Goal: Task Accomplishment & Management: Use online tool/utility

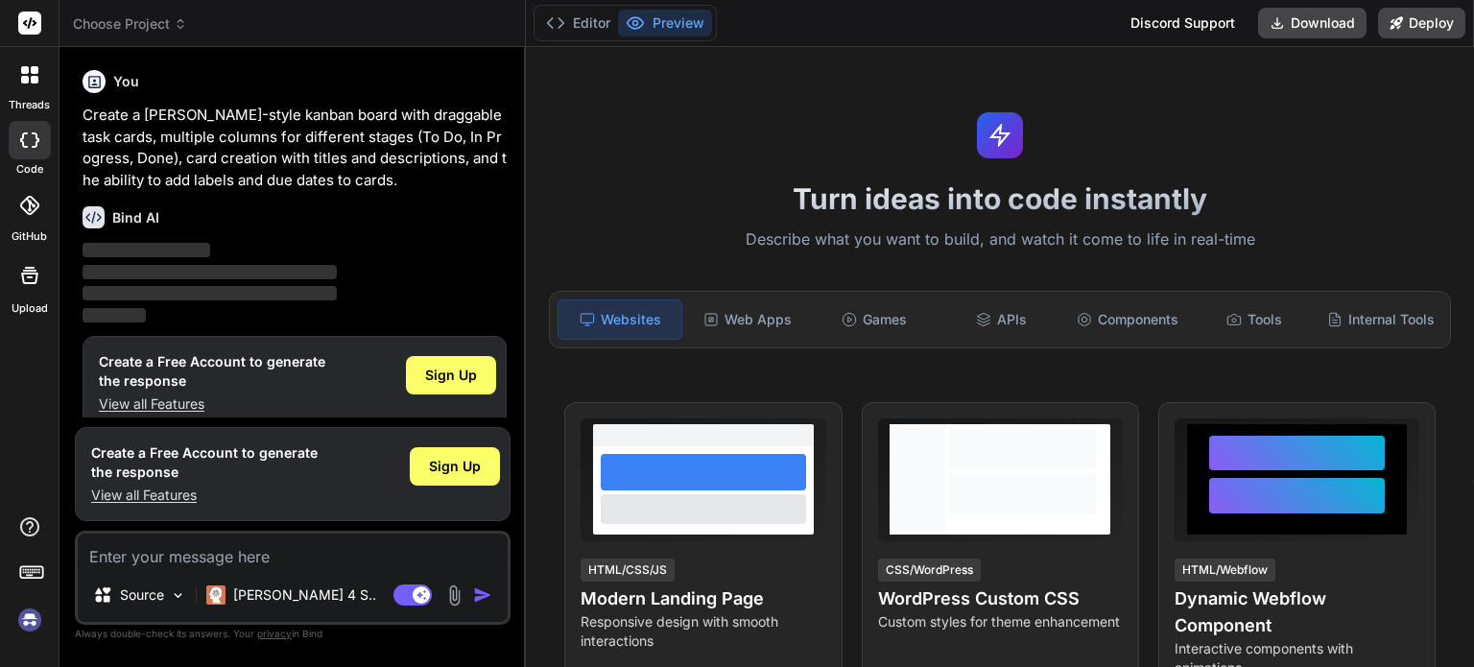
scroll to position [19, 0]
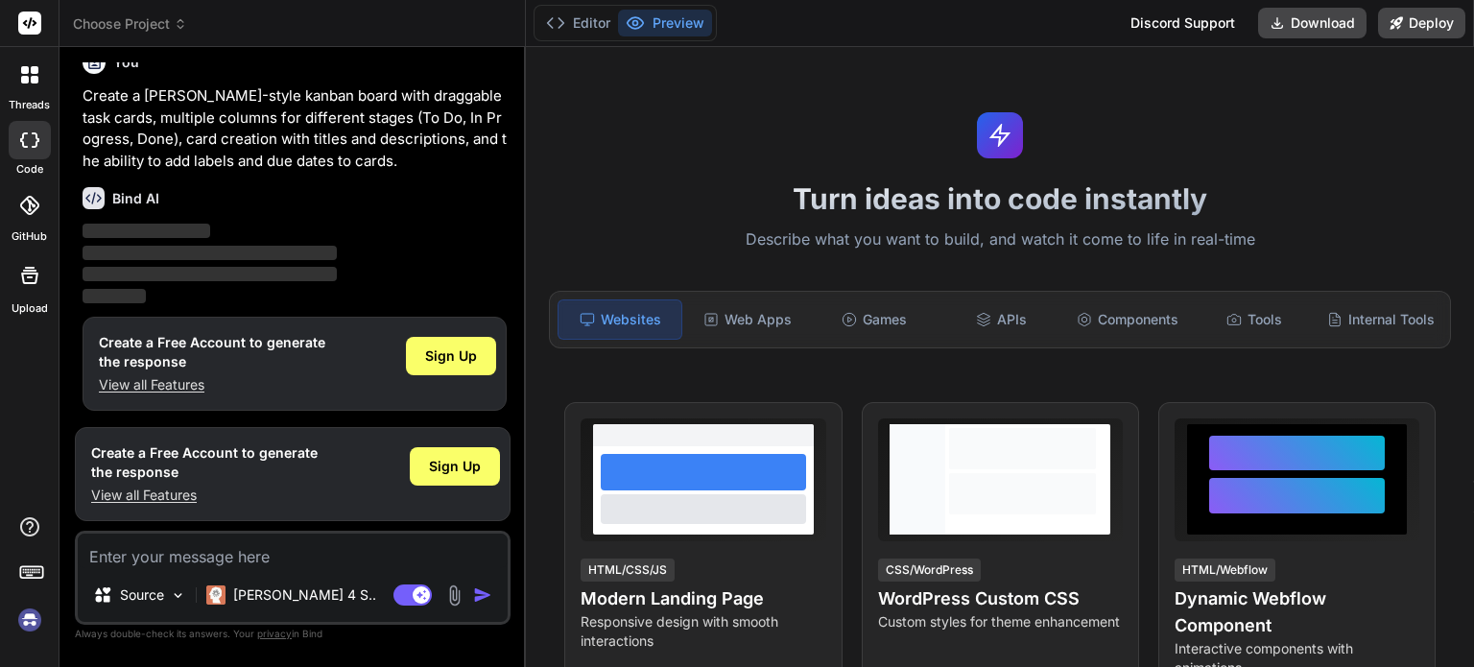
click at [31, 295] on div at bounding box center [30, 275] width 46 height 46
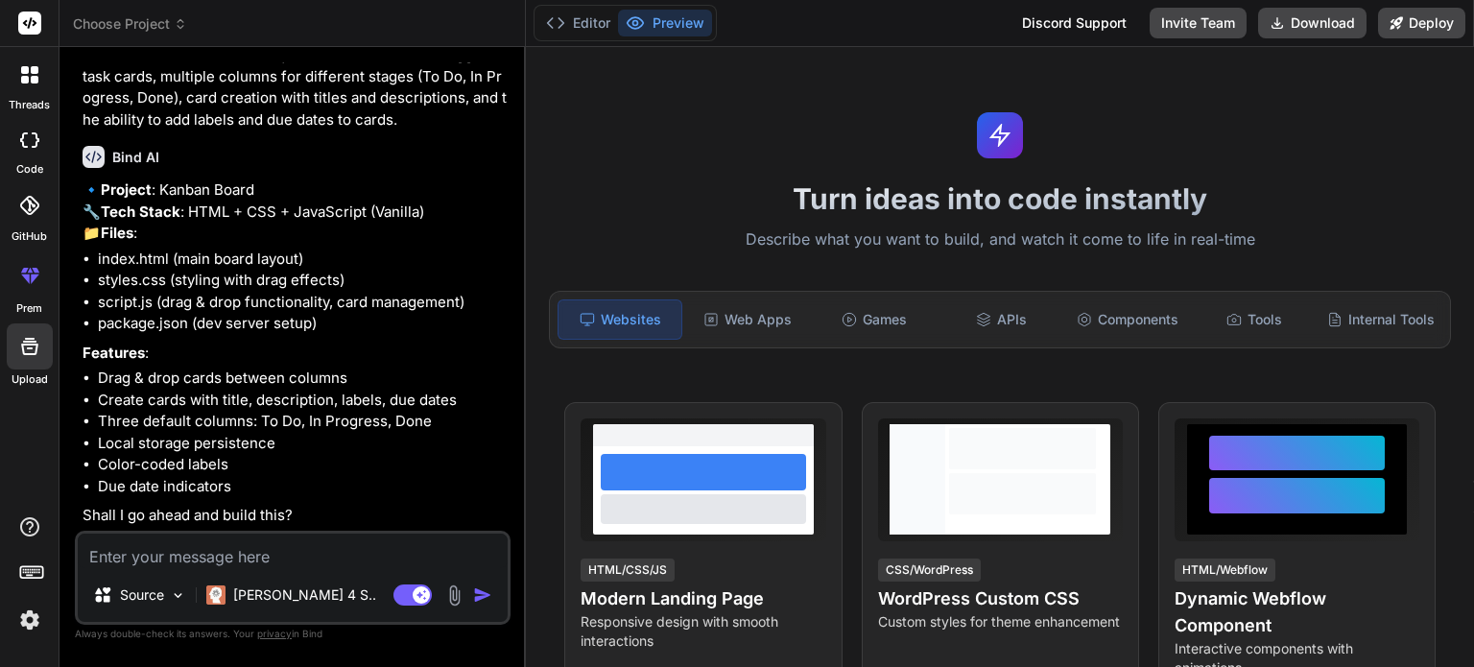
scroll to position [101, 0]
click at [250, 592] on p "Claude 4 S.." at bounding box center [304, 595] width 143 height 19
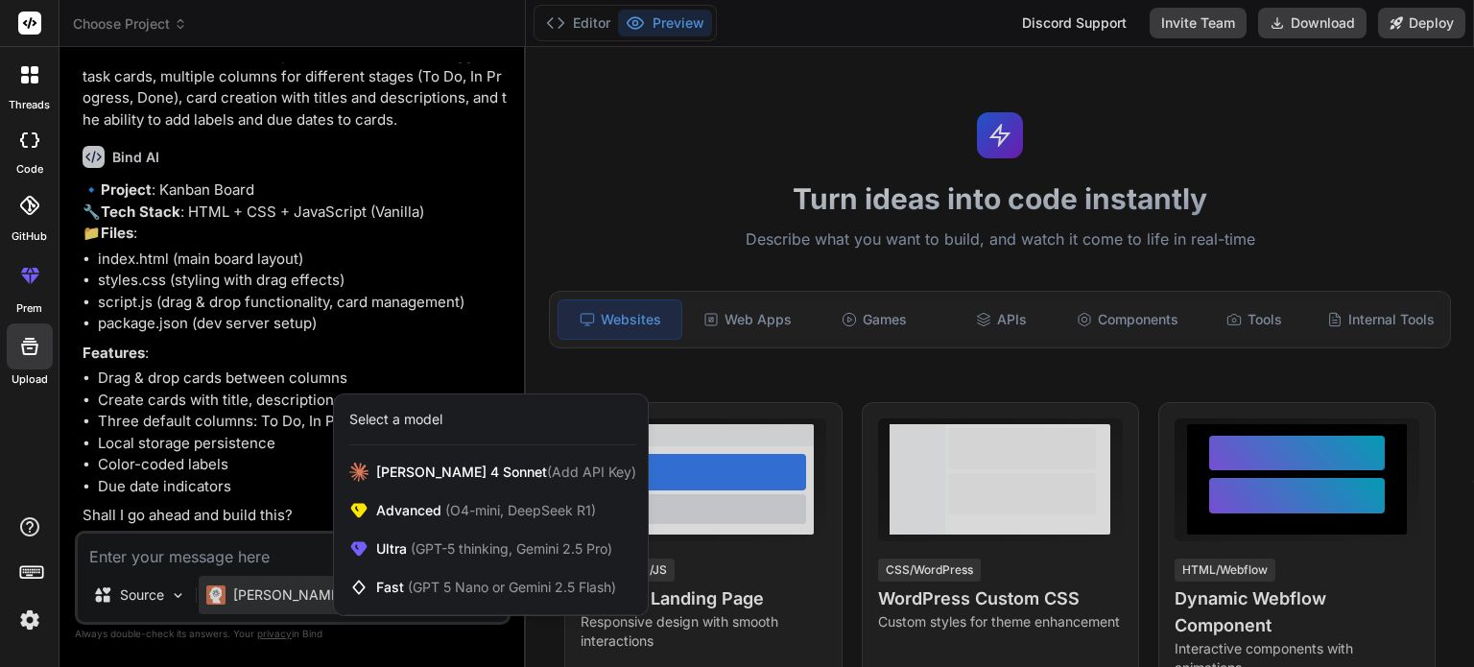
click at [248, 554] on div at bounding box center [737, 333] width 1474 height 667
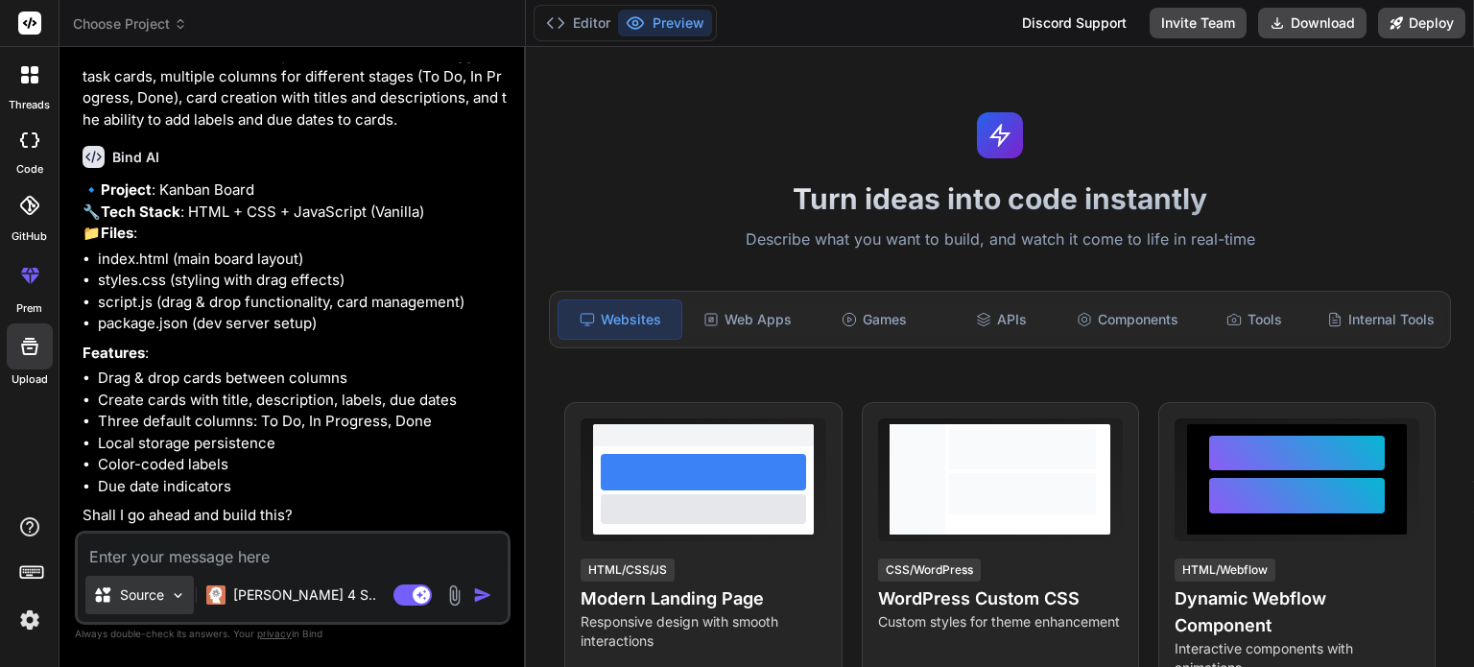
click at [161, 598] on p "Source" at bounding box center [142, 595] width 44 height 19
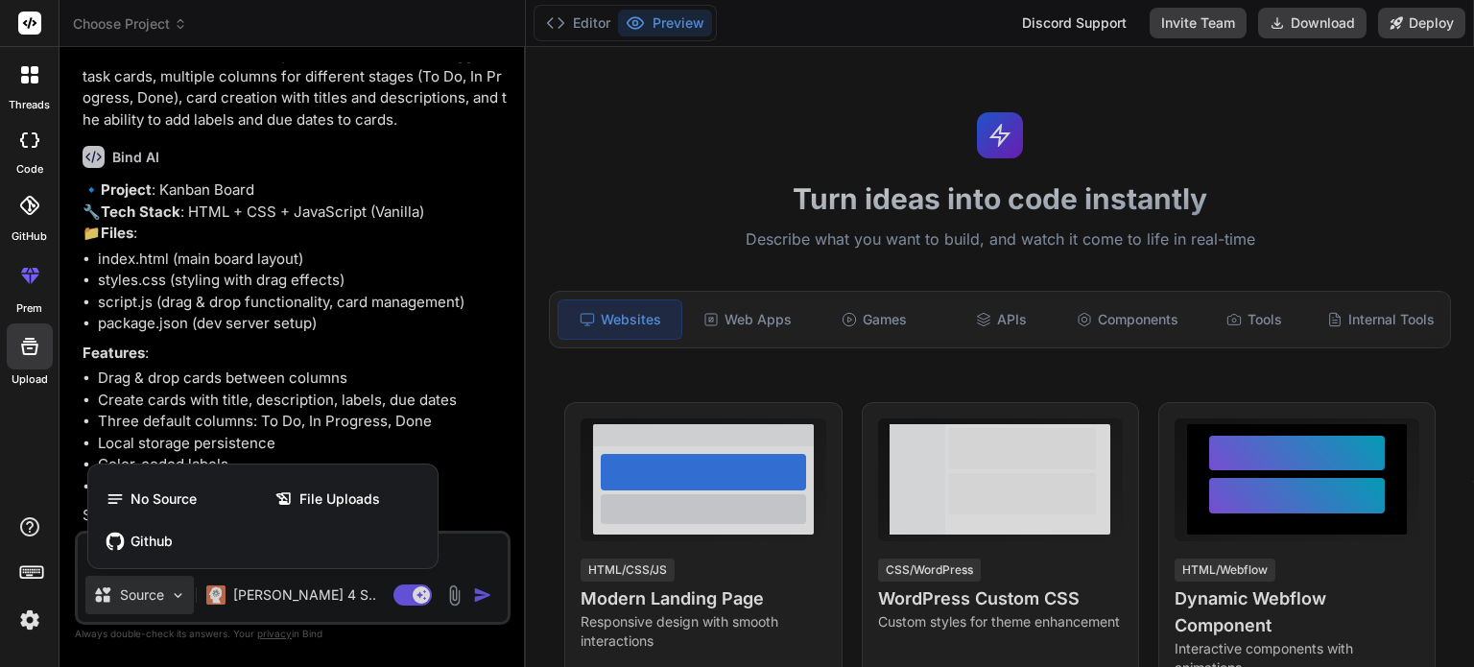
click at [161, 598] on div at bounding box center [737, 333] width 1474 height 667
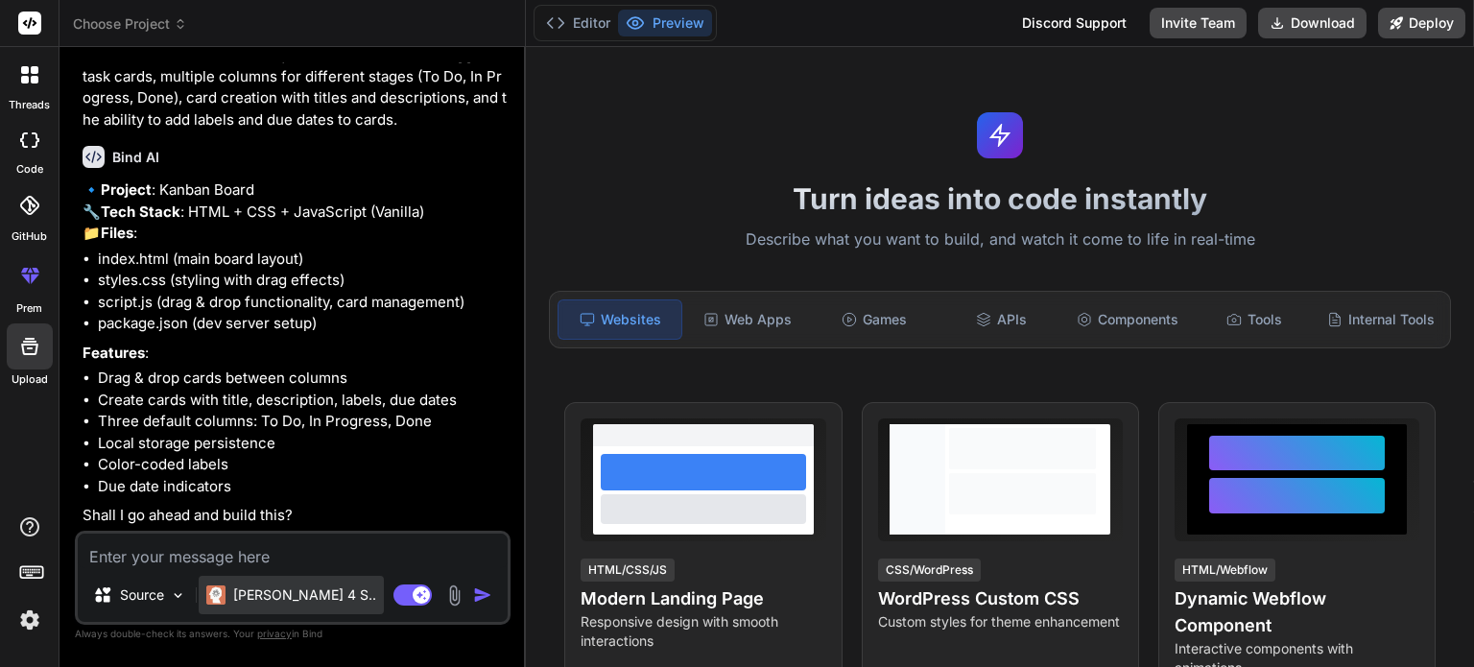
click at [244, 608] on div "Claude 4 S.." at bounding box center [291, 595] width 185 height 38
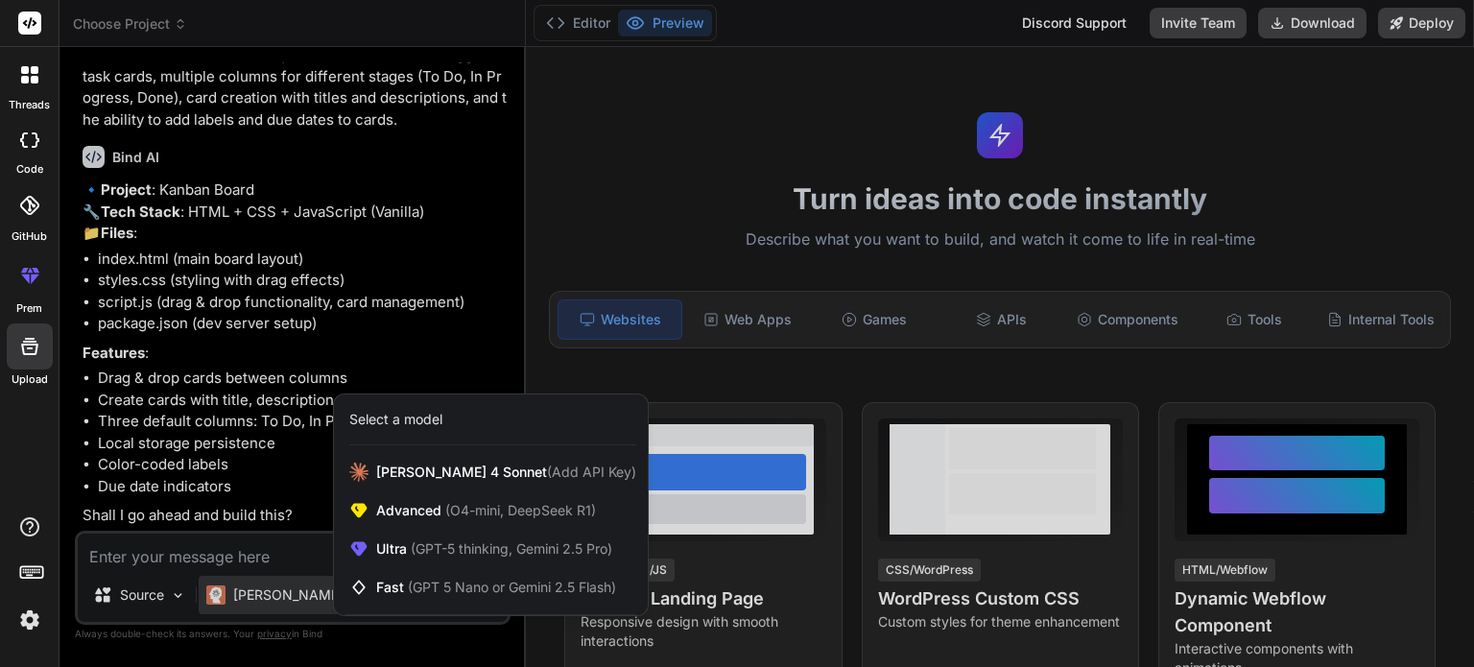
click at [244, 608] on div at bounding box center [737, 333] width 1474 height 667
type textarea "x"
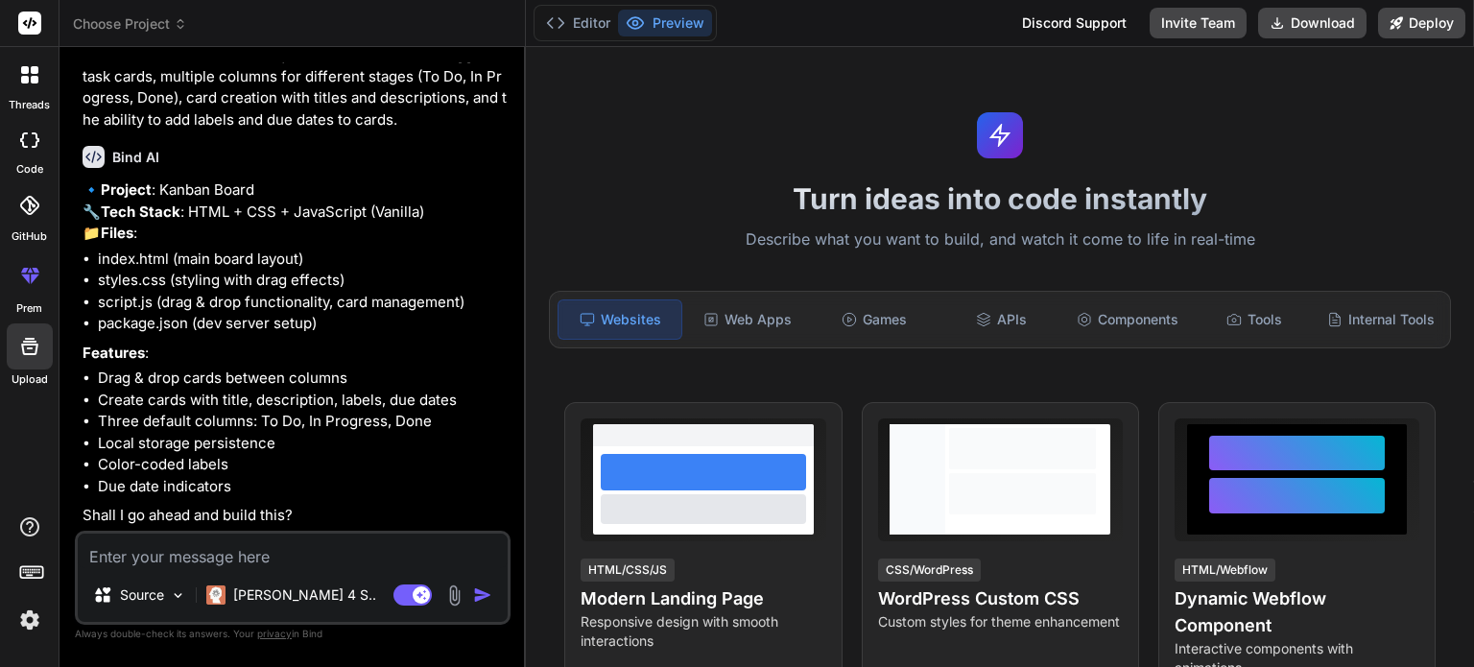
click at [210, 556] on textarea at bounding box center [293, 551] width 430 height 35
type textarea "P"
type textarea "x"
type textarea "Pl"
type textarea "x"
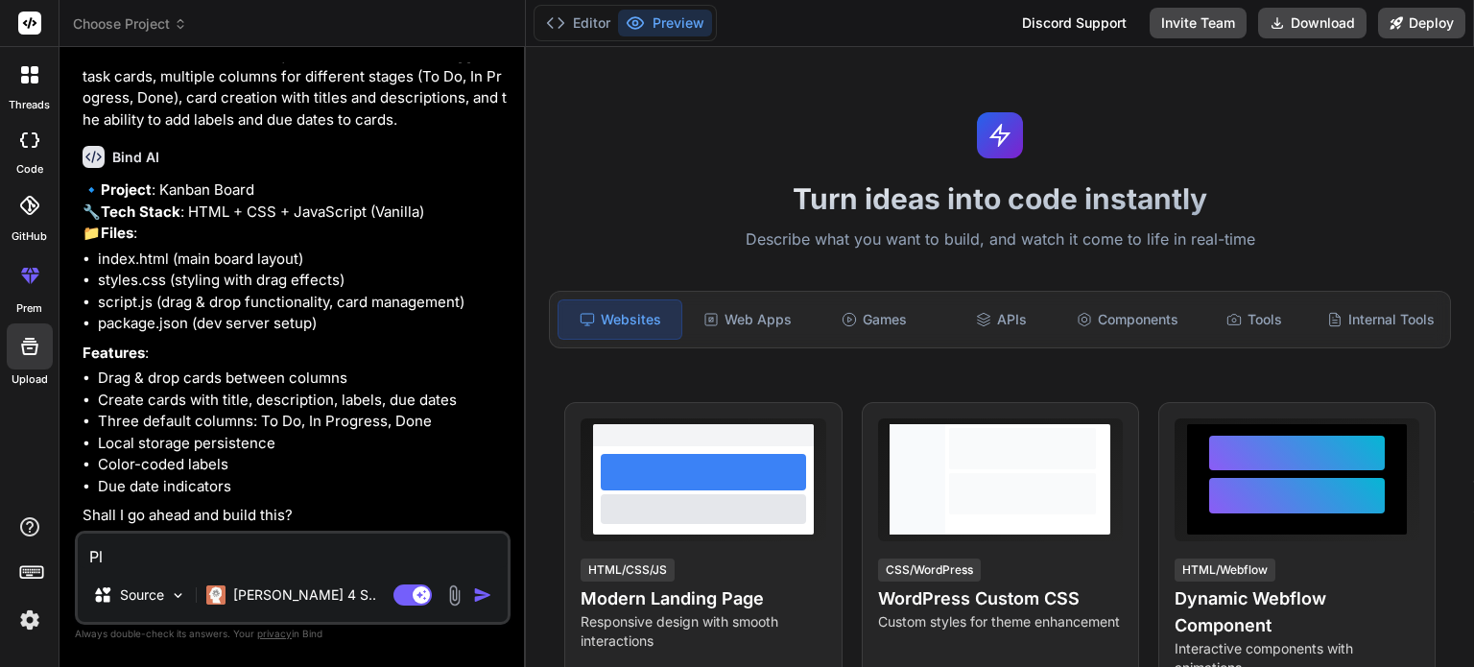
type textarea "Ple"
type textarea "x"
type textarea "Plea"
type textarea "x"
type textarea "Pleas"
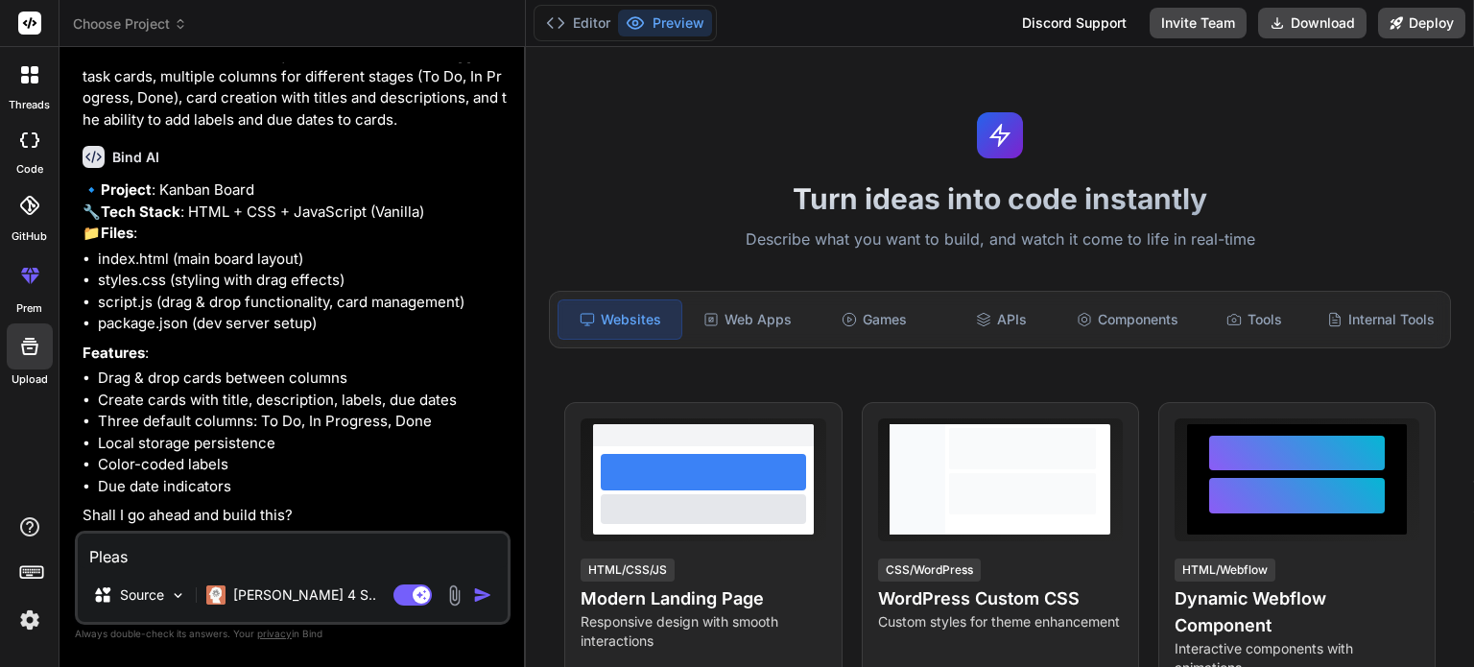
type textarea "x"
type textarea "Please"
type textarea "x"
type textarea "Please"
type textarea "x"
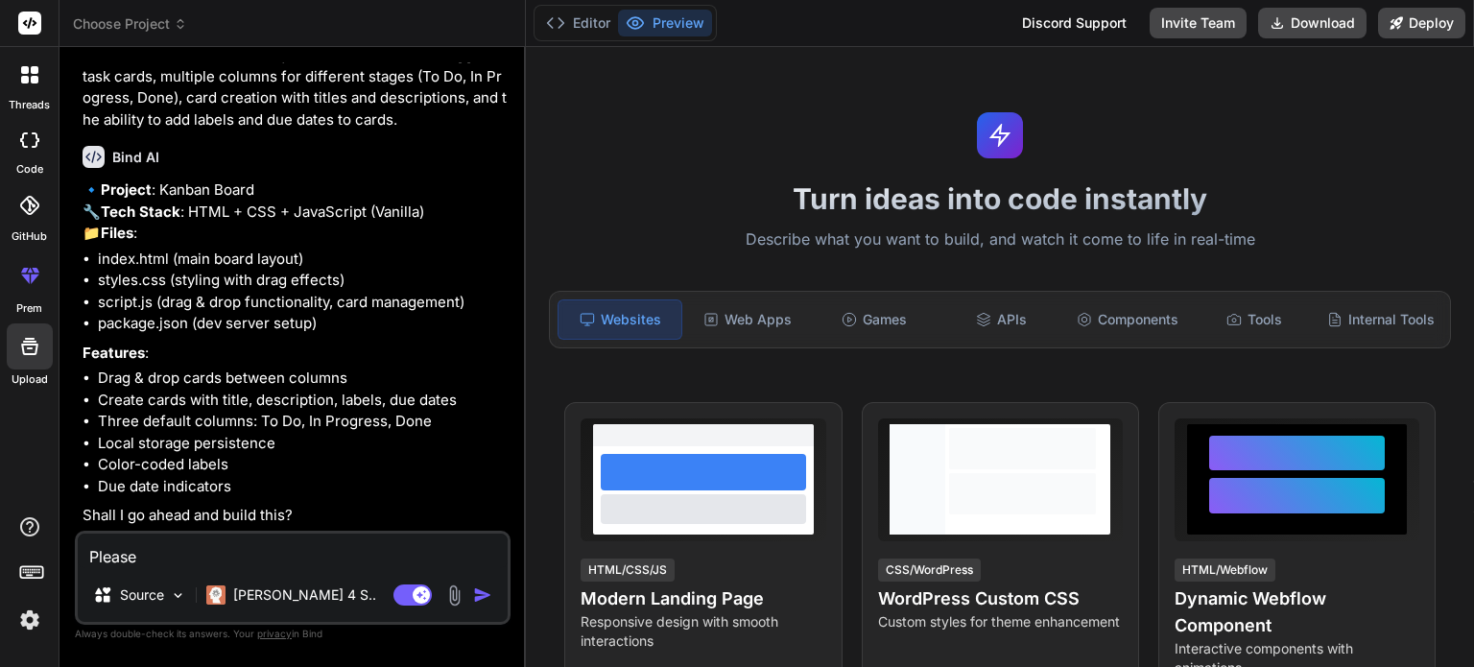
type textarea "Please b"
type textarea "x"
type textarea "Please bb"
type textarea "x"
type textarea "Please bbu"
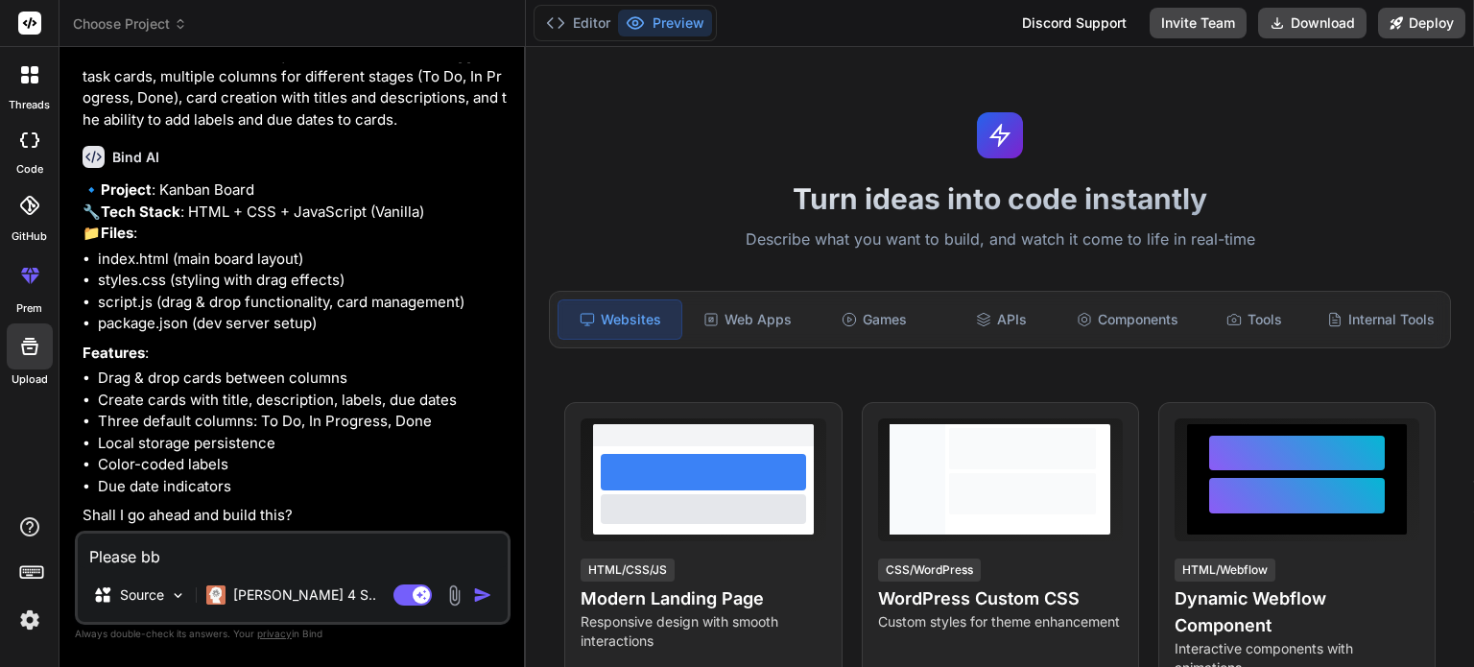
type textarea "x"
type textarea "Please bbui"
type textarea "x"
type textarea "Please bbu"
type textarea "x"
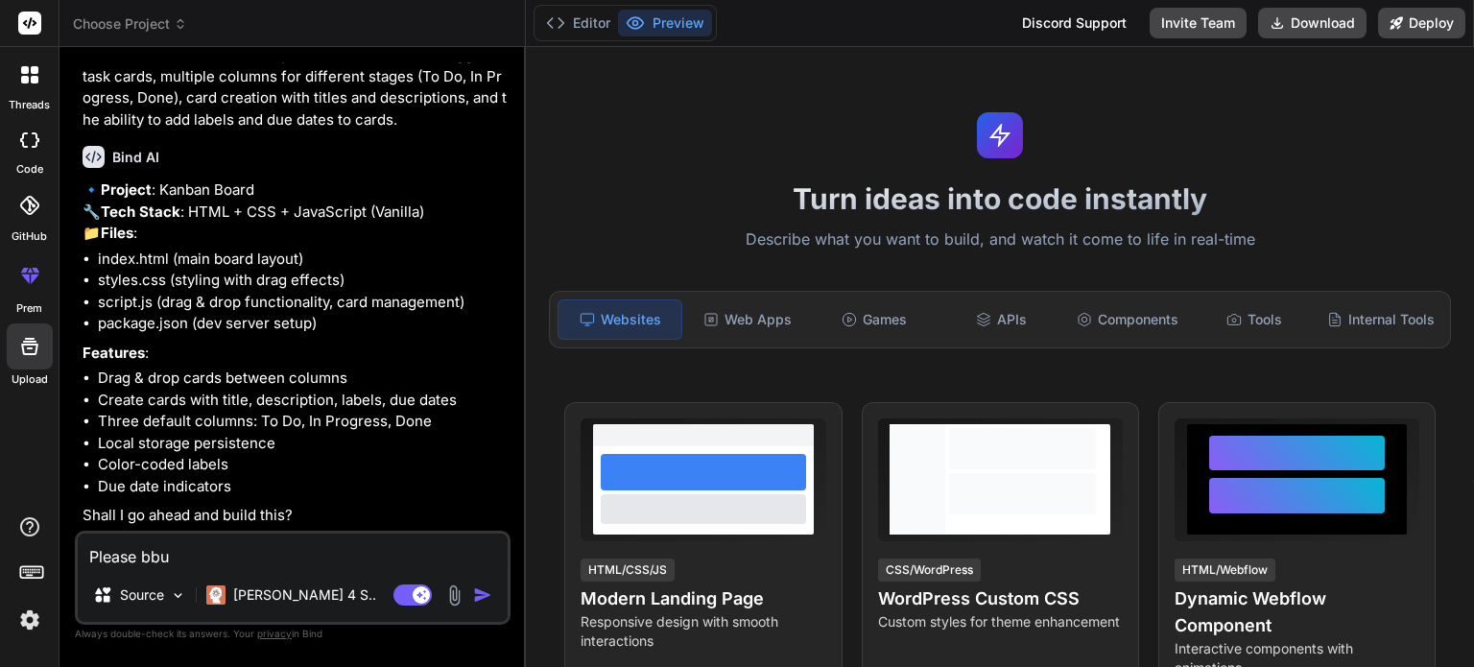
type textarea "Please bb"
type textarea "x"
type textarea "Please b"
type textarea "x"
type textarea "Please bu"
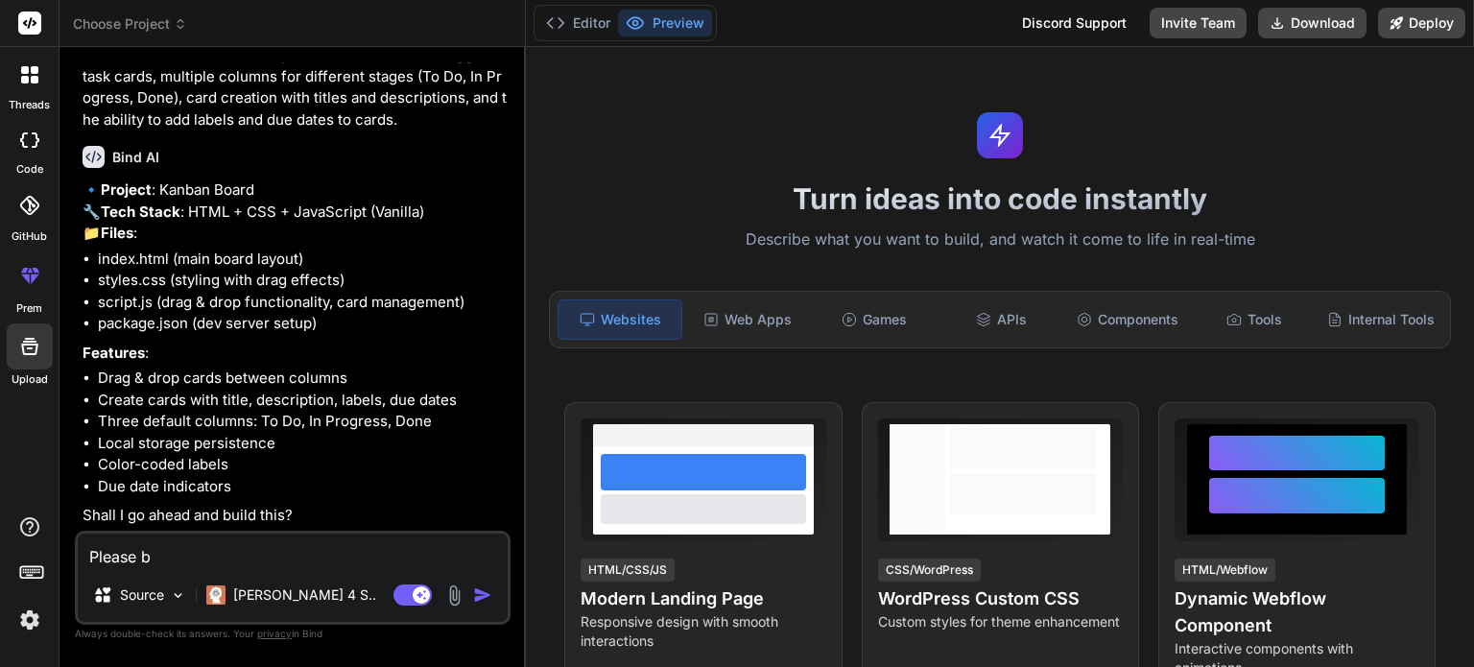
type textarea "x"
type textarea "Please bui"
type textarea "x"
type textarea "Please buil"
type textarea "x"
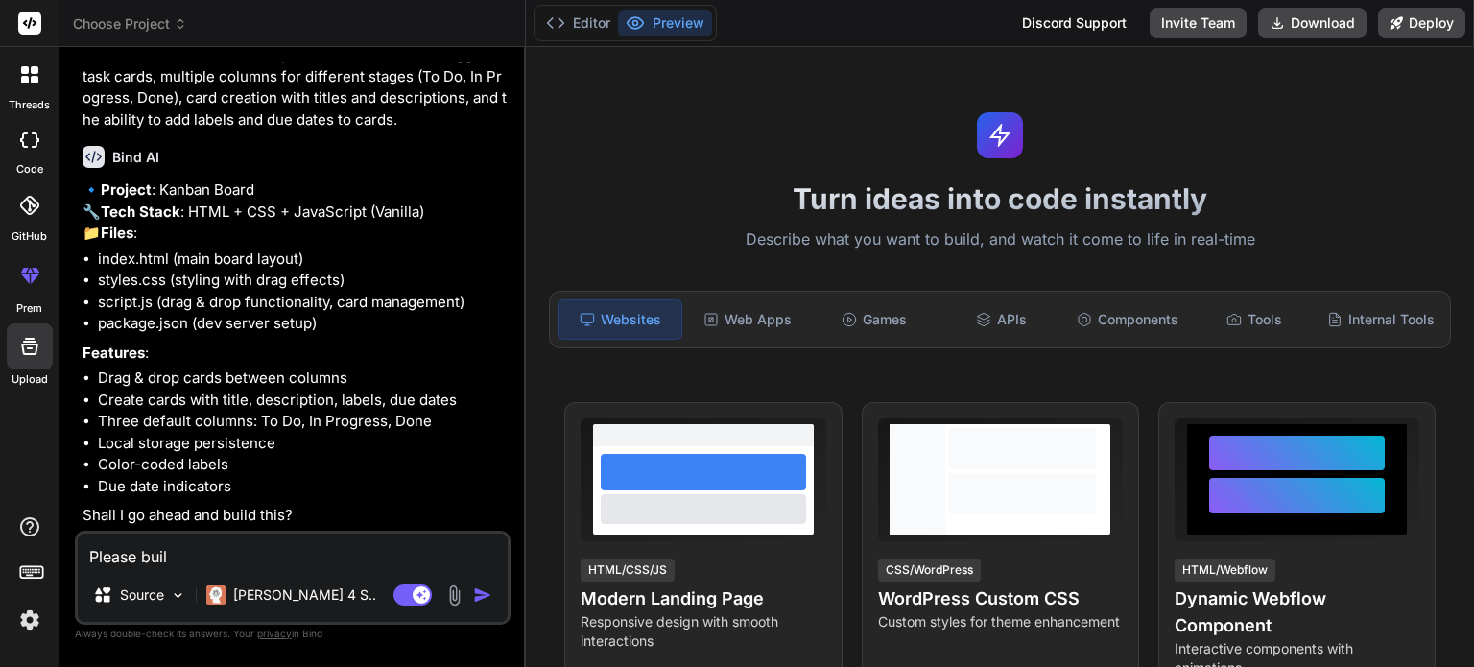
type textarea "Please build"
type textarea "x"
type textarea "Please build"
type textarea "x"
type textarea "Please build i"
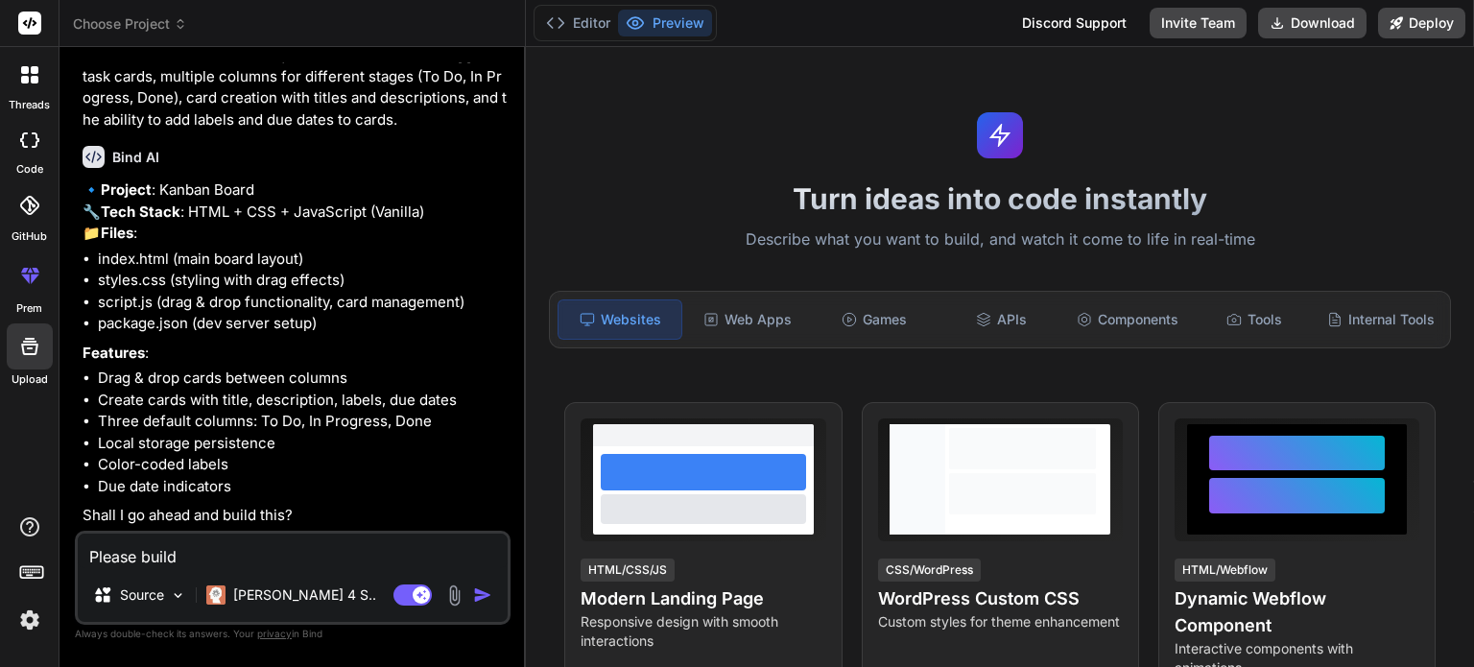
type textarea "x"
type textarea "Please build it"
type textarea "x"
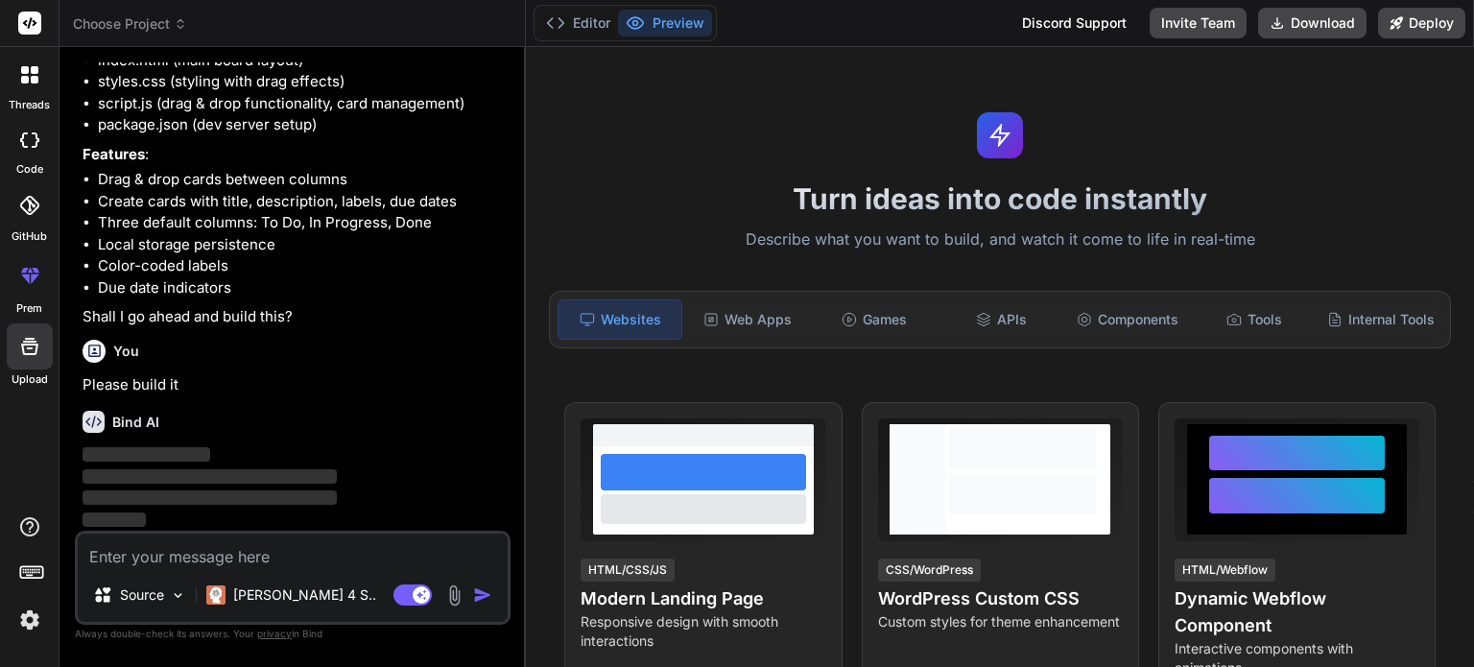
scroll to position [300, 0]
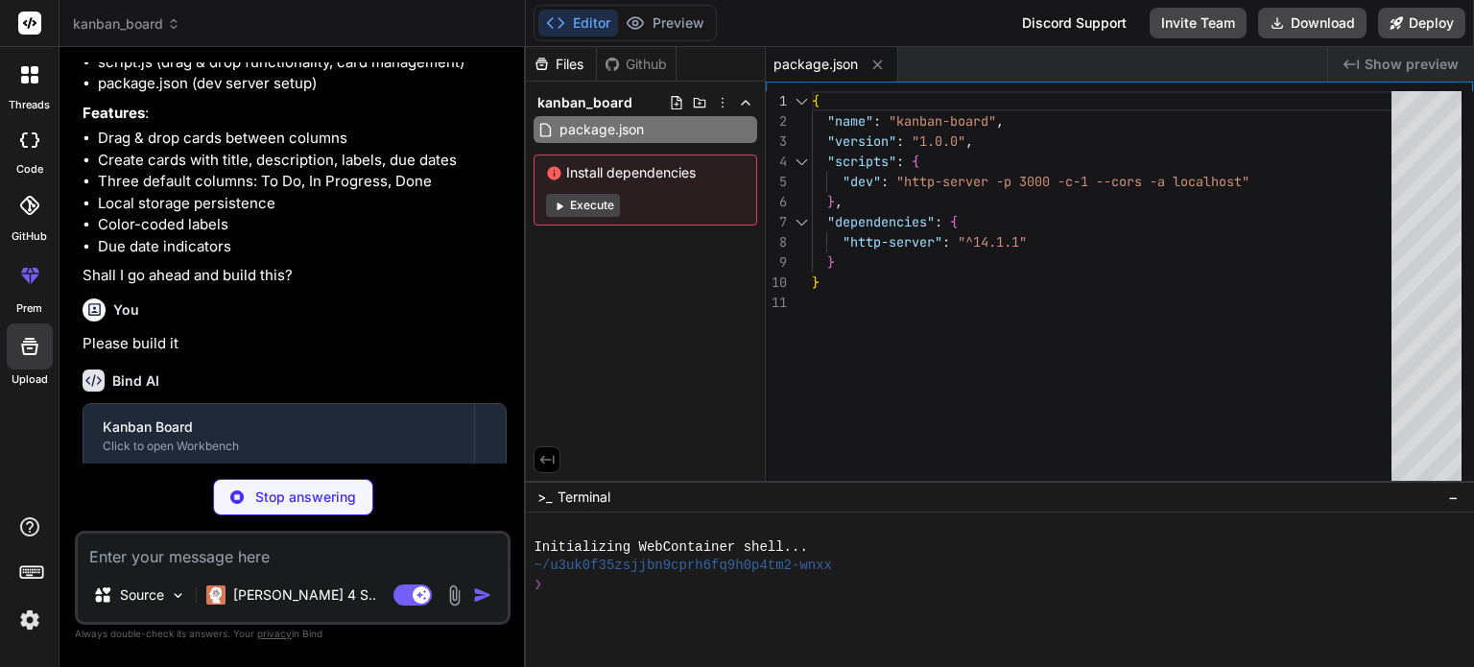
click at [580, 213] on button "Execute" at bounding box center [583, 205] width 74 height 23
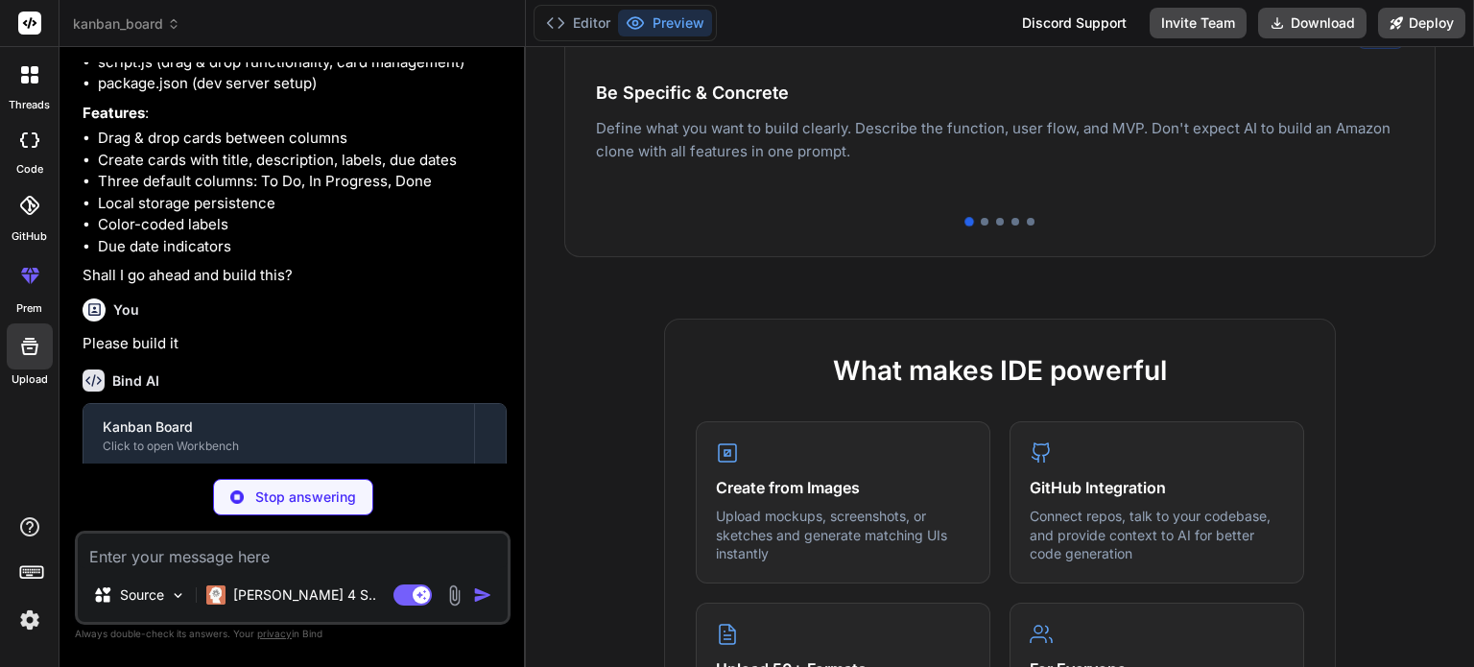
scroll to position [768, 0]
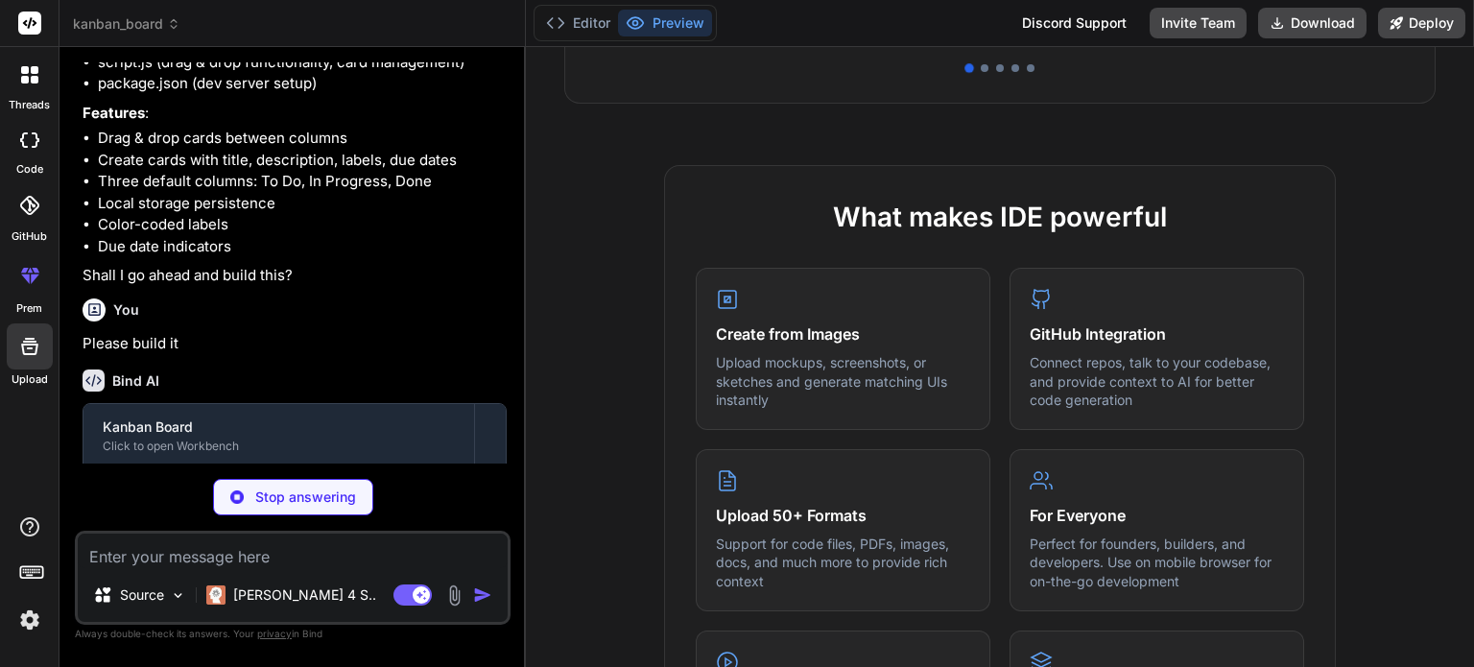
type textarea "x"
type textarea "</html>"
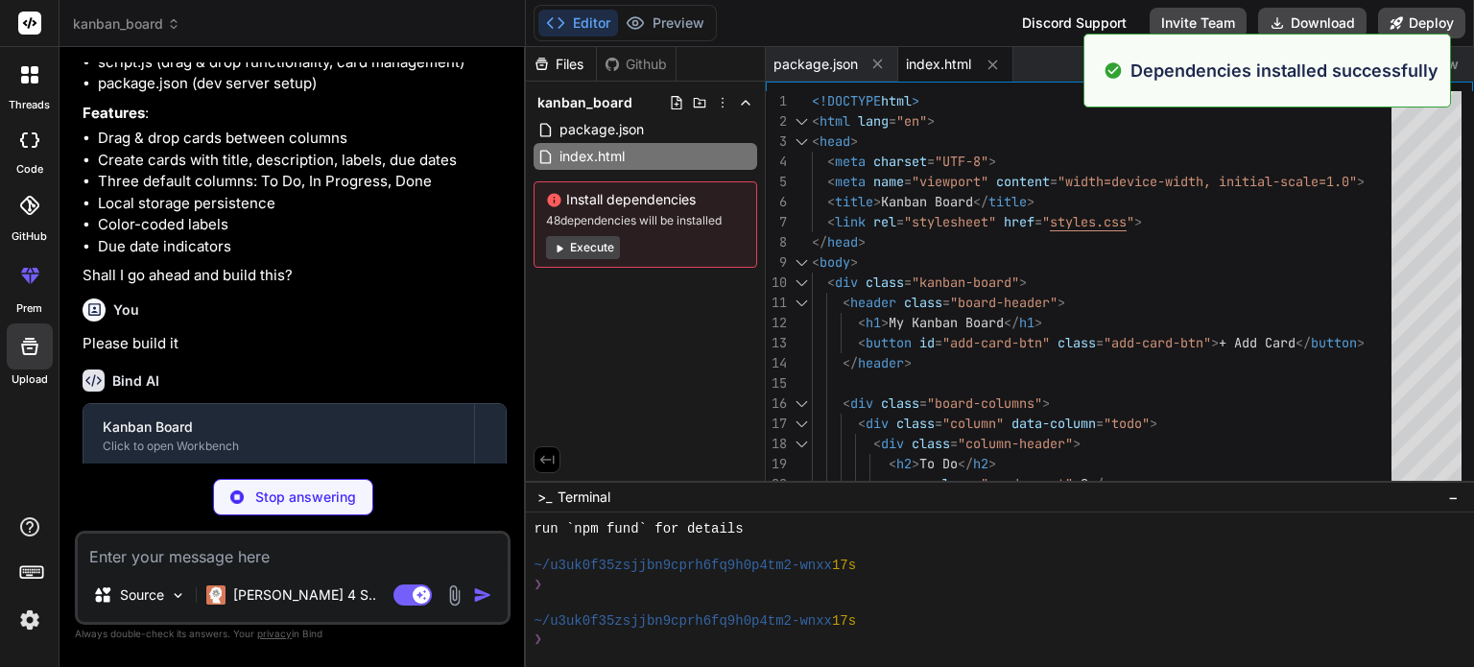
scroll to position [221, 0]
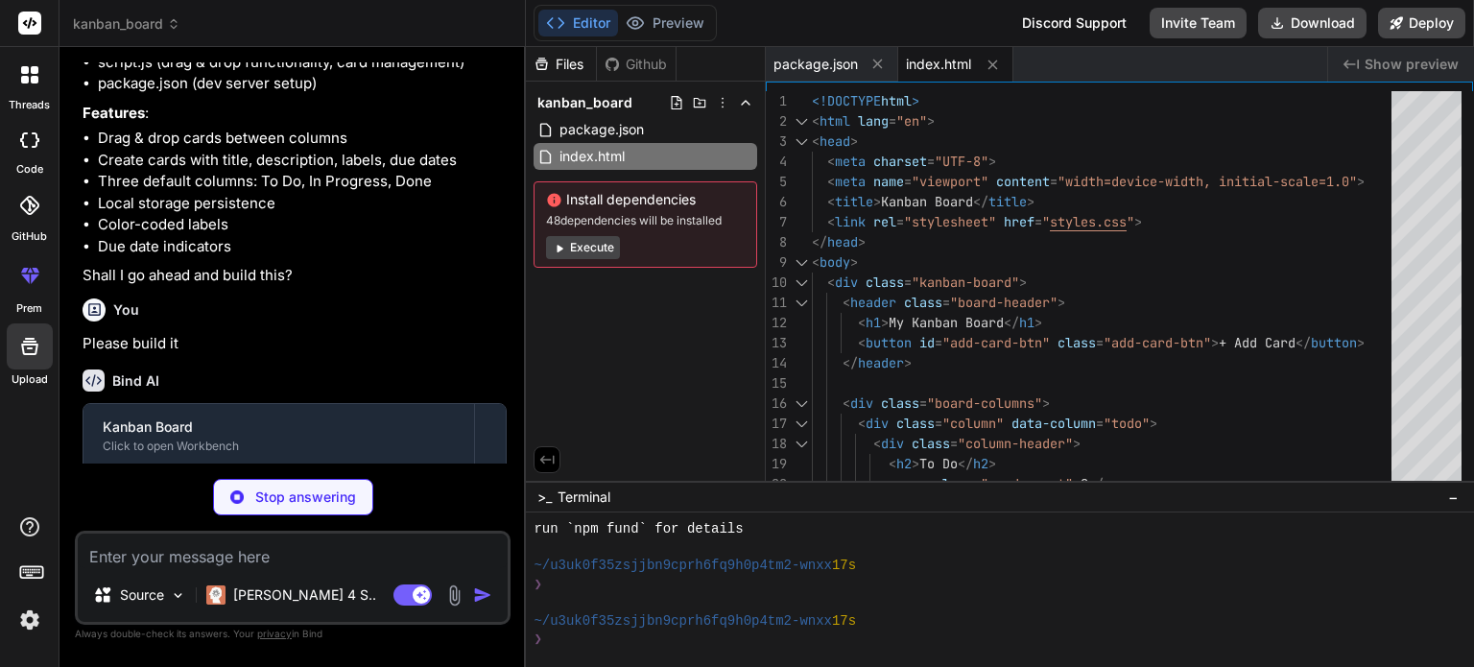
click at [572, 255] on button "Execute" at bounding box center [583, 247] width 74 height 23
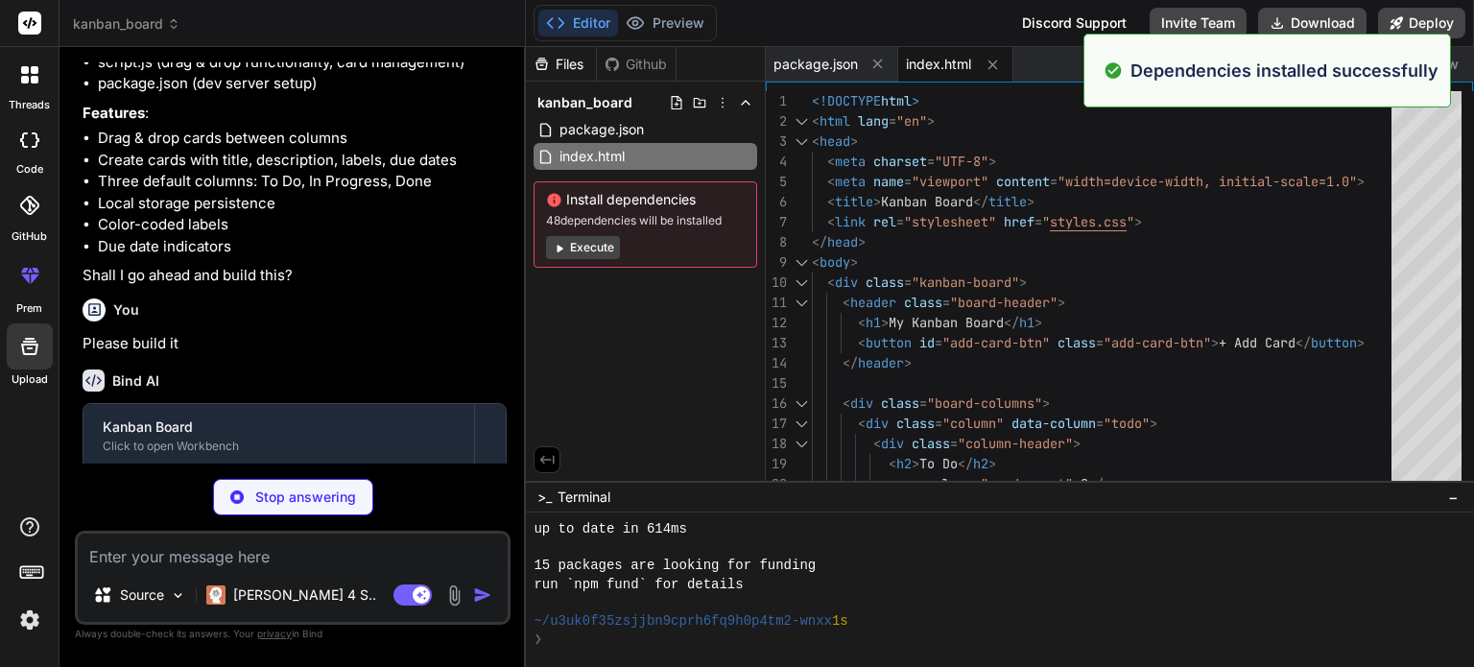
scroll to position [497, 0]
click at [572, 245] on button "Execute" at bounding box center [583, 247] width 74 height 23
click at [563, 245] on icon at bounding box center [559, 248] width 14 height 14
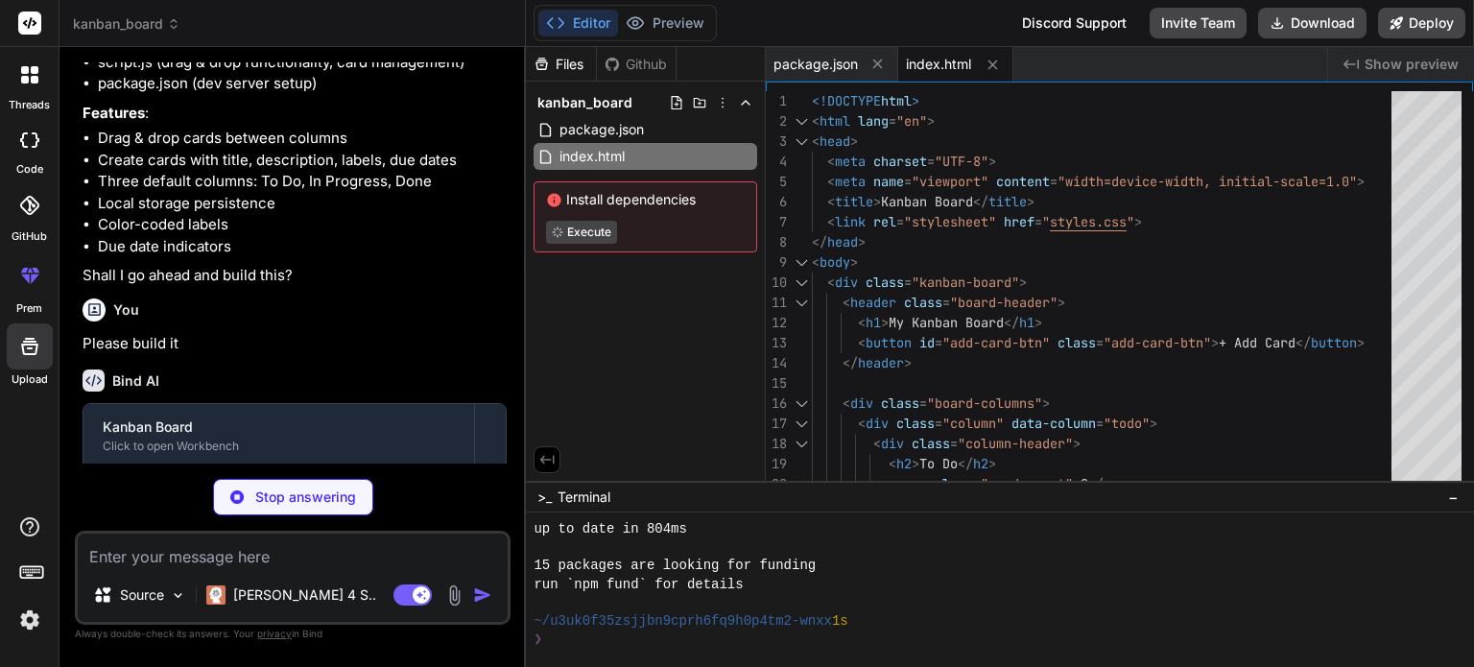
scroll to position [1050, 0]
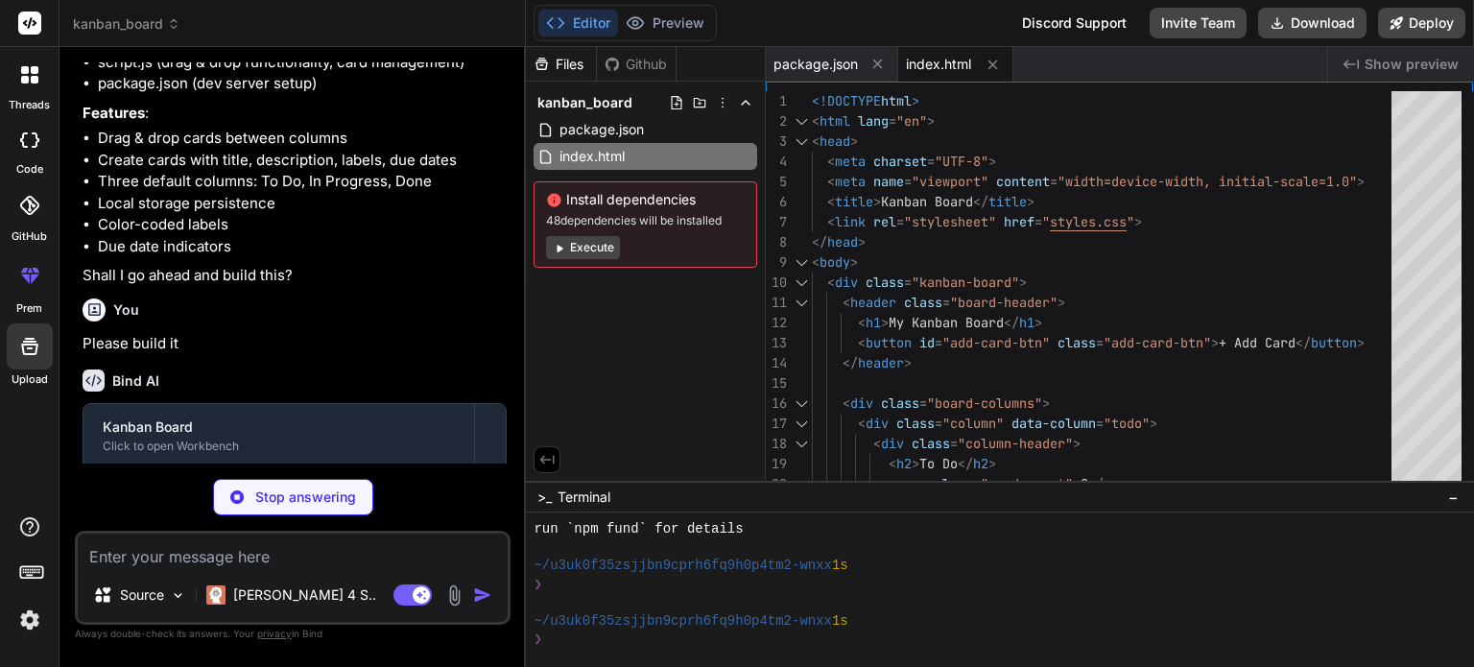
click at [561, 244] on icon at bounding box center [559, 248] width 14 height 14
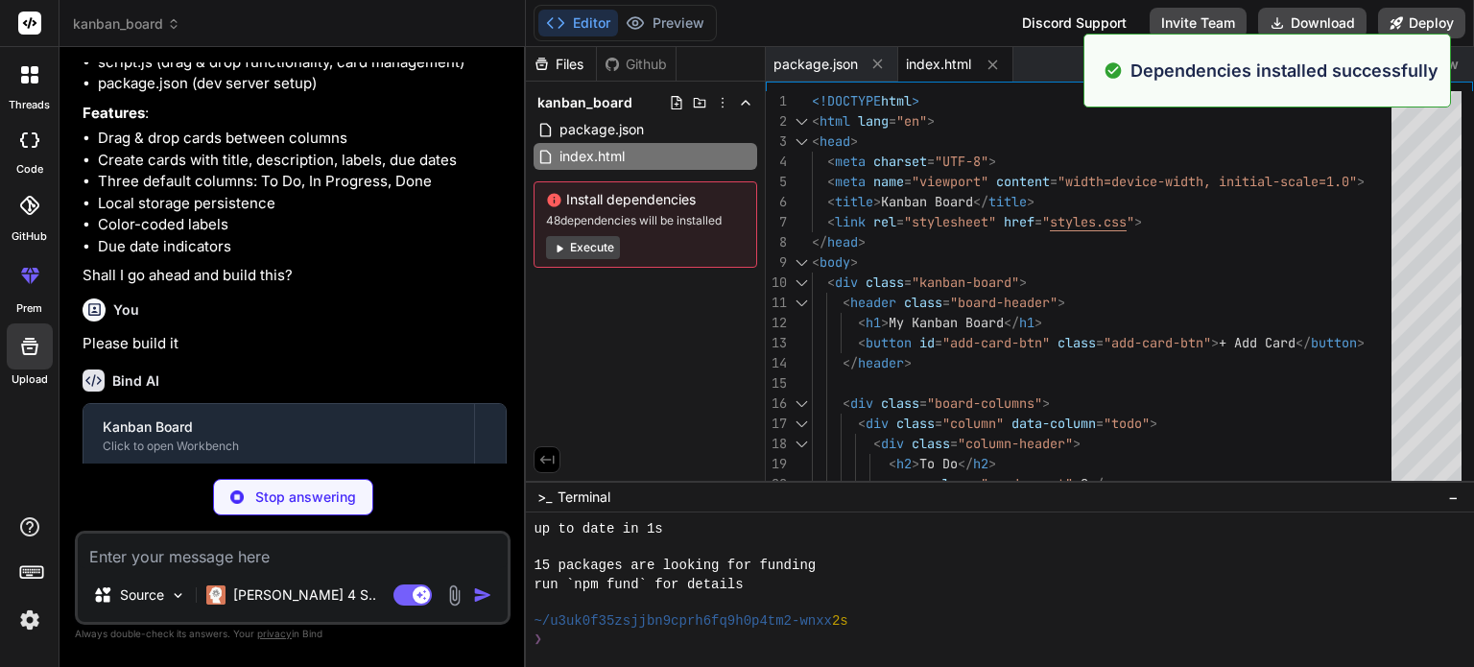
scroll to position [1327, 0]
click at [577, 247] on button "Execute" at bounding box center [583, 247] width 74 height 23
click at [588, 236] on button "Execute" at bounding box center [583, 247] width 74 height 23
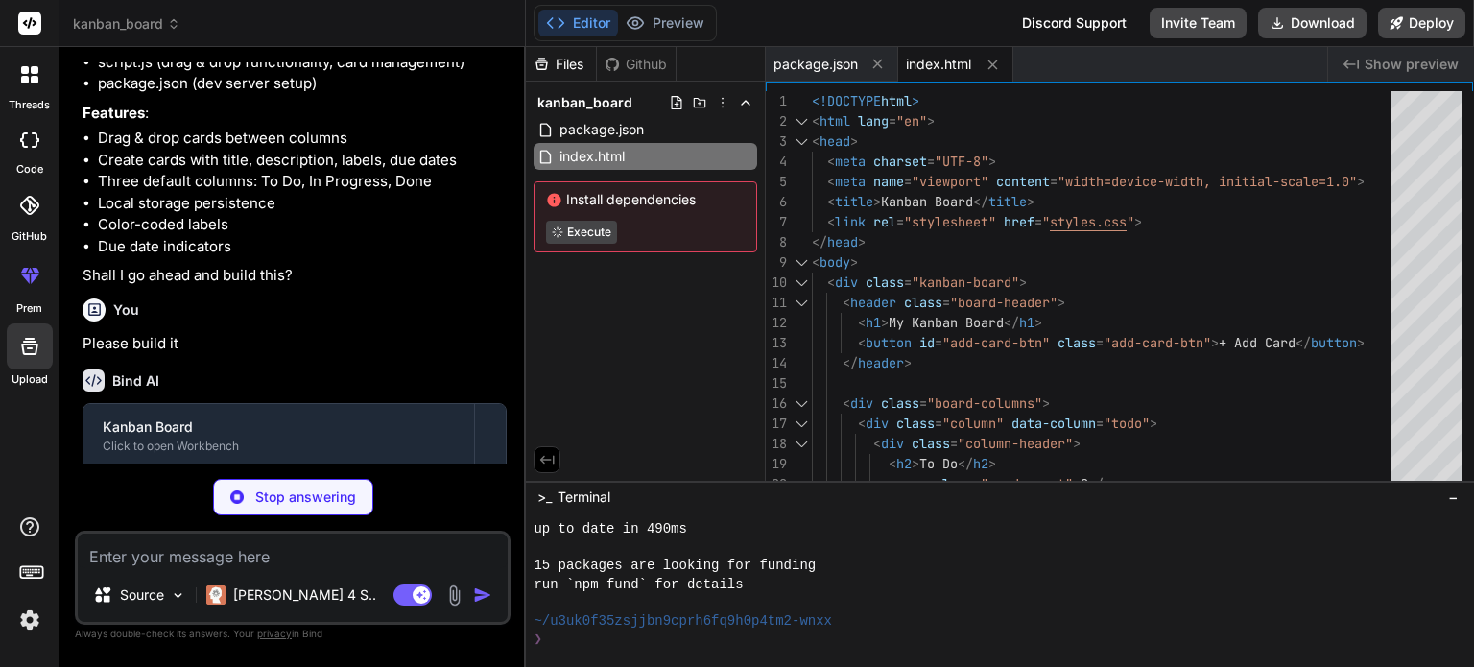
scroll to position [1879, 0]
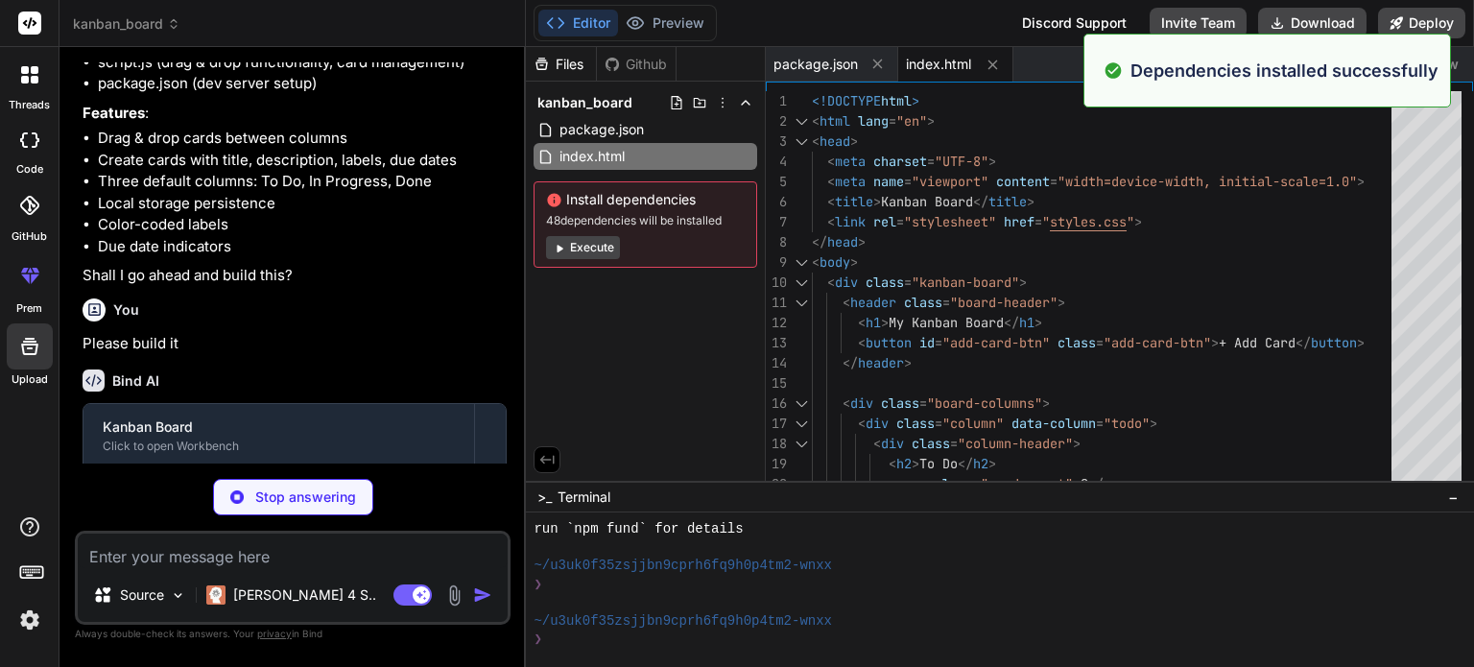
click at [564, 311] on div "Files Github kanban_board package.json index.html Install dependencies 48 depen…" at bounding box center [646, 264] width 240 height 434
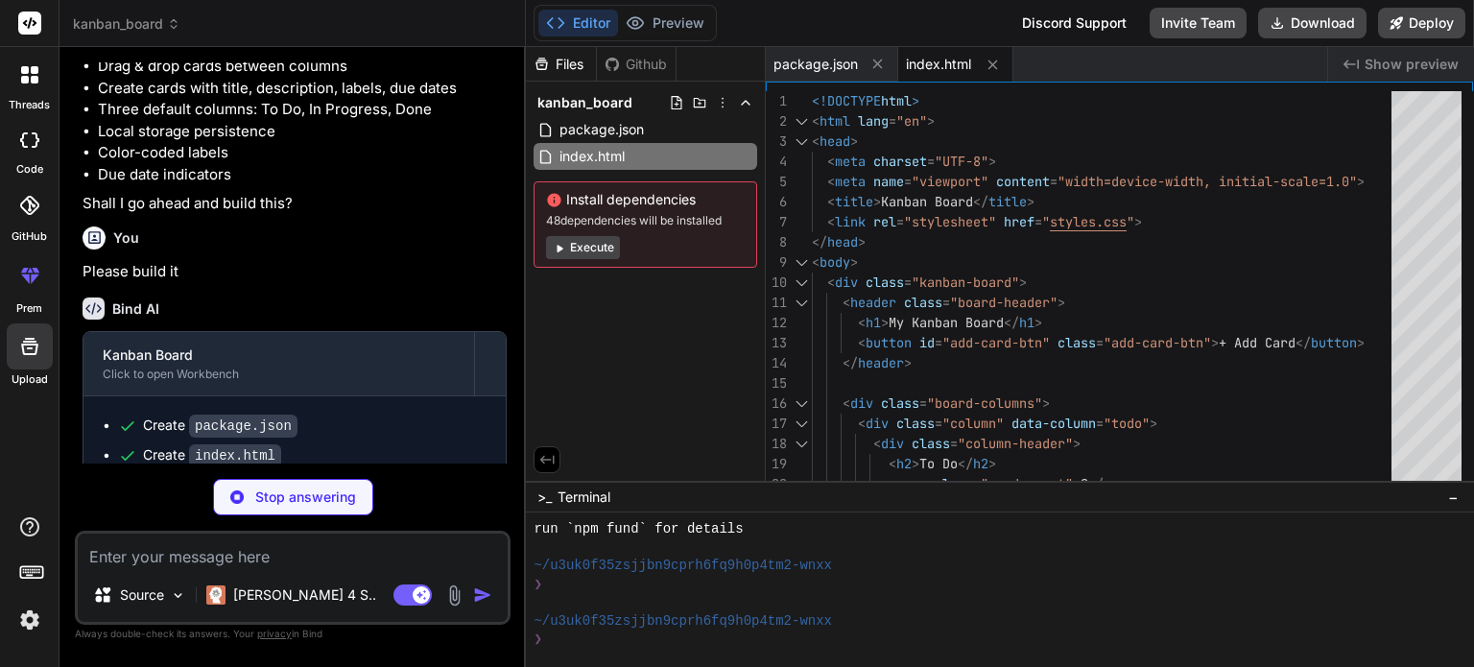
scroll to position [465, 0]
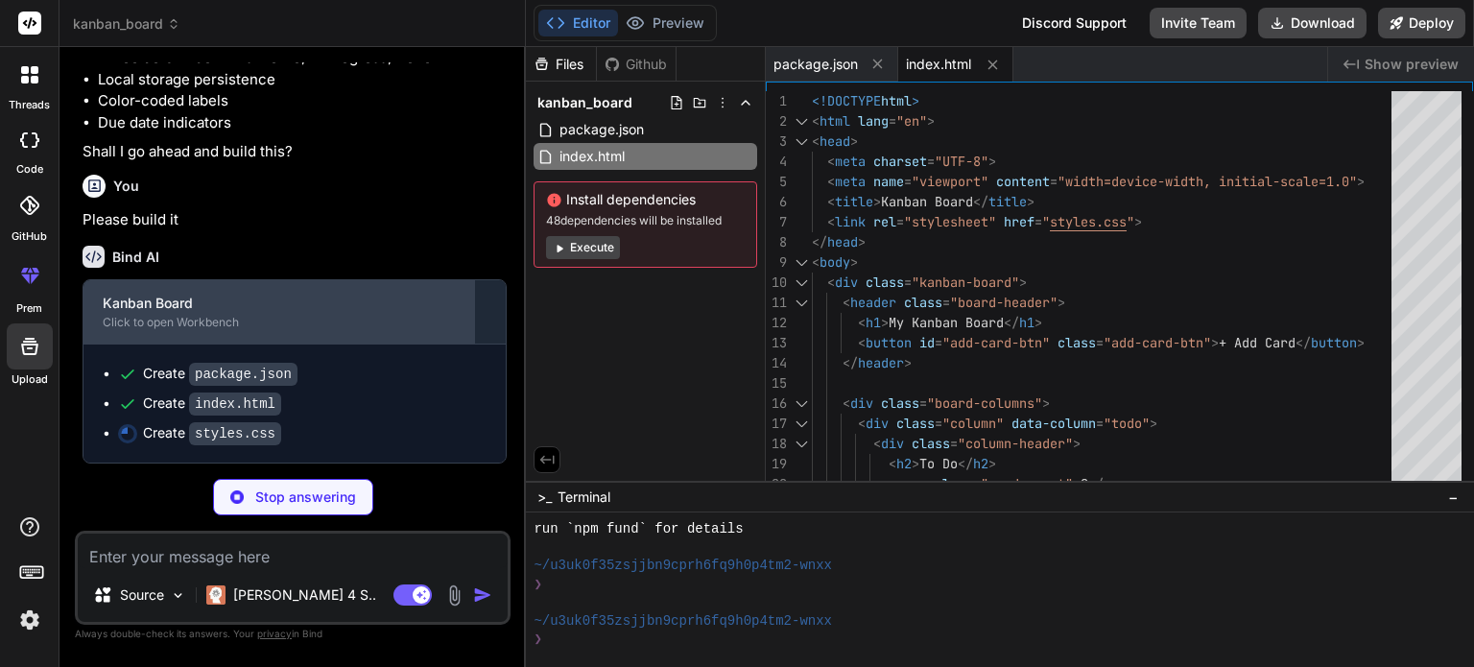
type textarea "x"
type textarea "align-items: stretch; } .board-header h1 { text-align: center; } }"
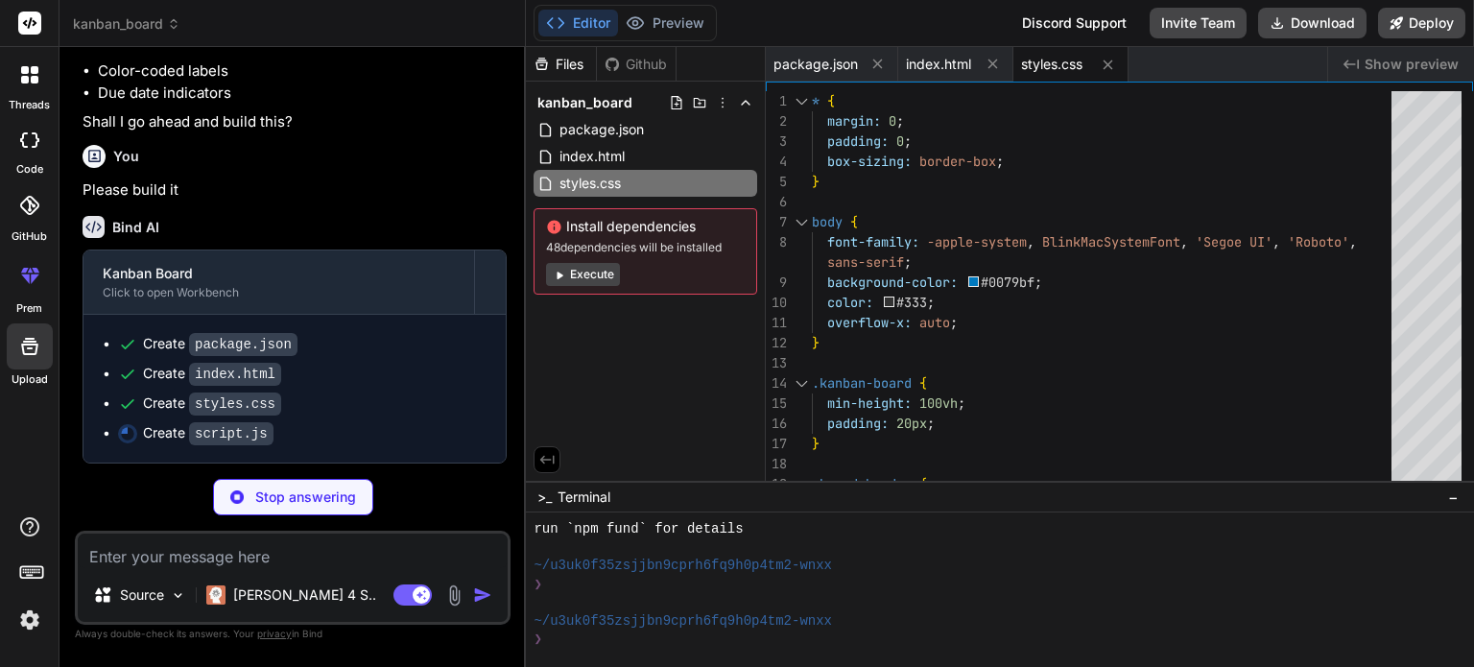
type textarea "x"
type textarea "} } // Initialize the Kanban board when the page loads document.addEventListene…"
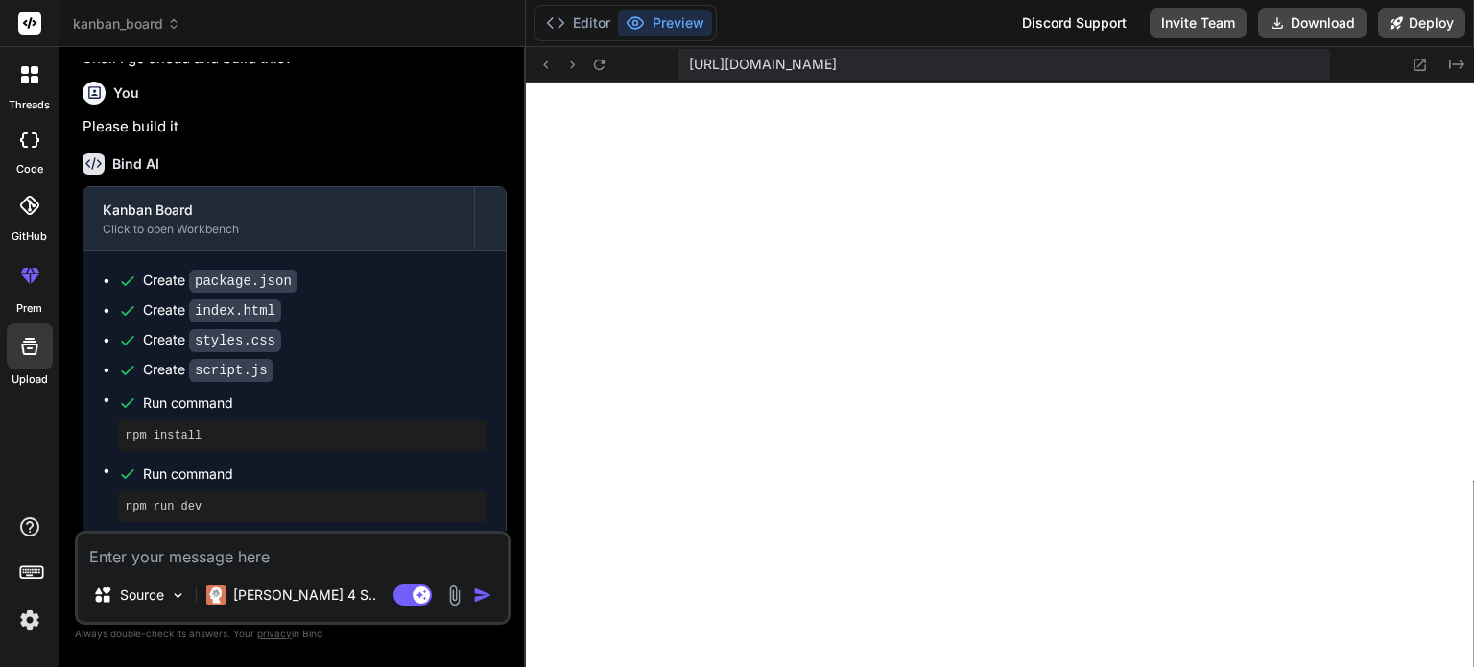
scroll to position [569, 0]
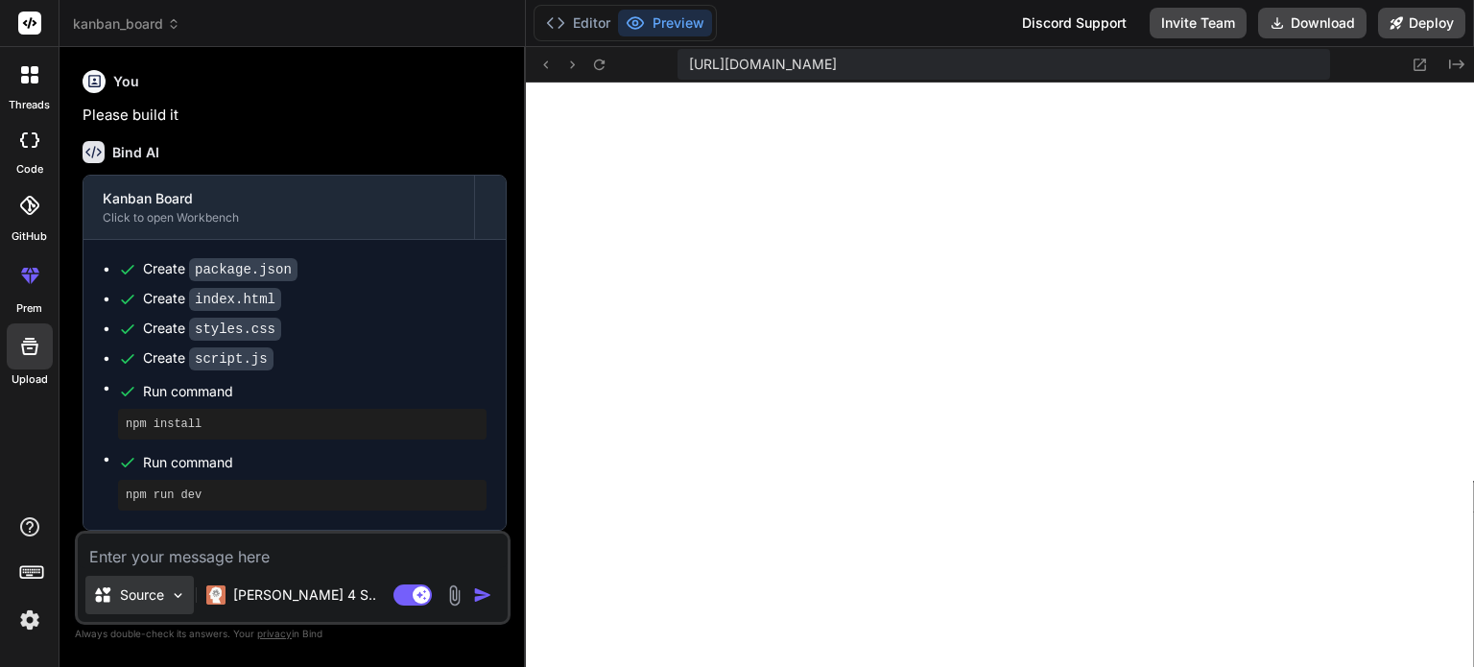
click at [179, 597] on img at bounding box center [178, 595] width 16 height 16
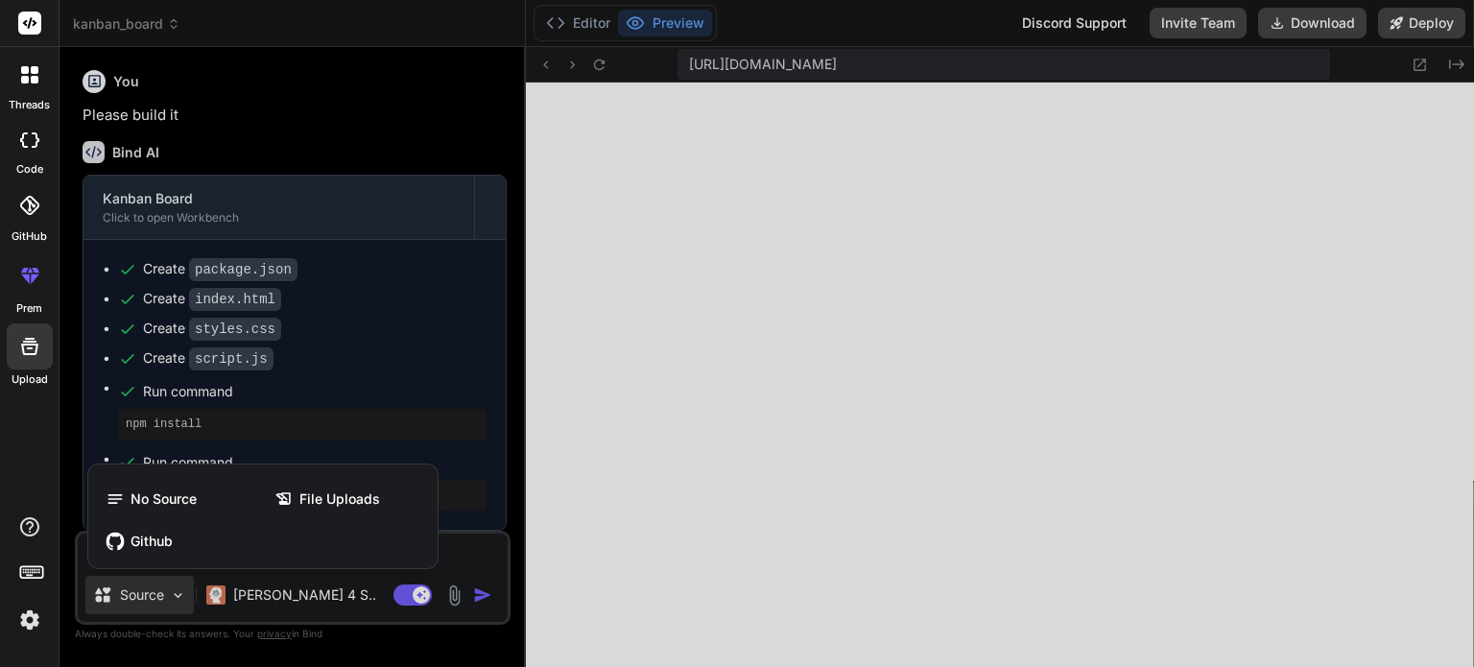
click at [173, 594] on div at bounding box center [737, 333] width 1474 height 667
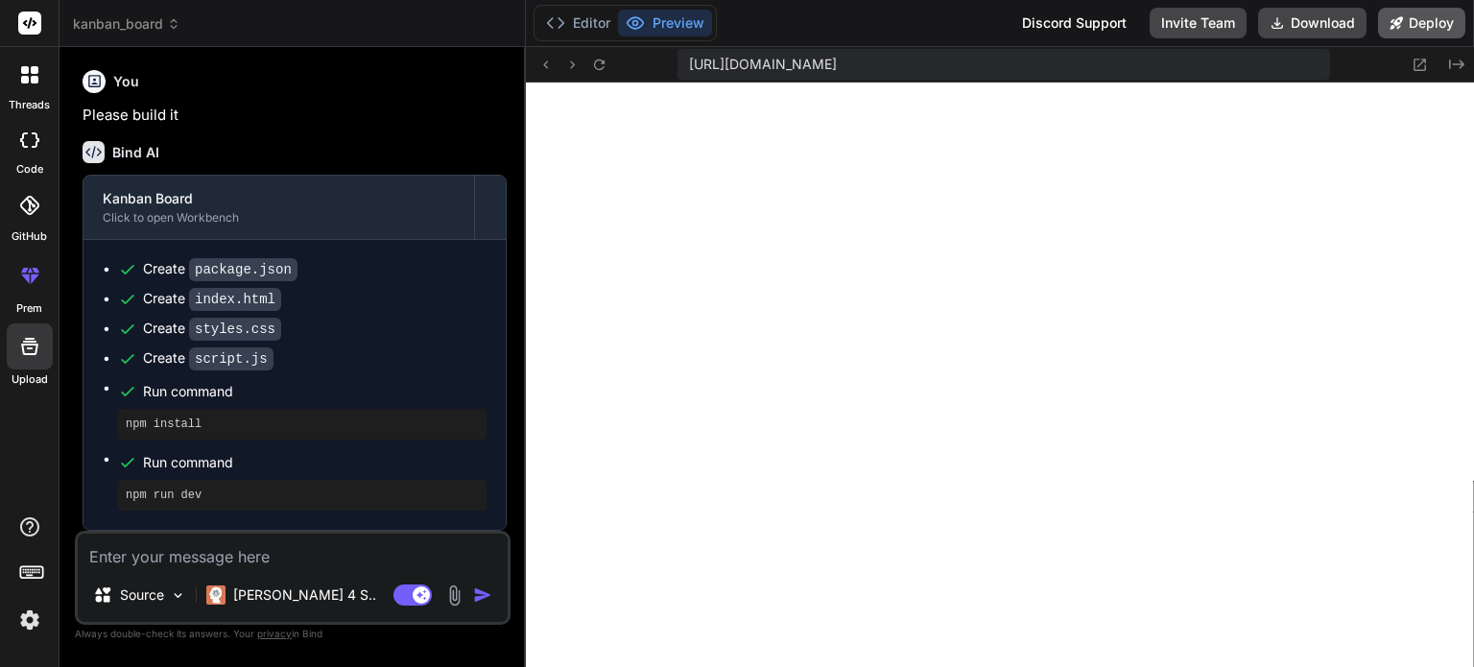
click at [1413, 20] on button "Deploy" at bounding box center [1421, 23] width 87 height 31
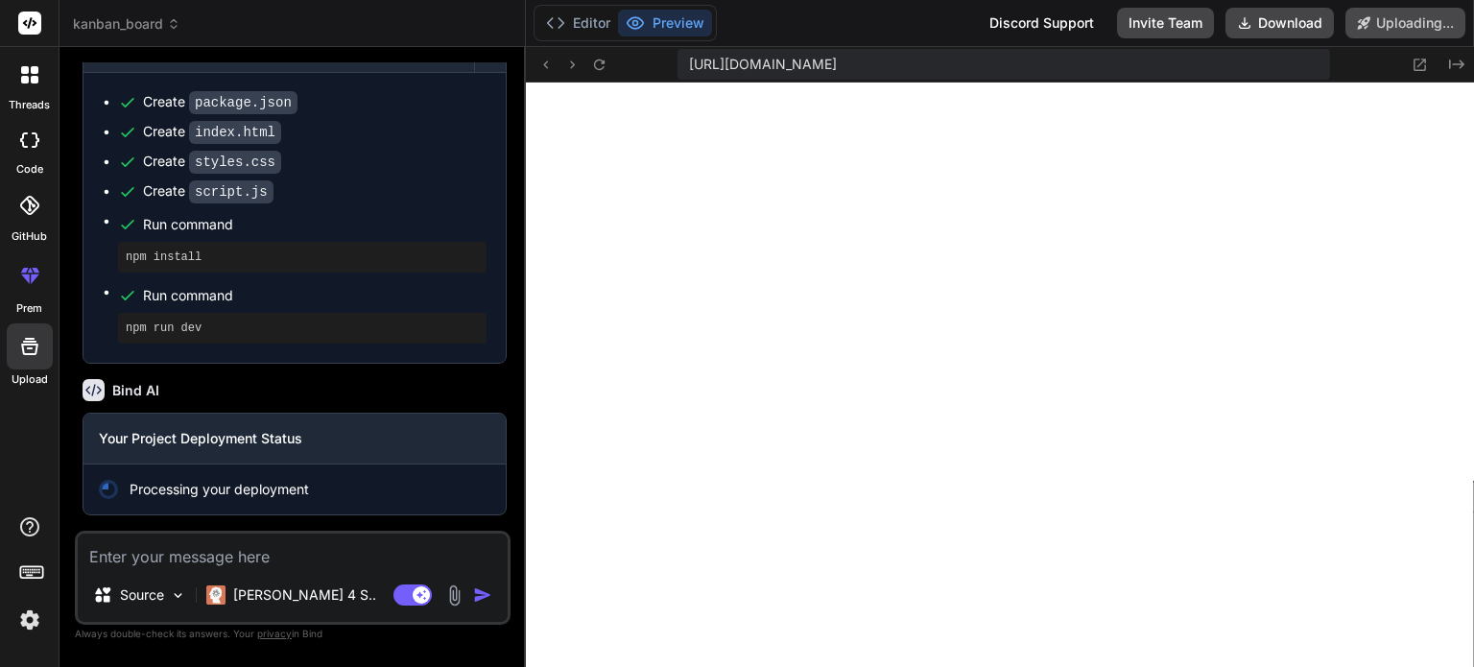
scroll to position [735, 0]
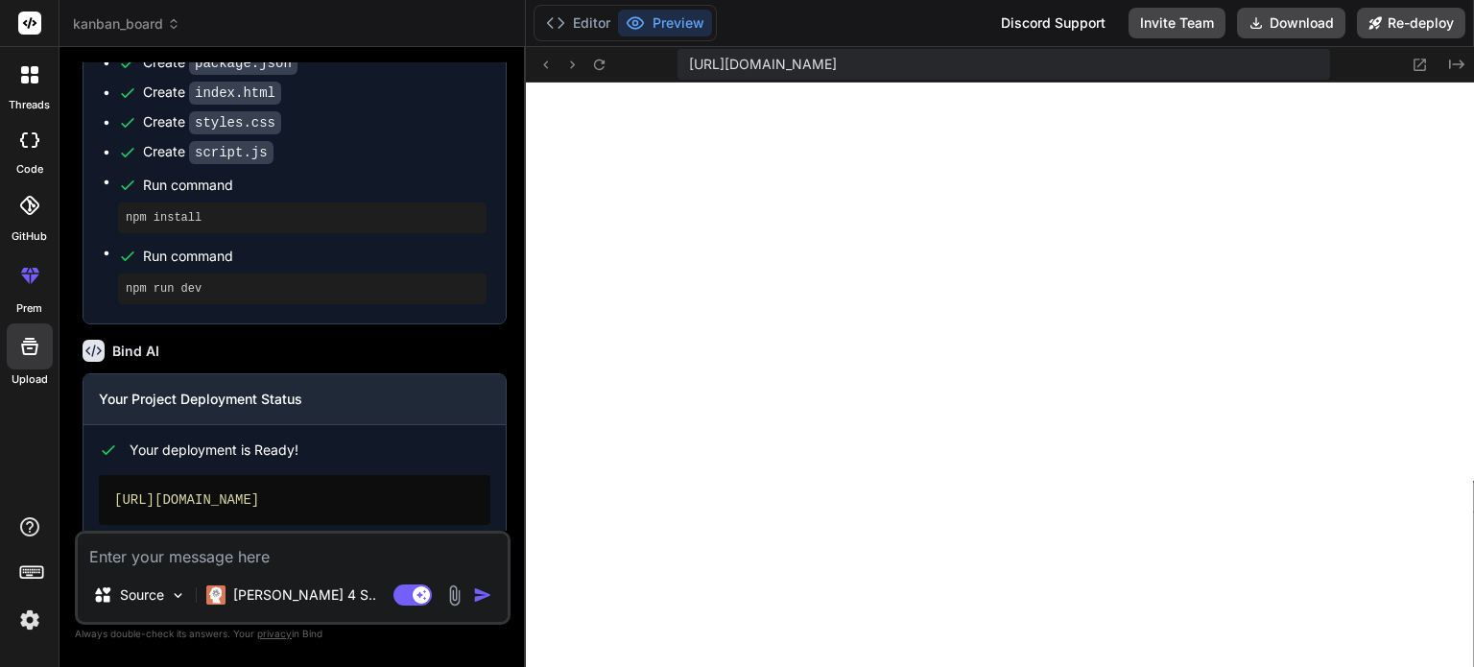
type textarea "x"
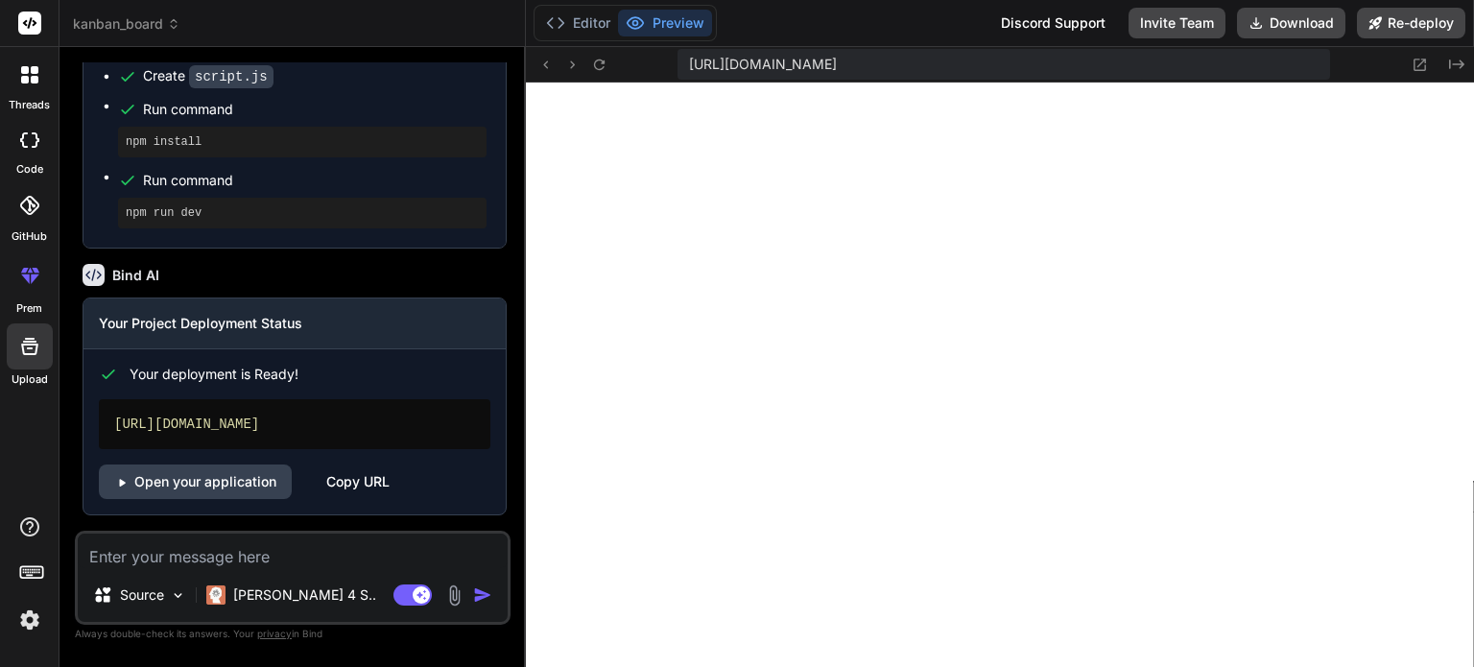
scroll to position [850, 0]
click at [180, 486] on link "Open your application" at bounding box center [195, 482] width 193 height 35
click at [310, 563] on textarea at bounding box center [293, 551] width 430 height 35
type textarea "c"
type textarea "x"
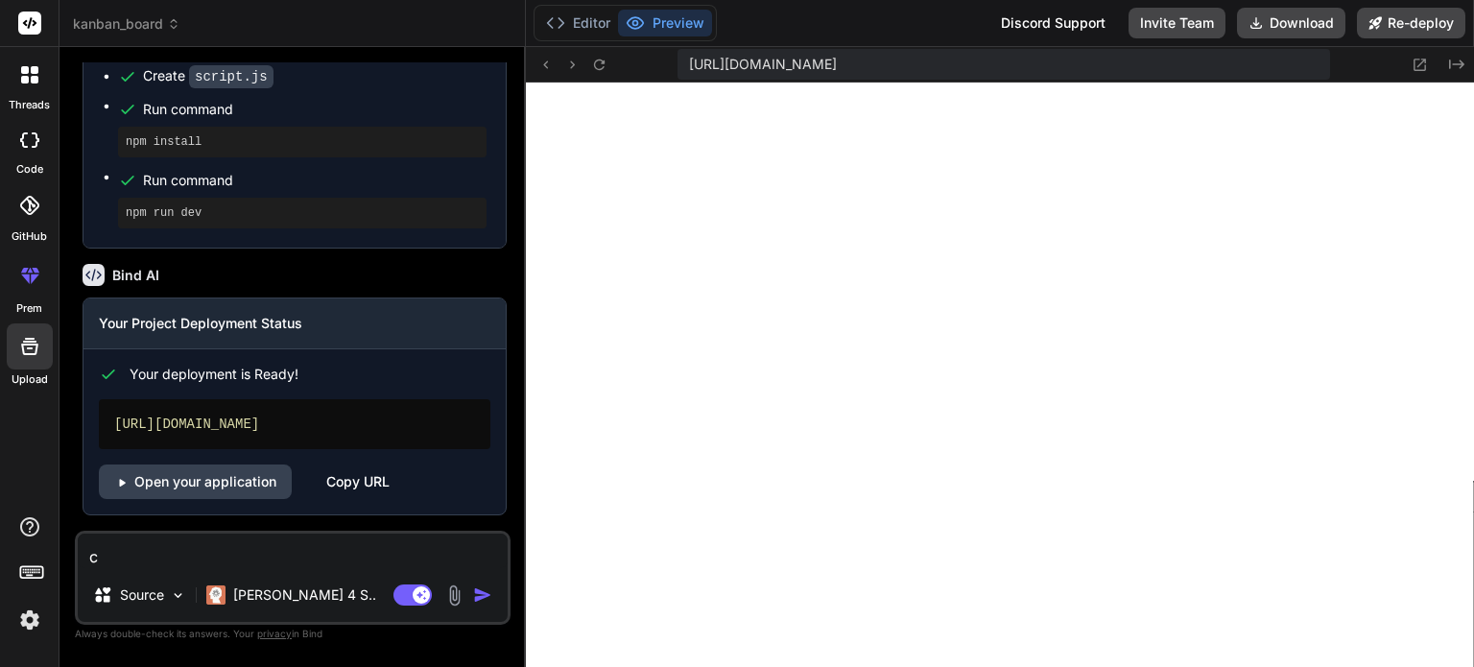
type textarea "cr"
type textarea "x"
type textarea "cre"
type textarea "x"
type textarea "crea"
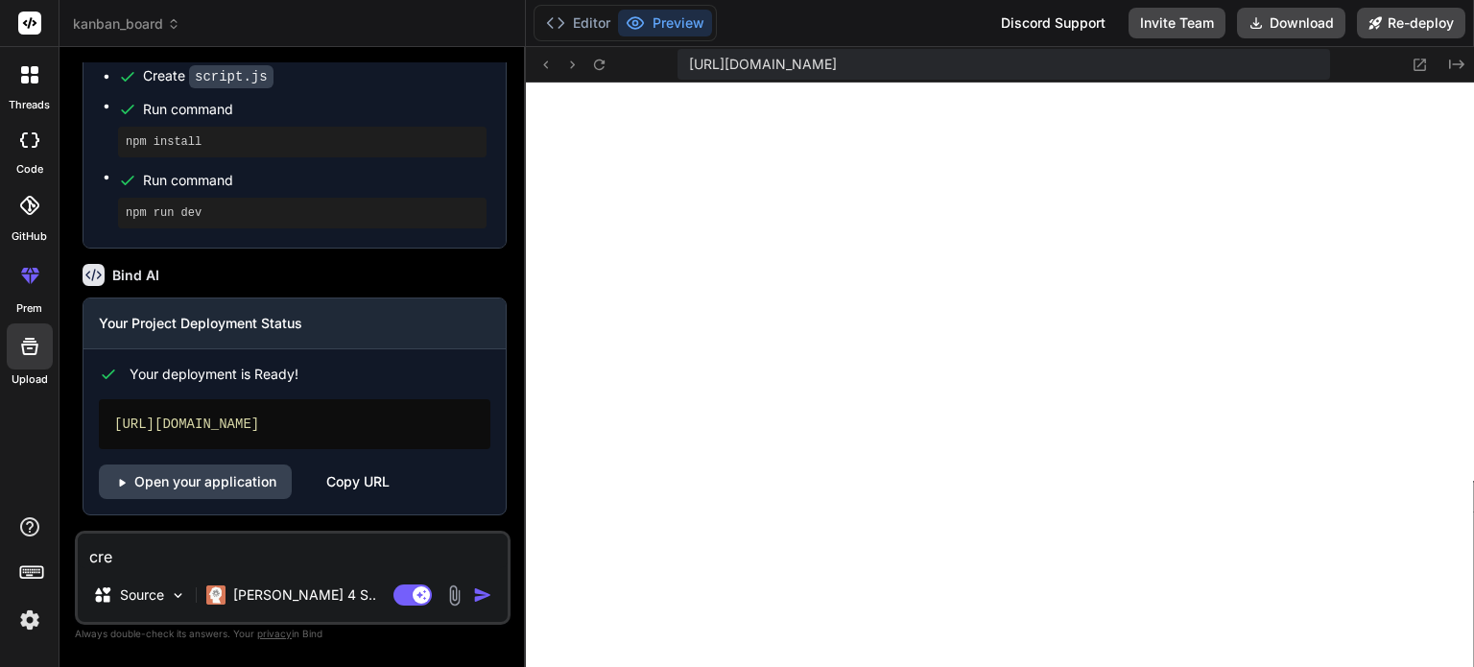
type textarea "x"
type textarea "creat"
type textarea "x"
type textarea "create"
type textarea "x"
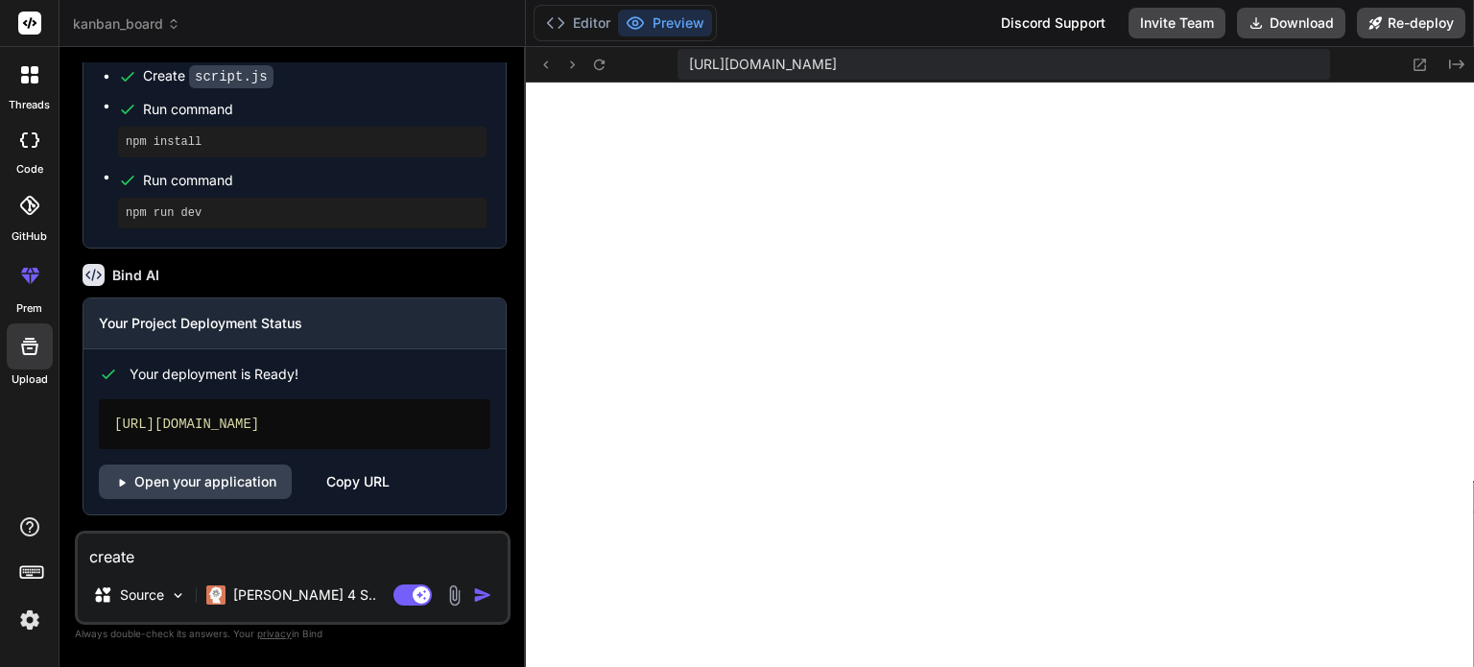
type textarea "create"
type textarea "x"
type textarea "create a"
type textarea "x"
type textarea "create au"
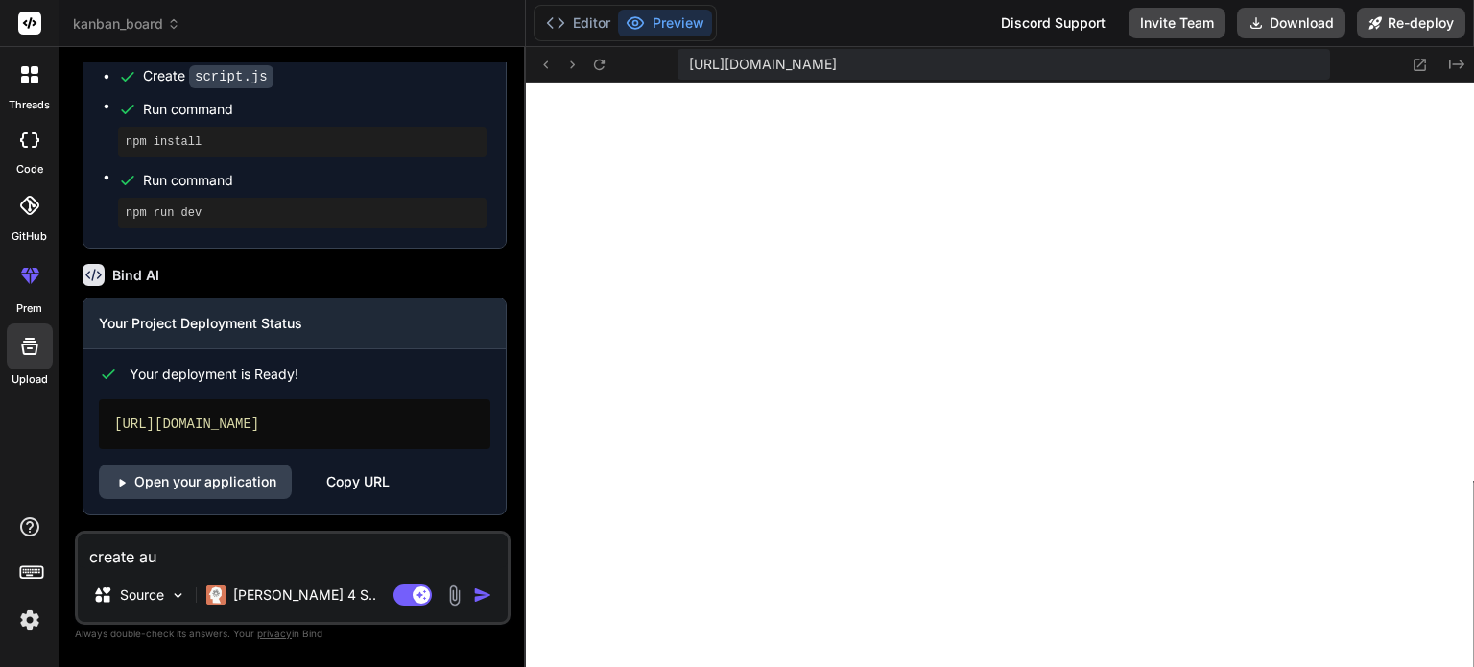
type textarea "x"
type textarea "create aut"
type textarea "x"
type textarea "create auth"
type textarea "x"
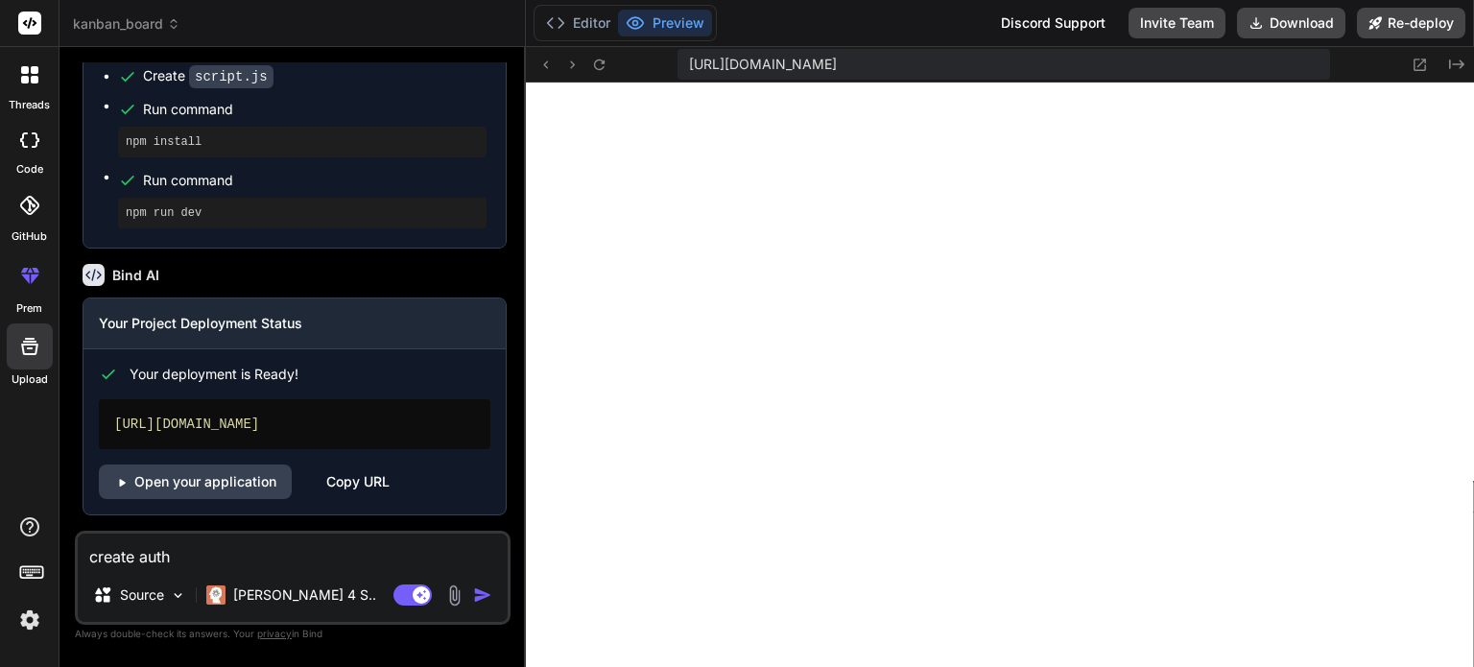
type textarea "create authe"
type textarea "x"
type textarea "create authen"
type textarea "x"
type textarea "create authent"
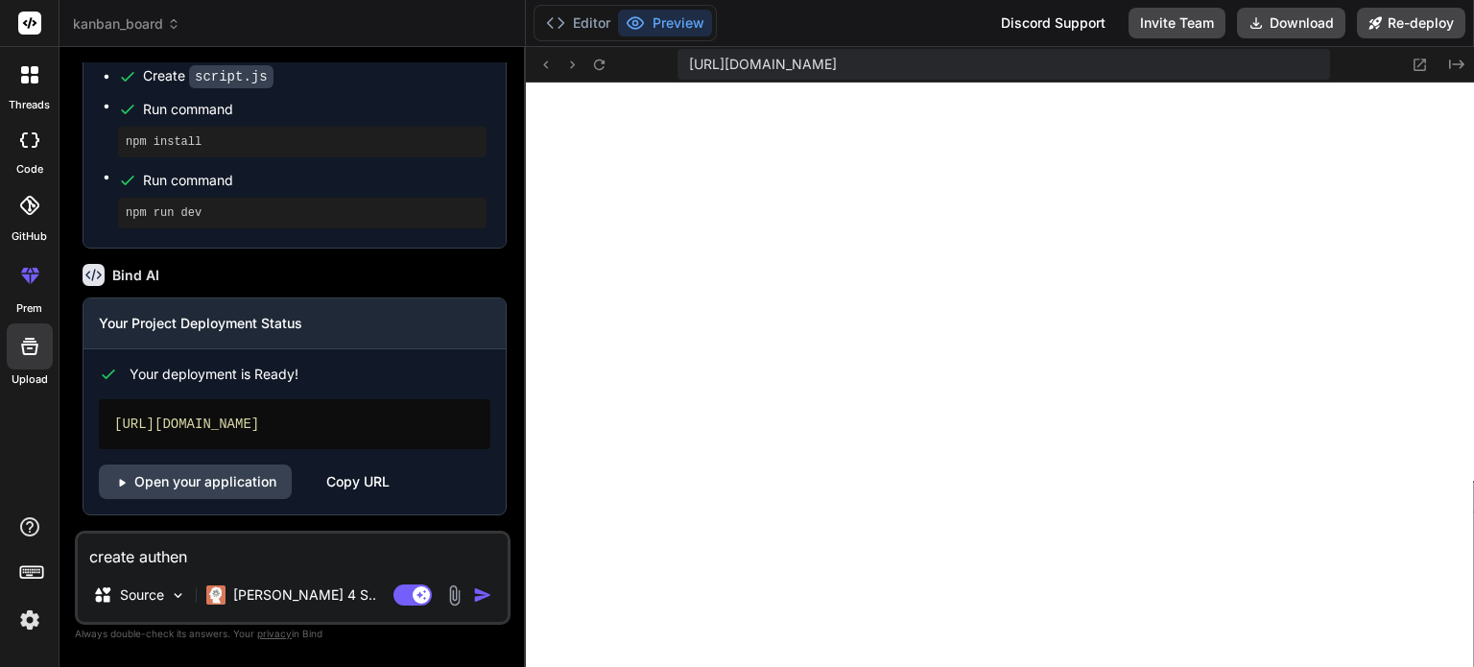
type textarea "x"
type textarea "create authenti"
type textarea "x"
type textarea "create authentic"
type textarea "x"
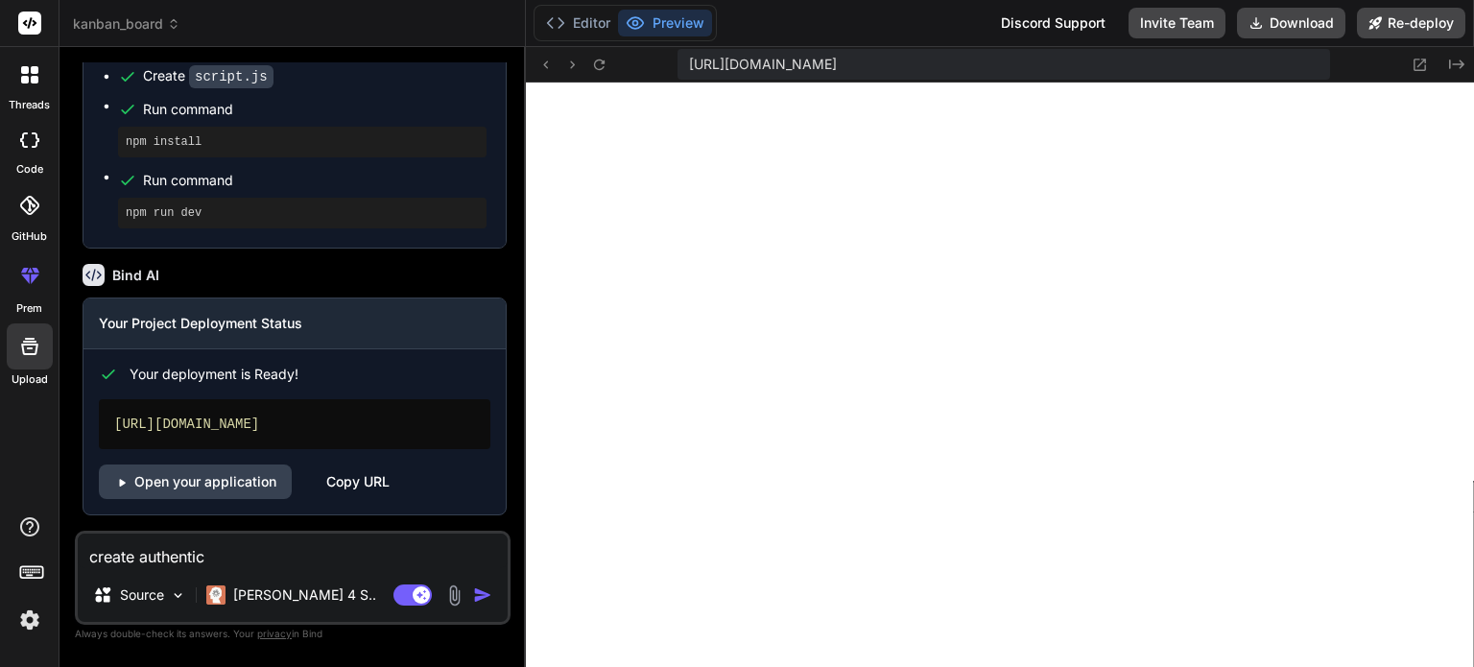
type textarea "create authentica"
type textarea "x"
type textarea "create authenticat"
type textarea "x"
type textarea "create authenticati"
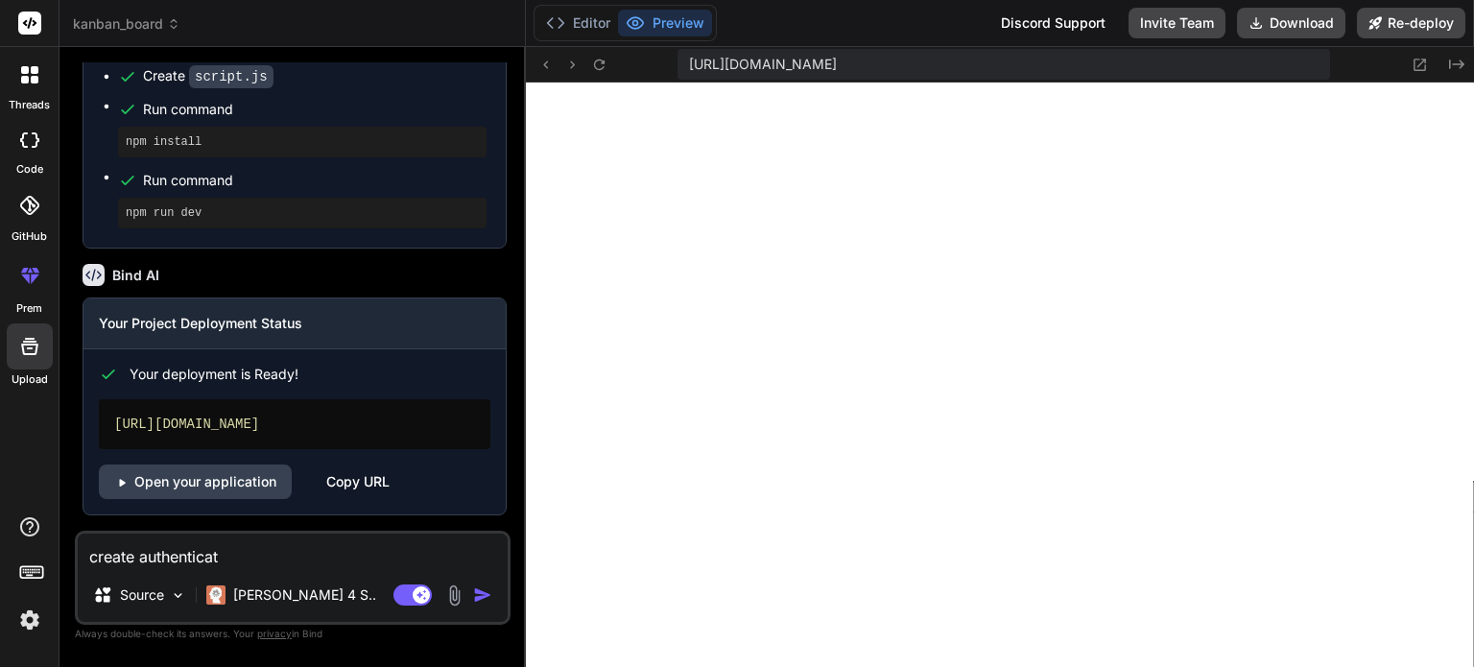
type textarea "x"
type textarea "create authenticatio"
type textarea "x"
type textarea "create authentication"
type textarea "x"
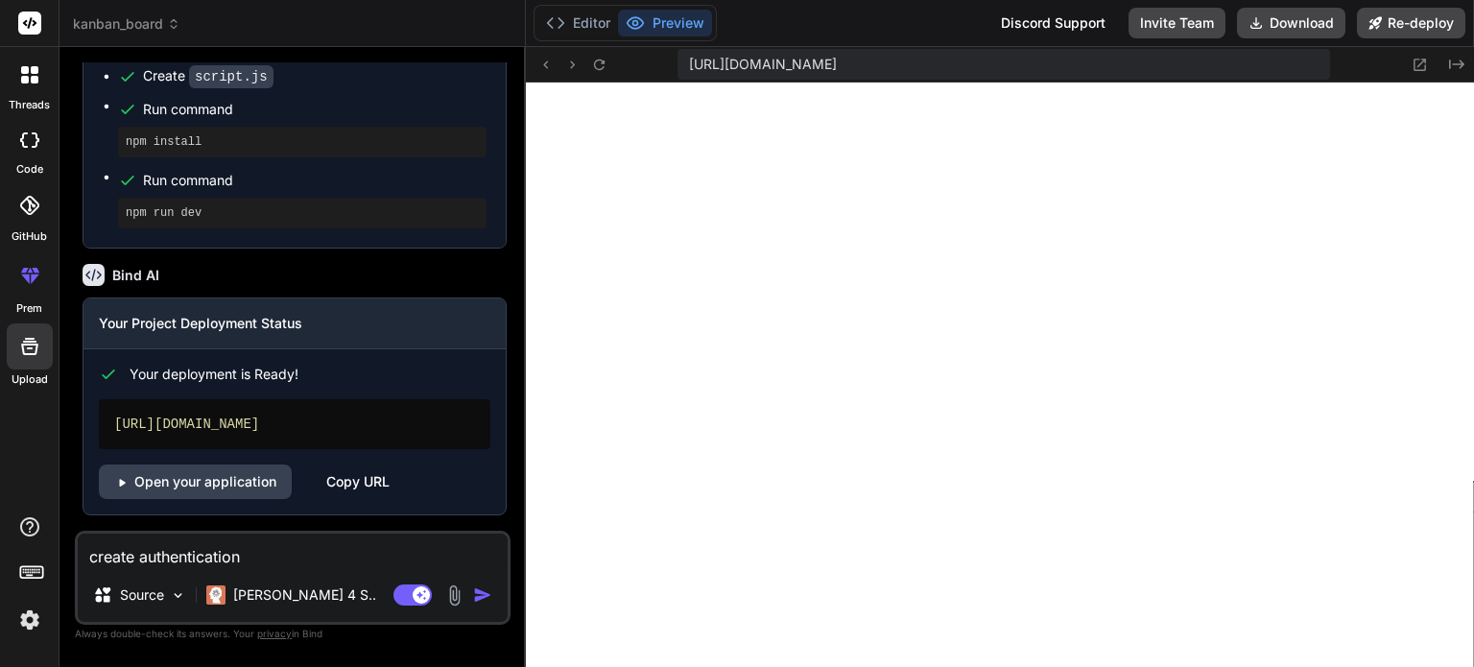
type textarea "create authentication"
type textarea "x"
type textarea "create authentication t"
type textarea "x"
type textarea "create authentication to"
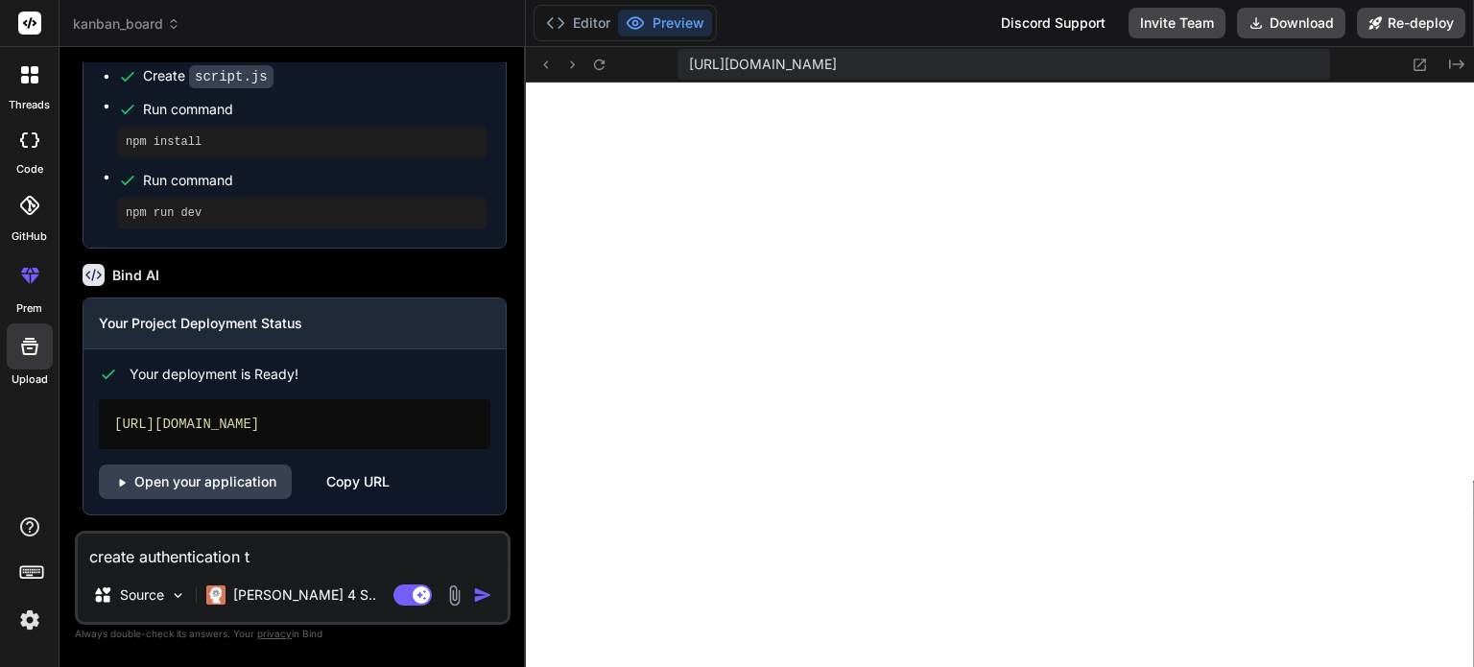
type textarea "x"
type textarea "create authentication to"
type textarea "x"
type textarea "create authentication to"
type textarea "x"
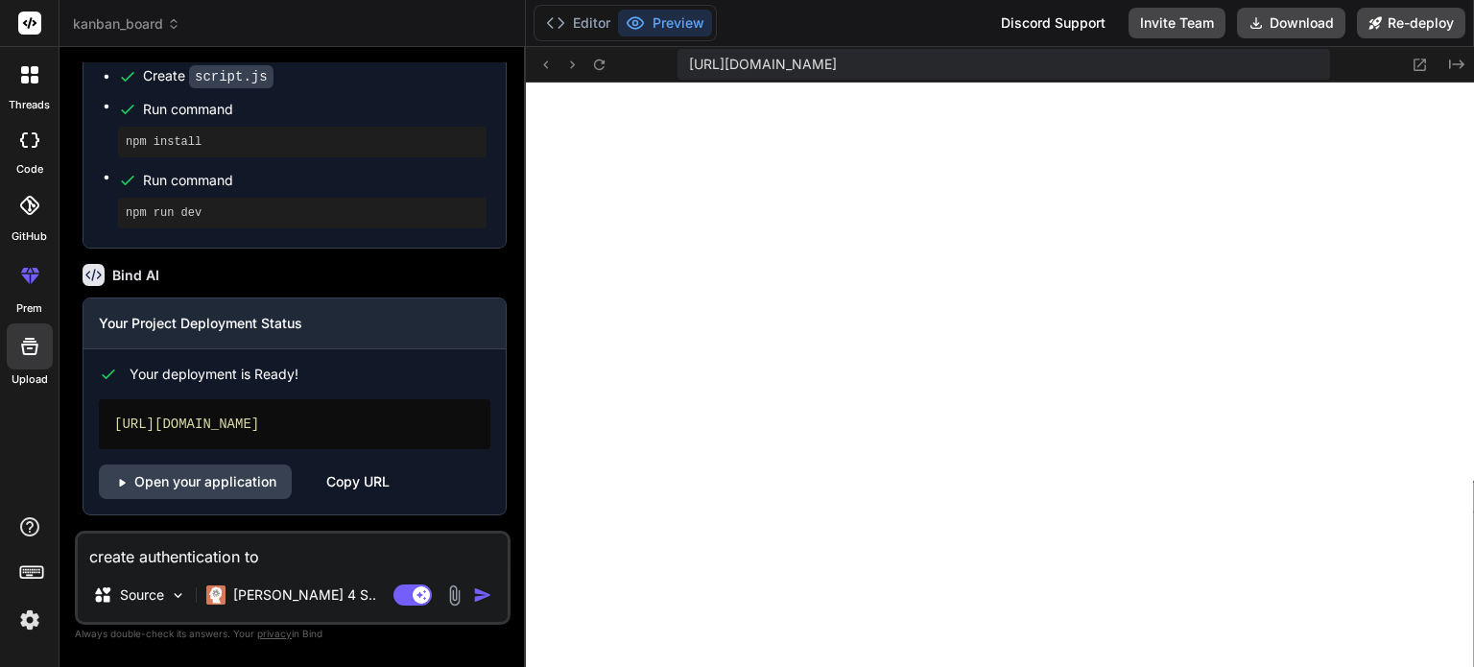
type textarea "create authentication t"
type textarea "x"
type textarea "create authentication"
type textarea "x"
type textarea "create authentication"
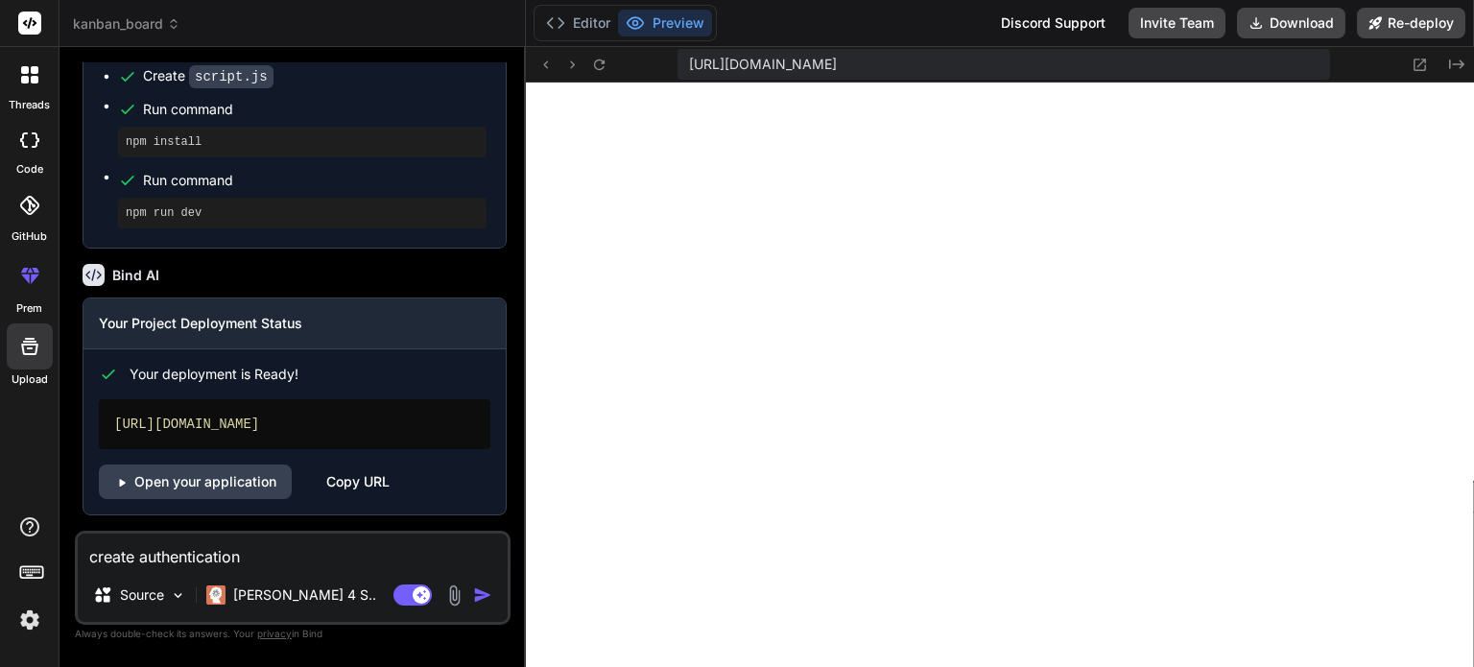
type textarea "x"
type textarea "create authenticatio"
type textarea "x"
type textarea "create authenticati"
type textarea "x"
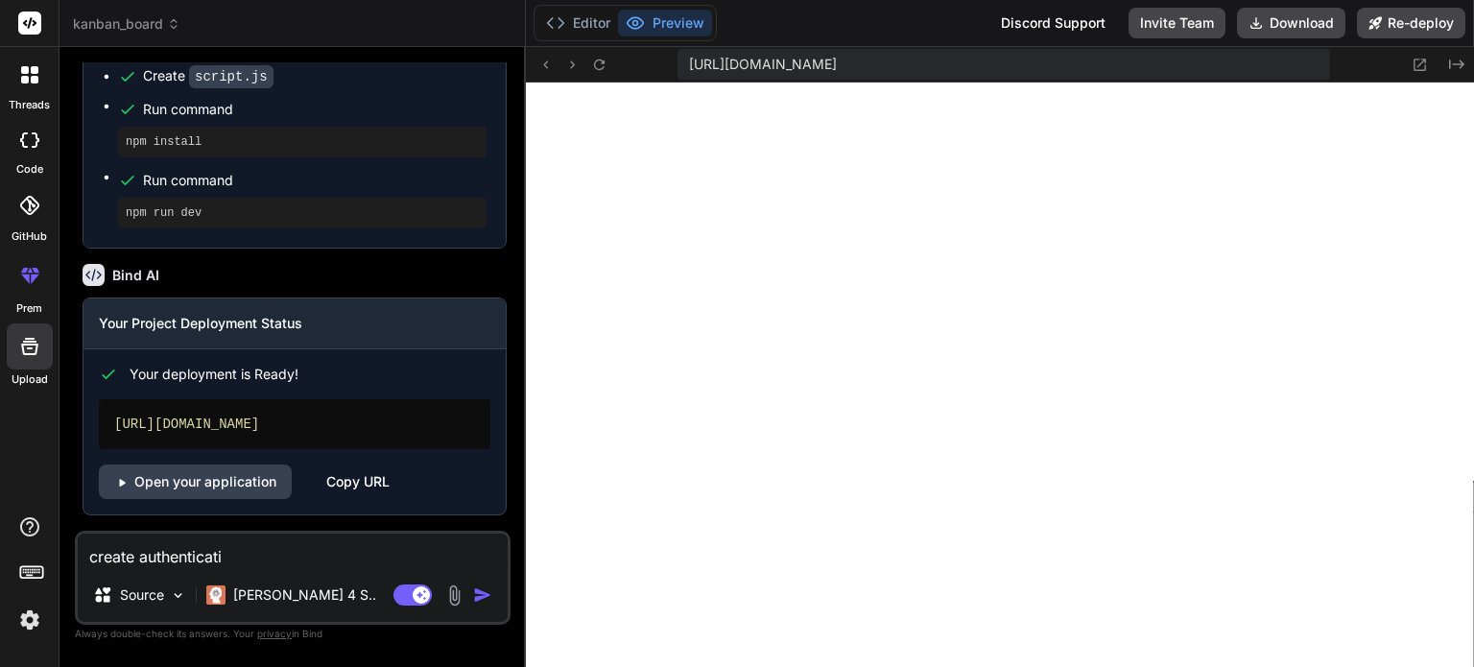
type textarea "create authenticat"
type textarea "x"
type textarea "create authentica"
type textarea "x"
type textarea "create authentic"
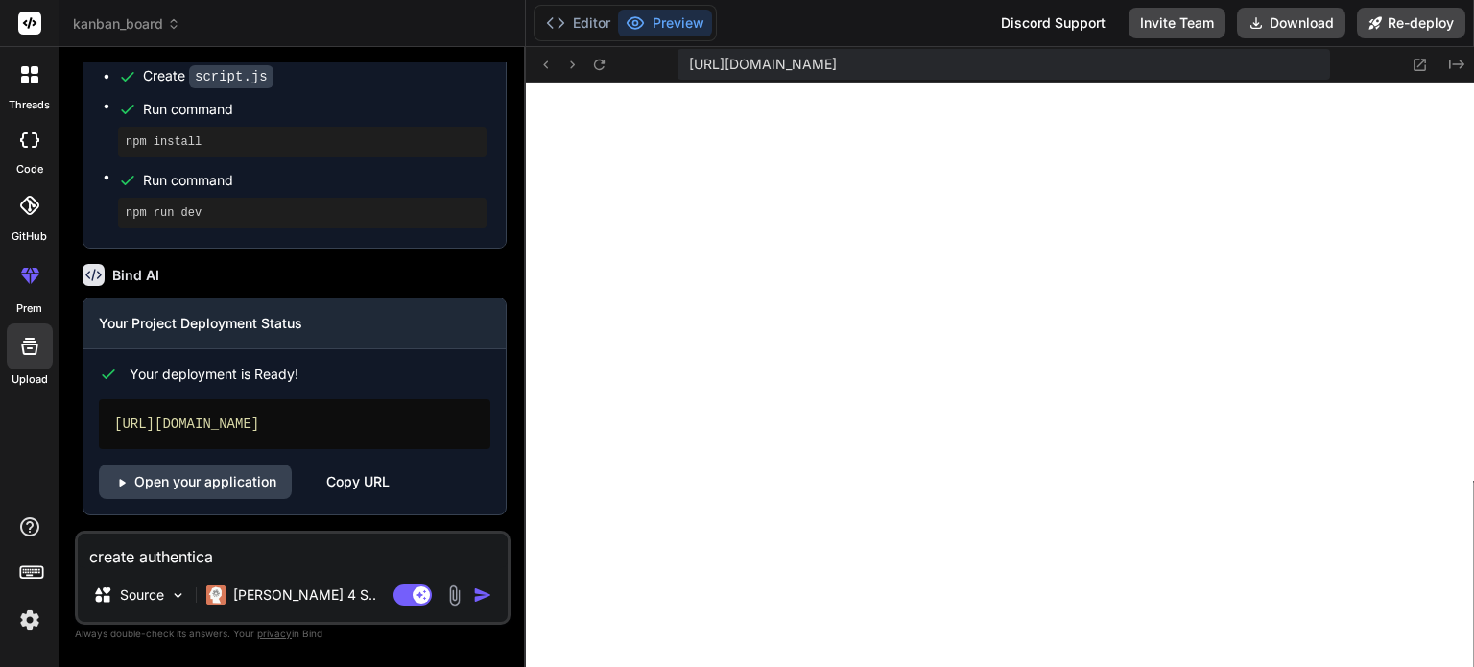
type textarea "x"
type textarea "create authenti"
type textarea "x"
type textarea "create authent"
type textarea "x"
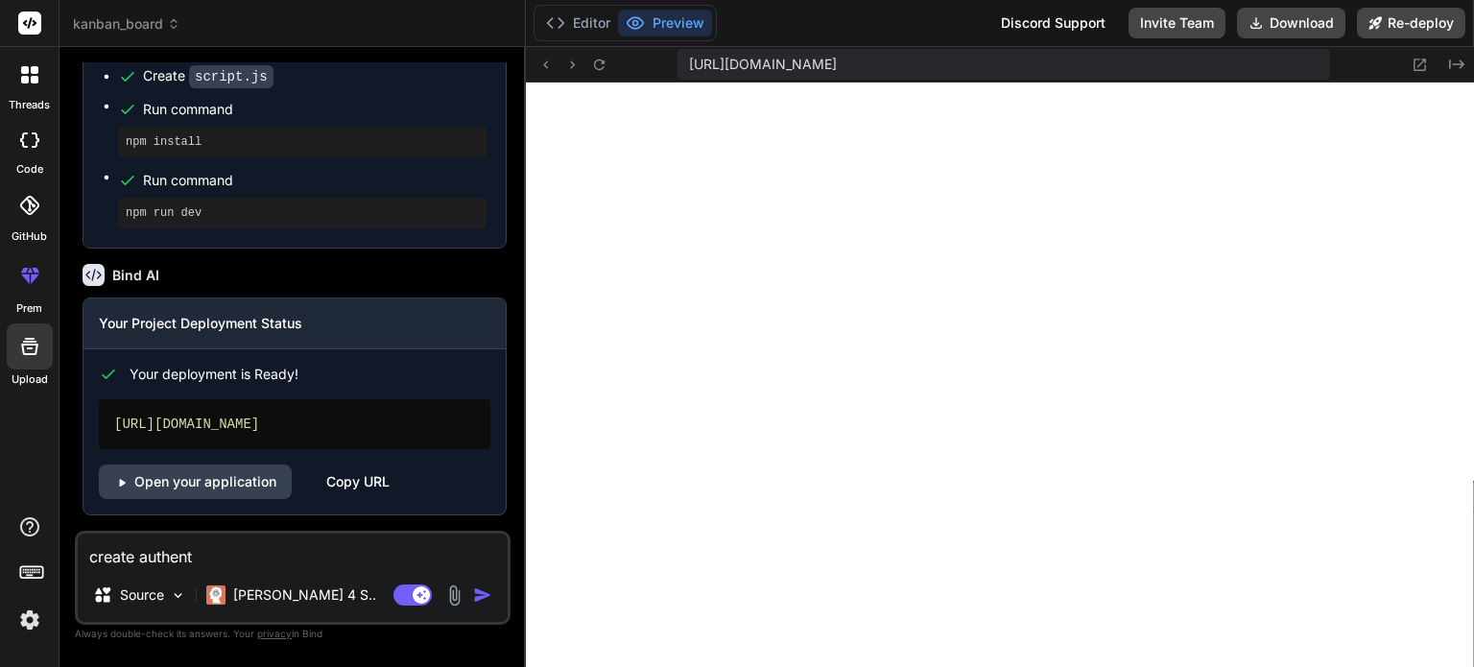
type textarea "create authen"
type textarea "x"
type textarea "create authe"
type textarea "x"
type textarea "create auth"
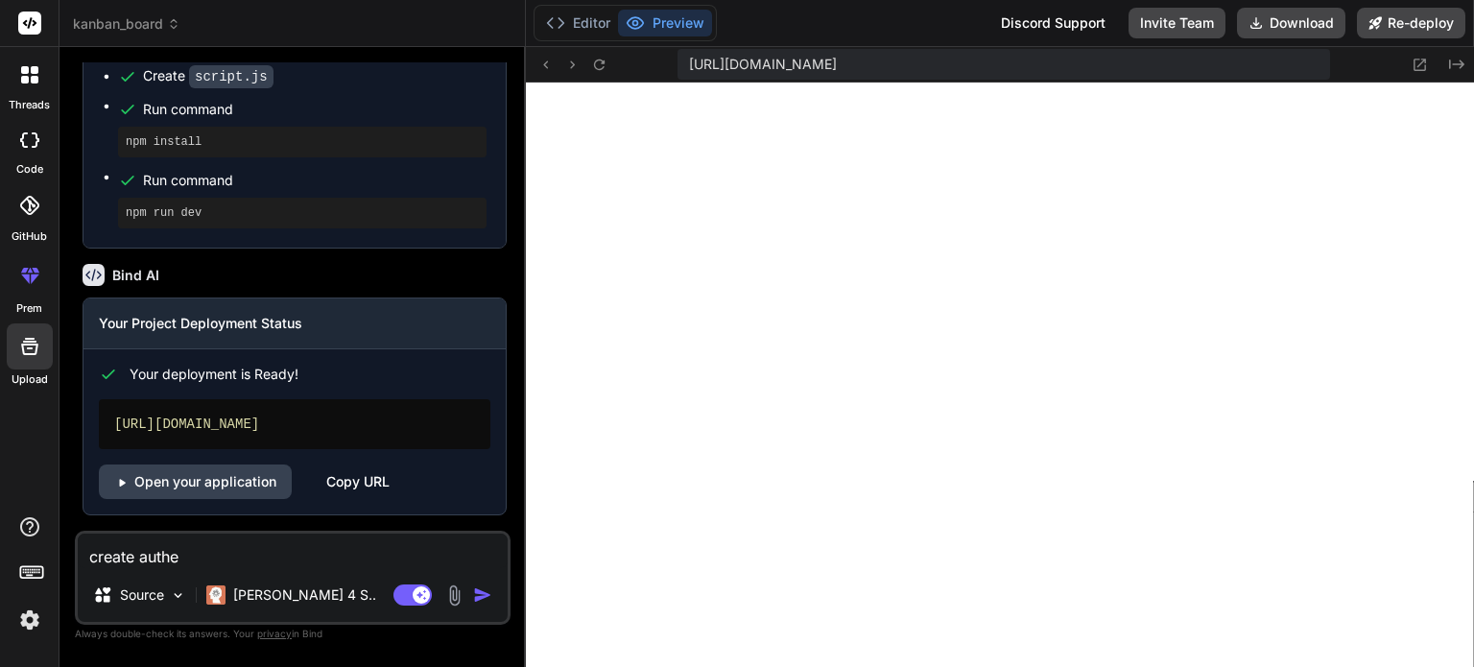
type textarea "x"
type textarea "create aut"
type textarea "x"
type textarea "create au"
type textarea "x"
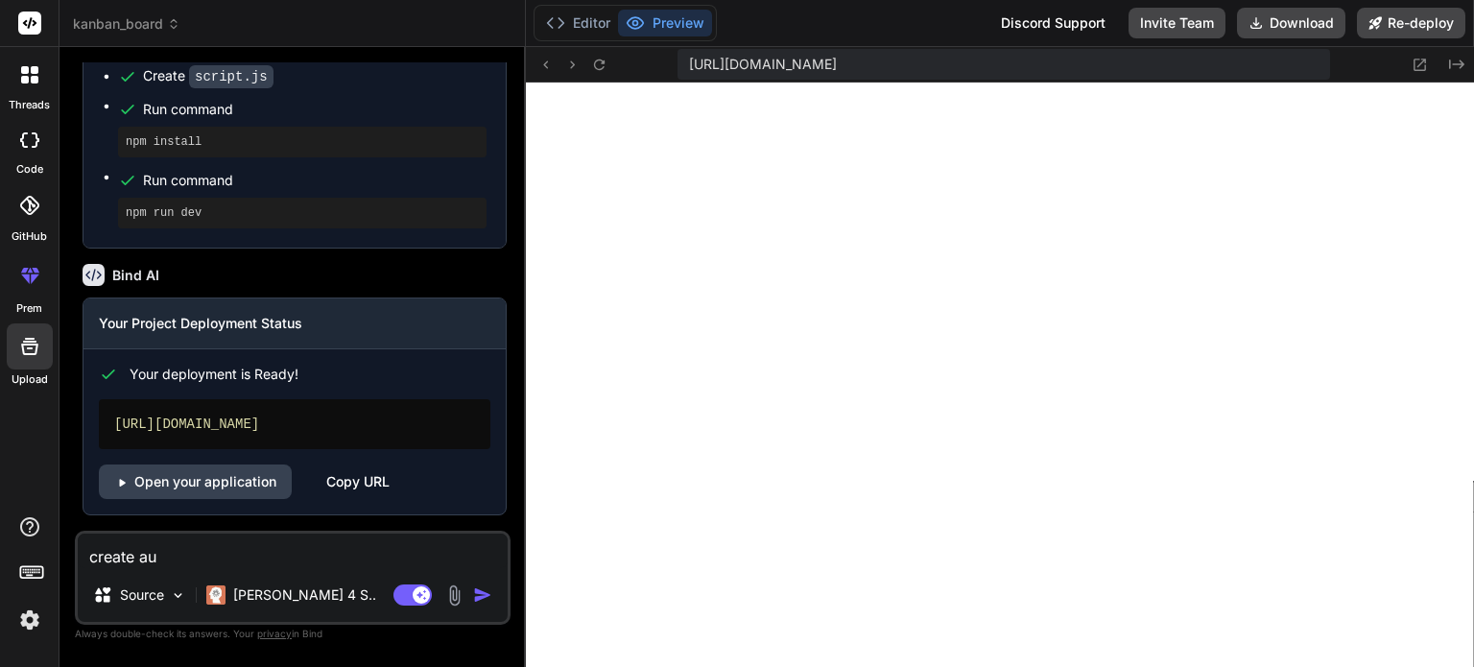
type textarea "create a"
type textarea "x"
type textarea "create"
type textarea "x"
type textarea "create"
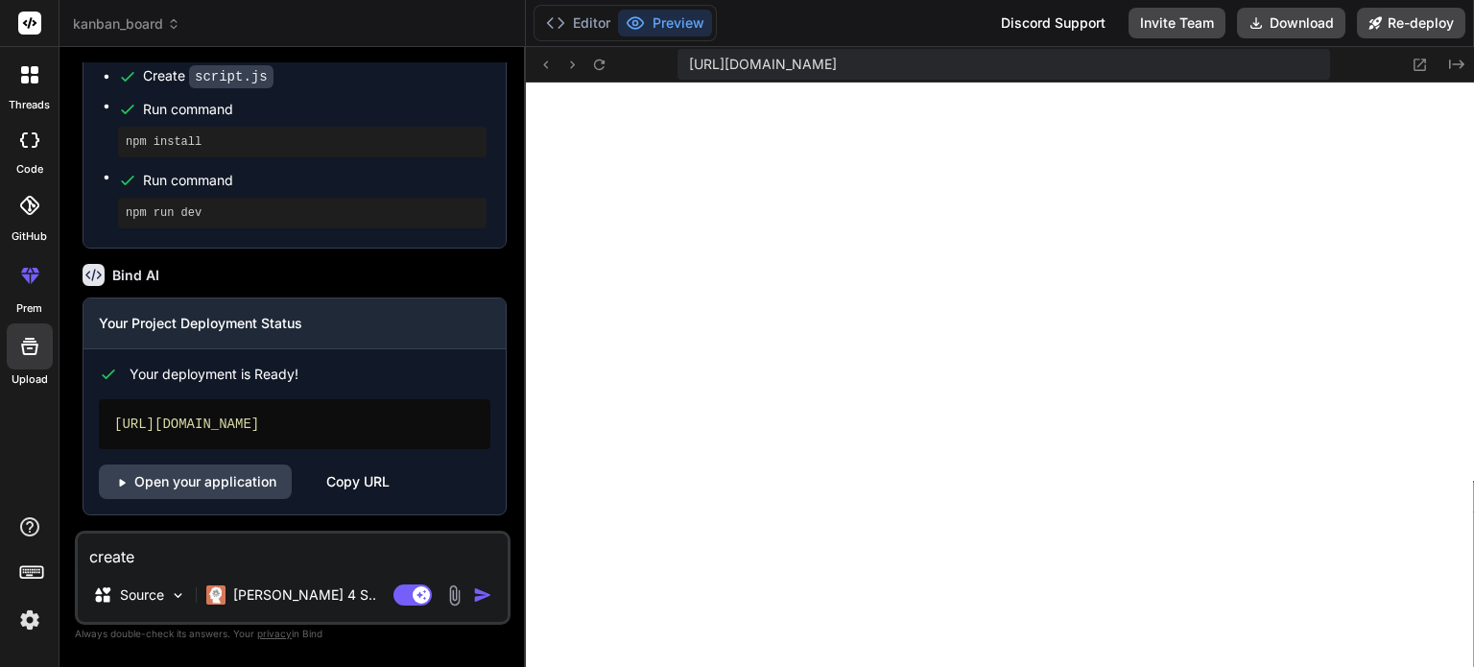
type textarea "x"
type textarea "creat"
type textarea "x"
type textarea "crea"
type textarea "x"
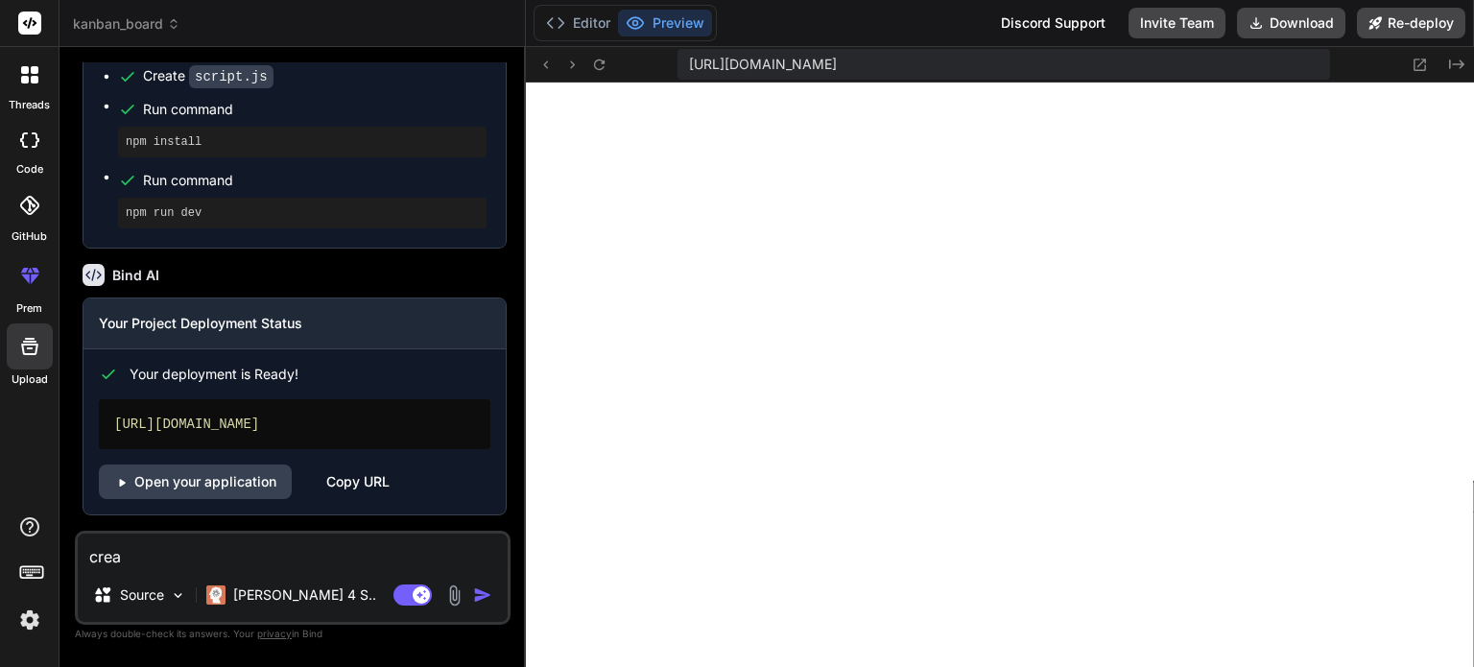
type textarea "cre"
type textarea "x"
type textarea "cr"
type textarea "x"
type textarea "c"
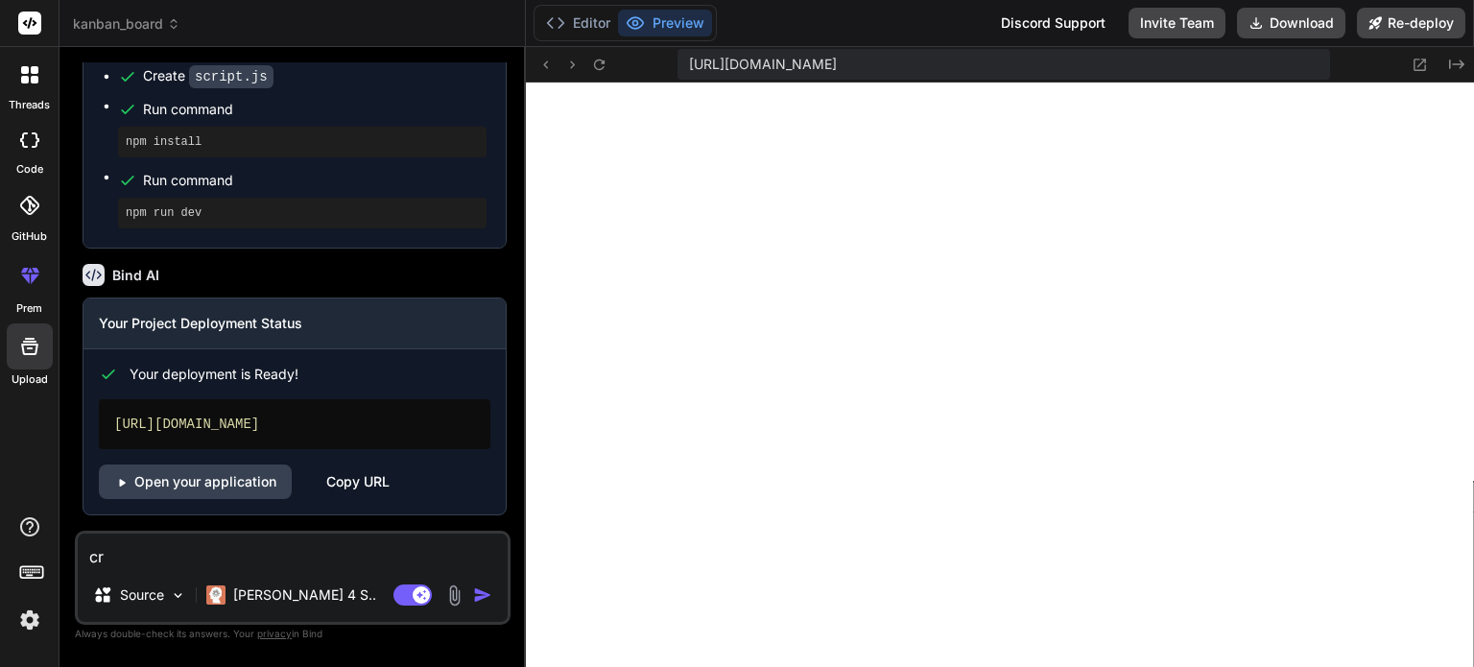
type textarea "x"
type textarea "c"
type textarea "x"
type textarea "cr"
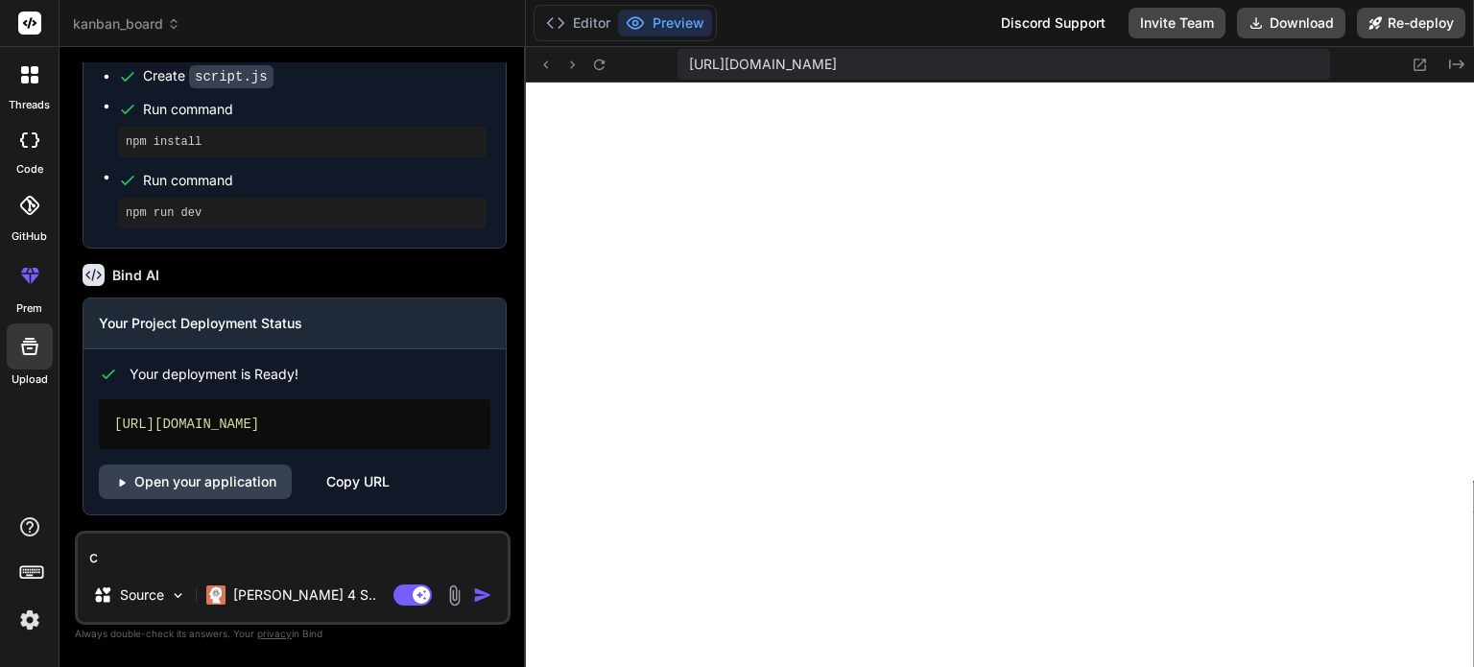
type textarea "x"
type textarea "cra"
type textarea "x"
type textarea "cr"
type textarea "x"
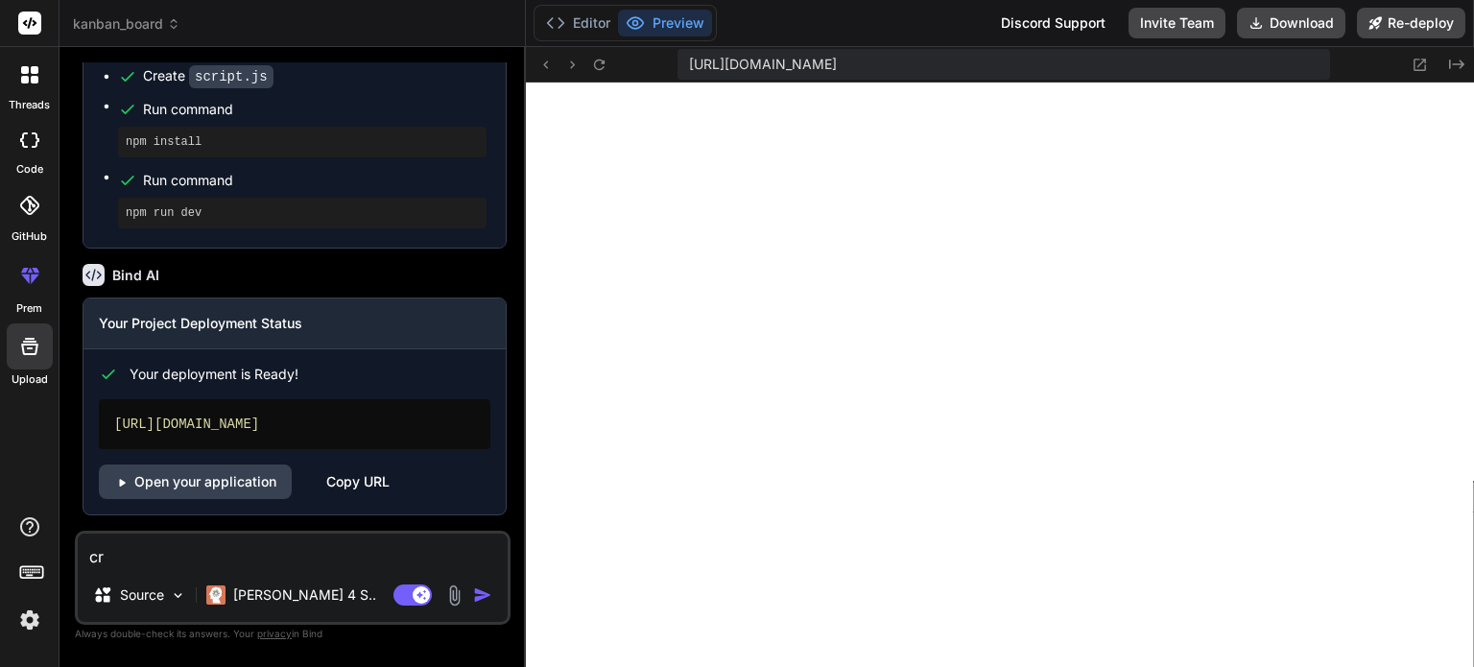
type textarea "cre"
type textarea "x"
type textarea "crea"
type textarea "x"
type textarea "creat"
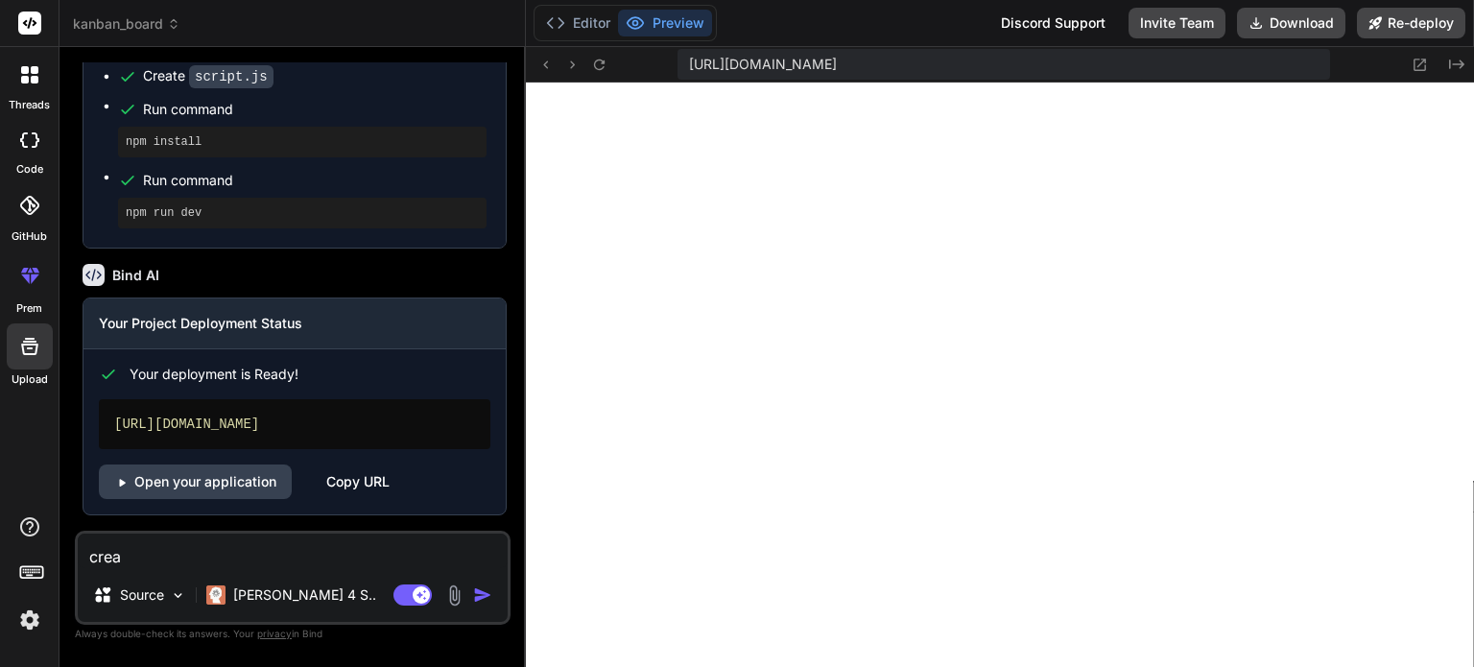
type textarea "x"
type textarea "create"
type textarea "x"
type textarea "create"
type textarea "x"
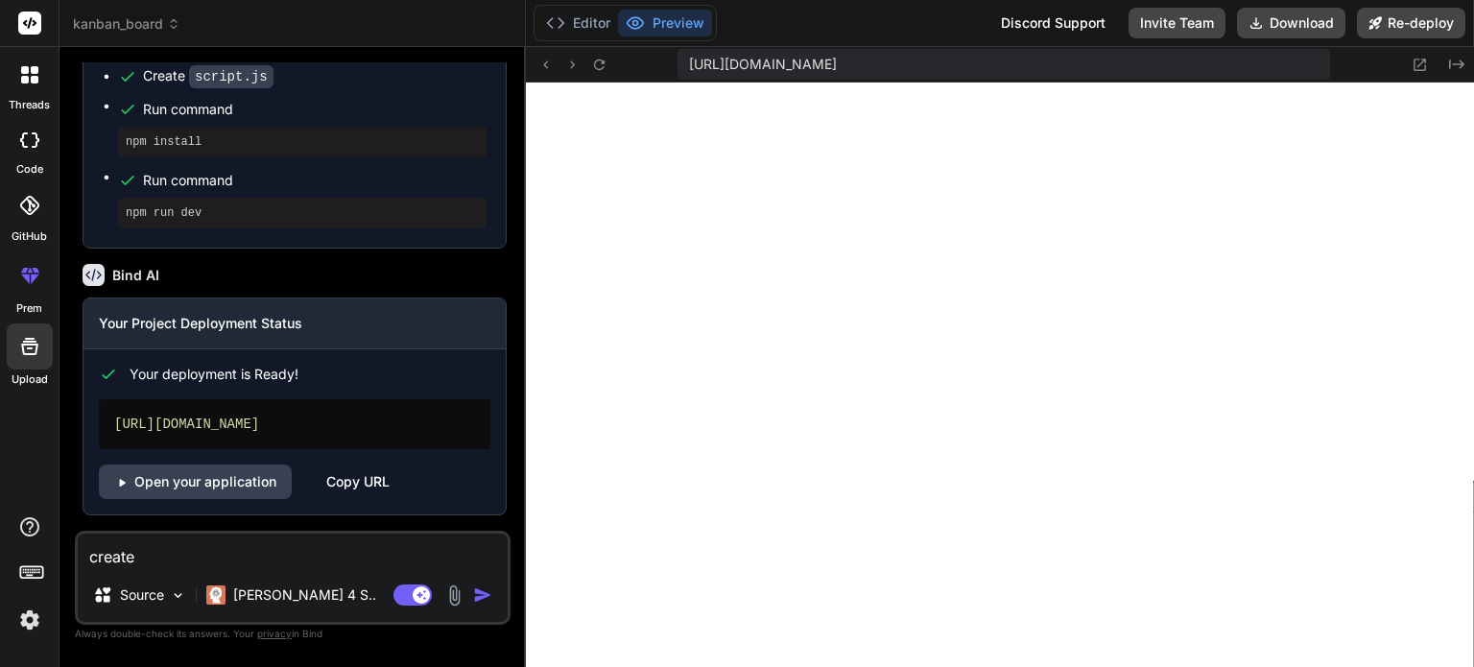
type textarea "create a"
type textarea "x"
type textarea "create a"
type textarea "x"
type textarea "create a a"
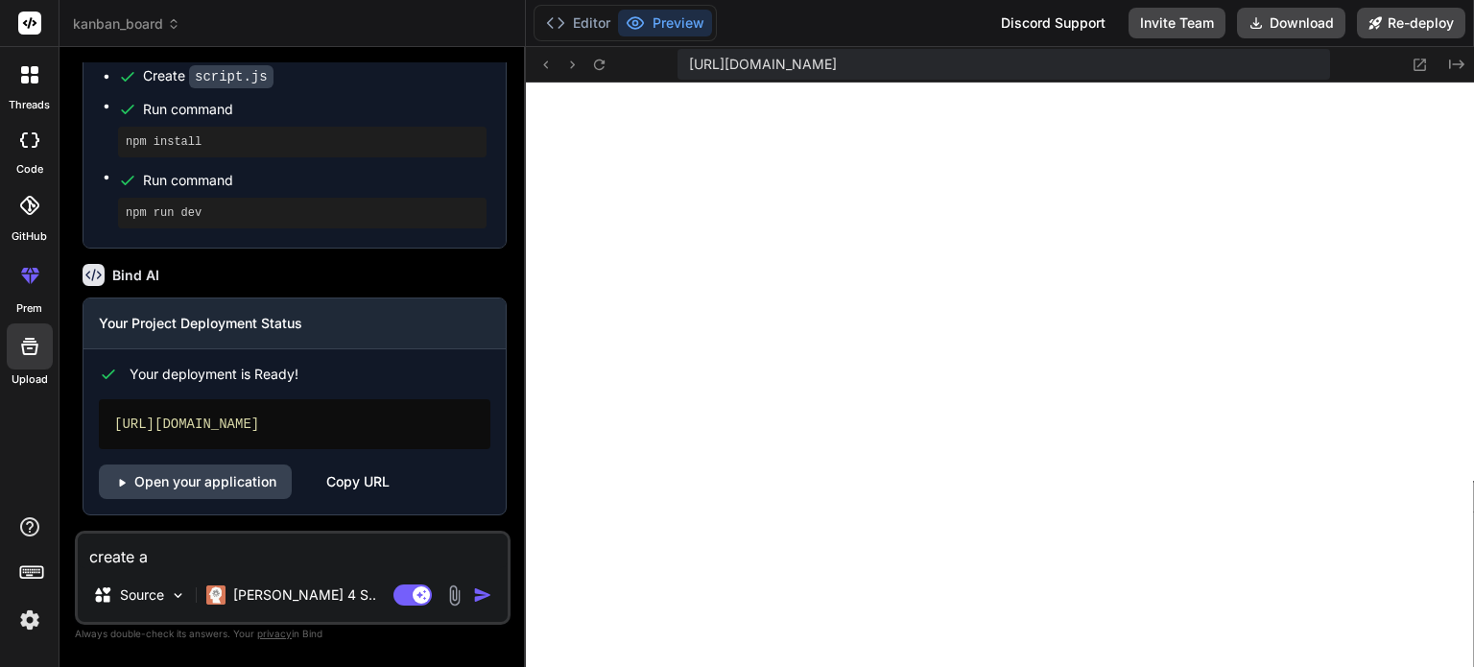
type textarea "x"
type textarea "create a au"
type textarea "x"
type textarea "create a aut"
type textarea "x"
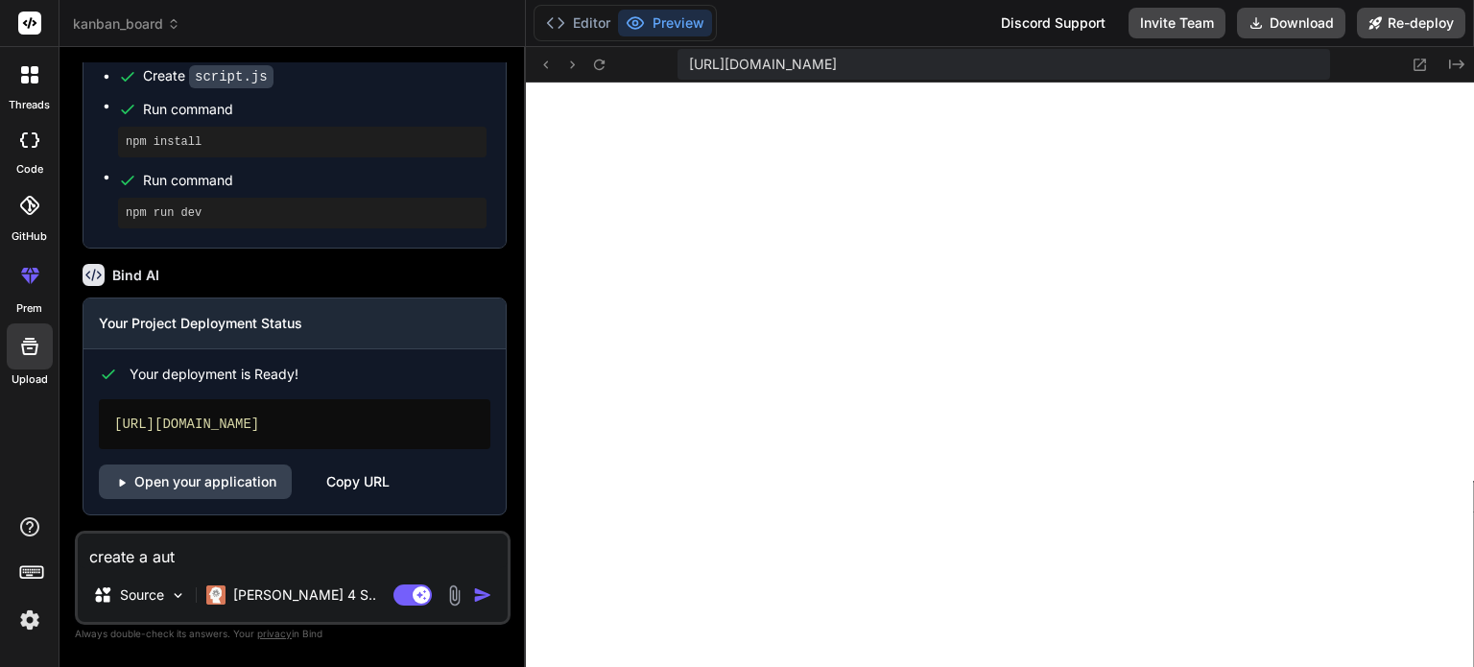
type textarea "create a auth"
type textarea "x"
type textarea "create a auth"
type textarea "x"
type textarea "create a auth m"
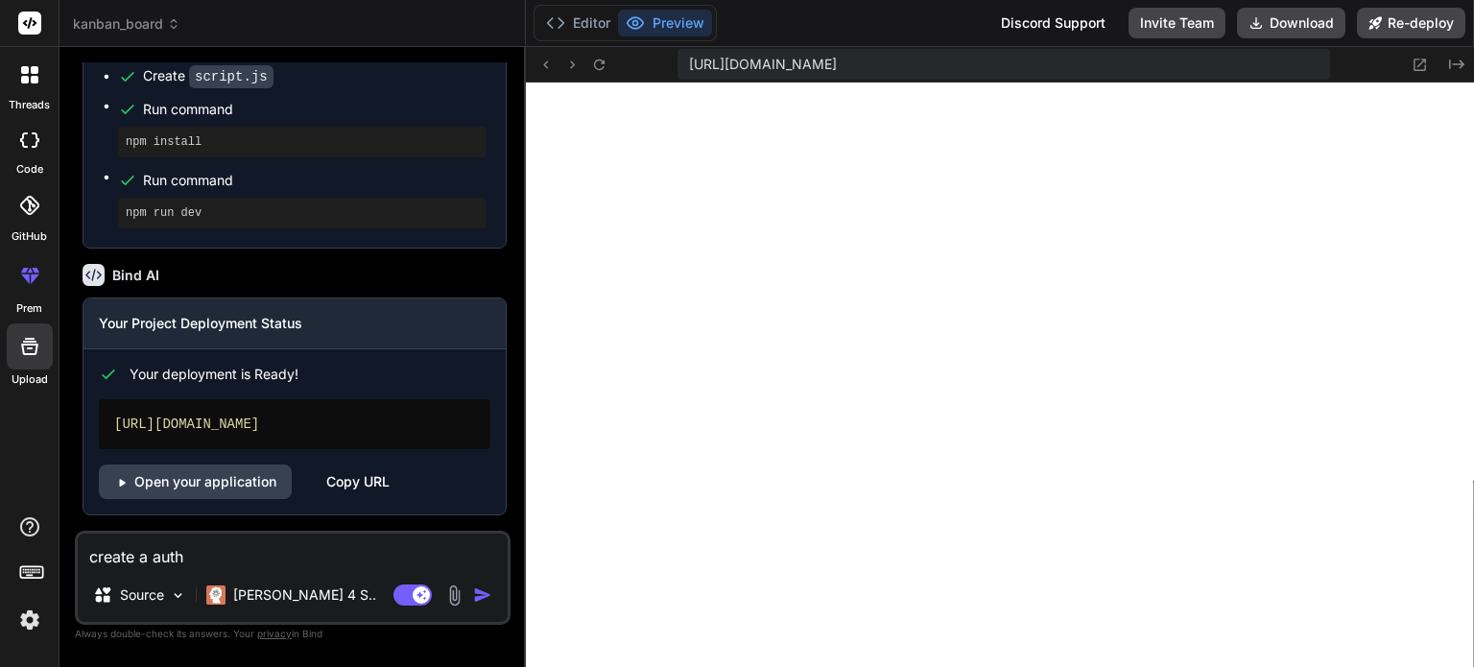
type textarea "x"
type textarea "create a auth mo"
type textarea "x"
type textarea "create a auth mod"
type textarea "x"
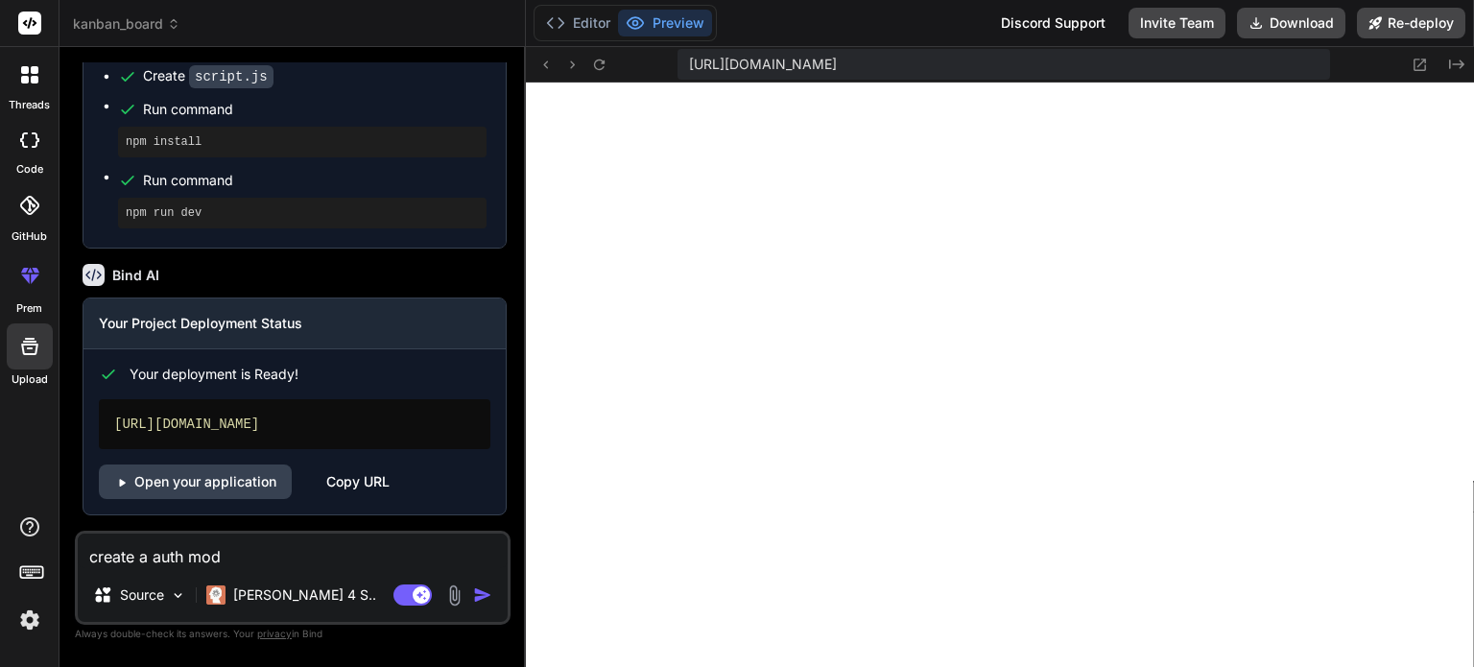
type textarea "create a auth modu"
type textarea "x"
type textarea "create a auth modul"
type textarea "x"
type textarea "create a auth module"
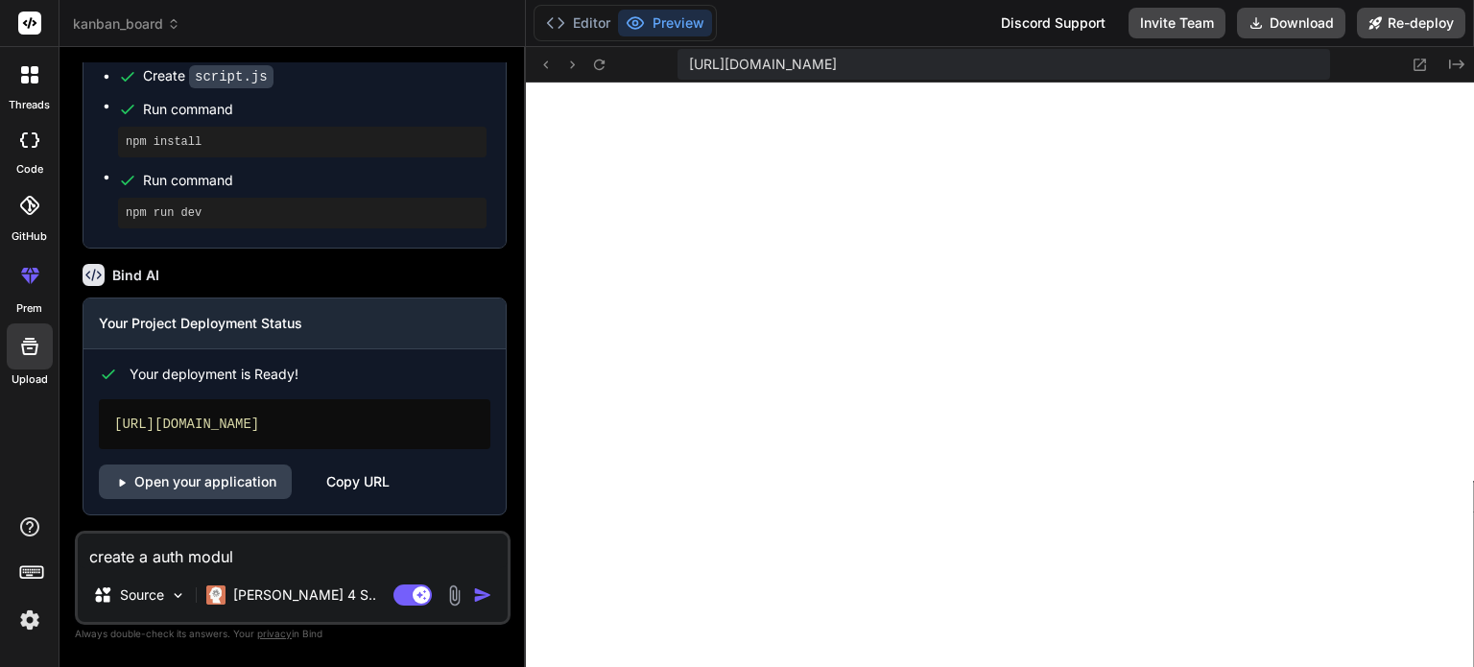
type textarea "x"
type textarea "create a auth module"
type textarea "x"
type textarea "create a auth module f"
type textarea "x"
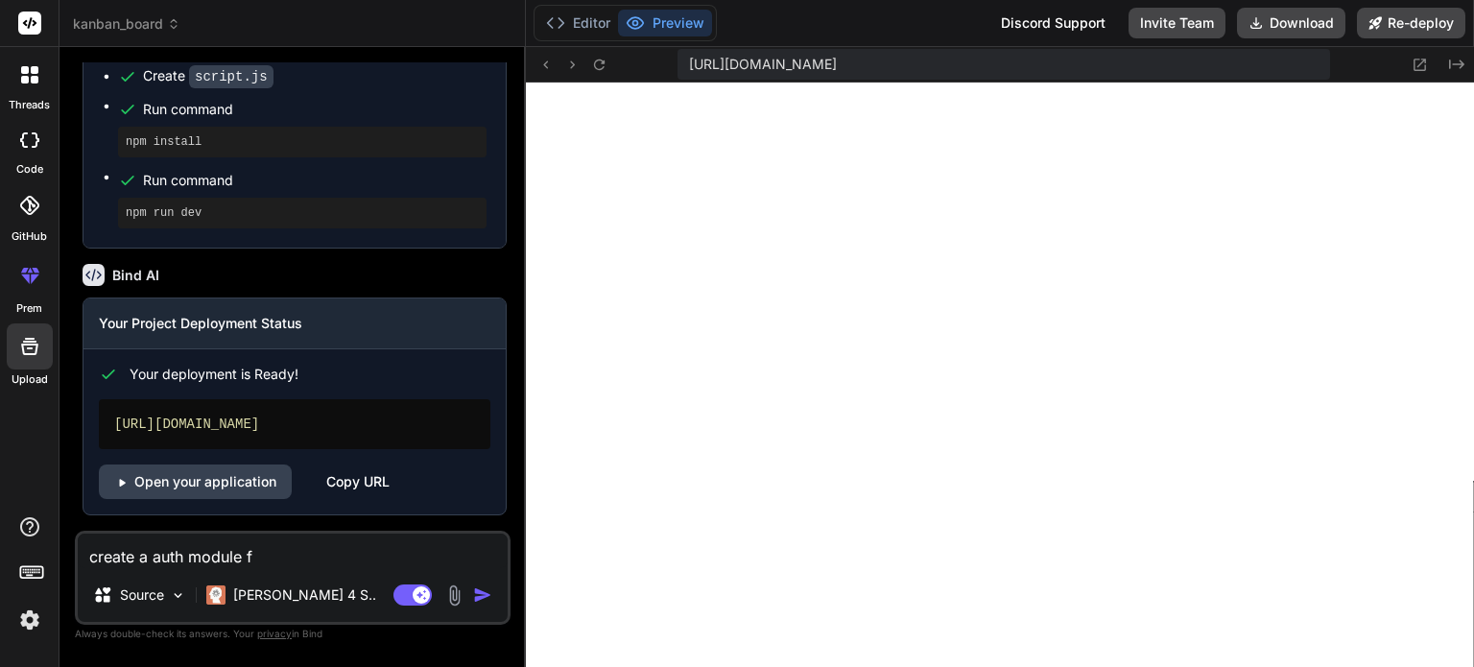
type textarea "create a auth module fo"
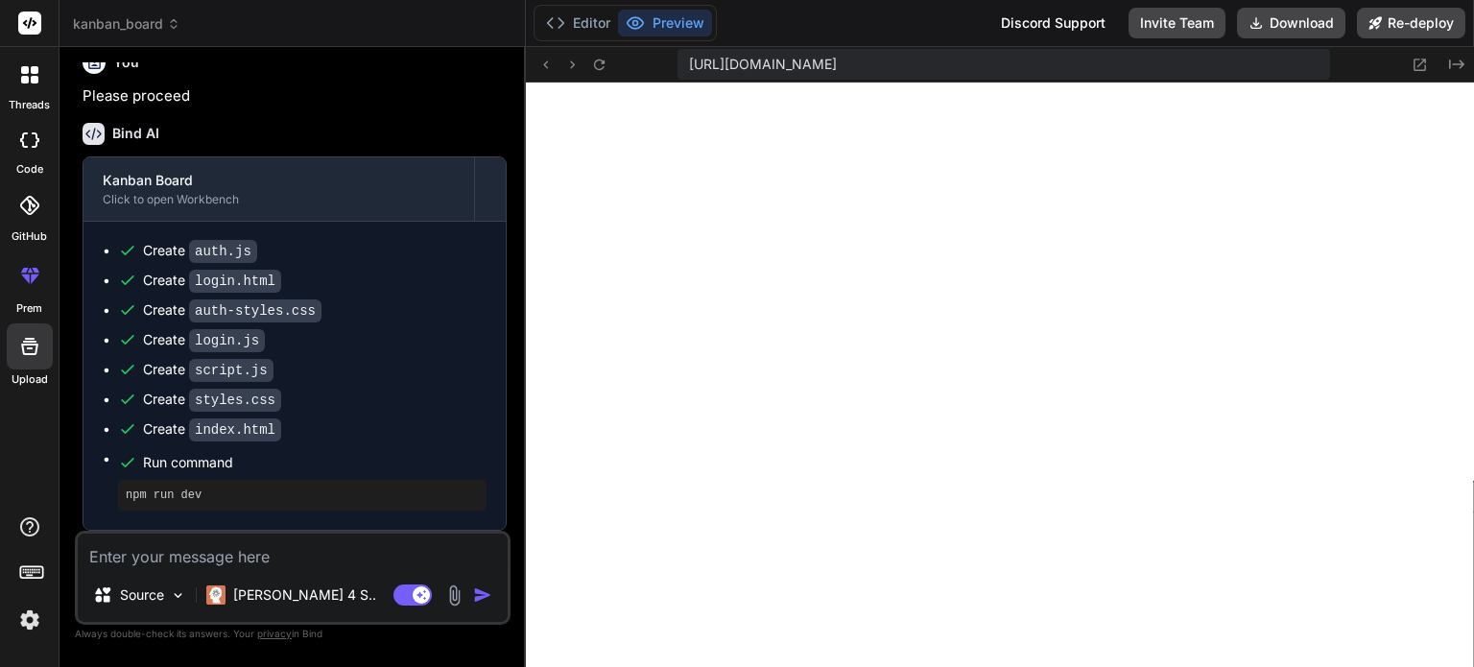
scroll to position [1941, 0]
click at [336, 556] on textarea at bounding box center [293, 551] width 430 height 35
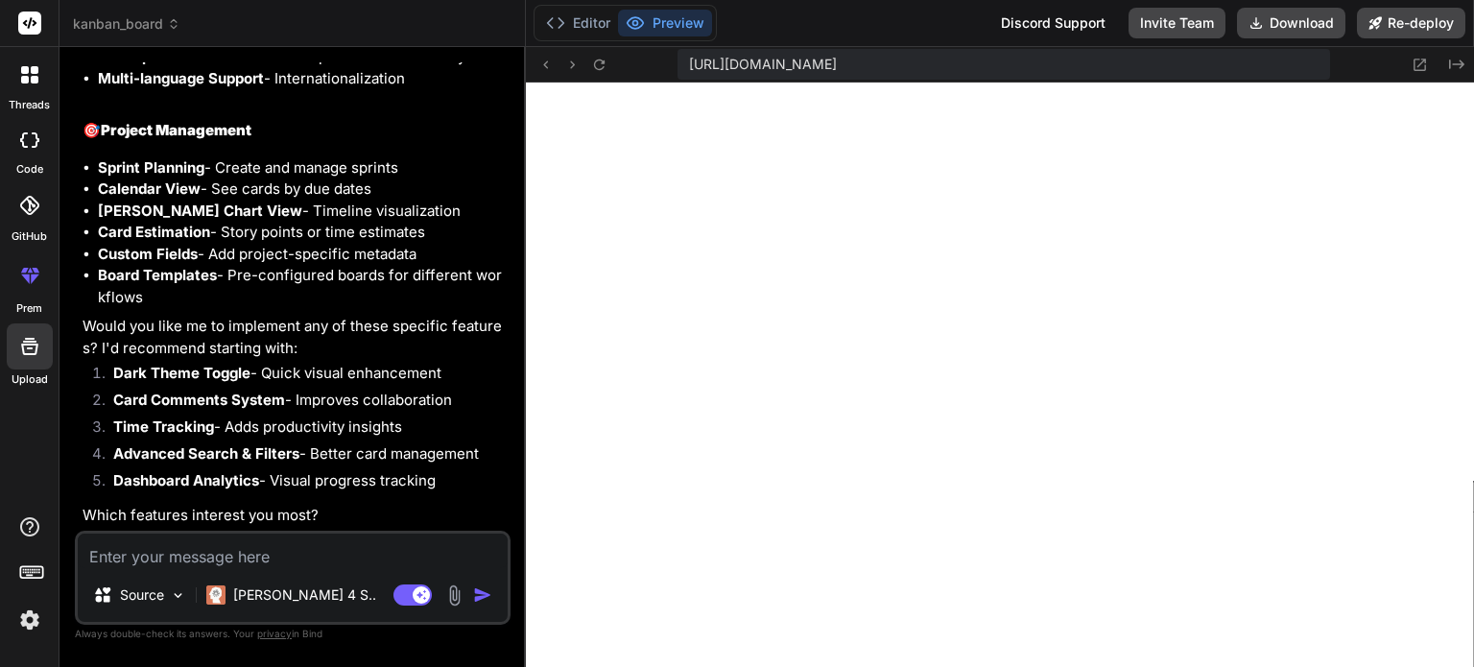
scroll to position [3937, 0]
click at [277, 559] on textarea at bounding box center [293, 551] width 430 height 35
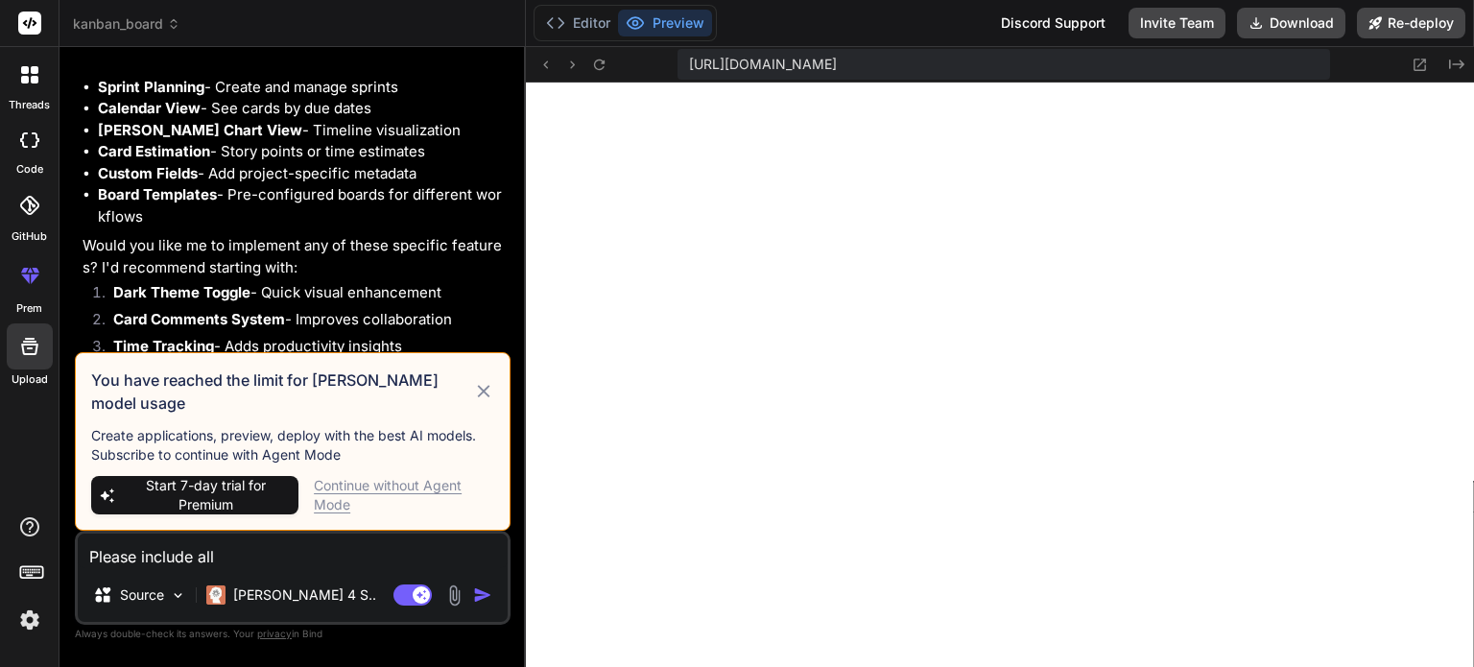
scroll to position [3944, 0]
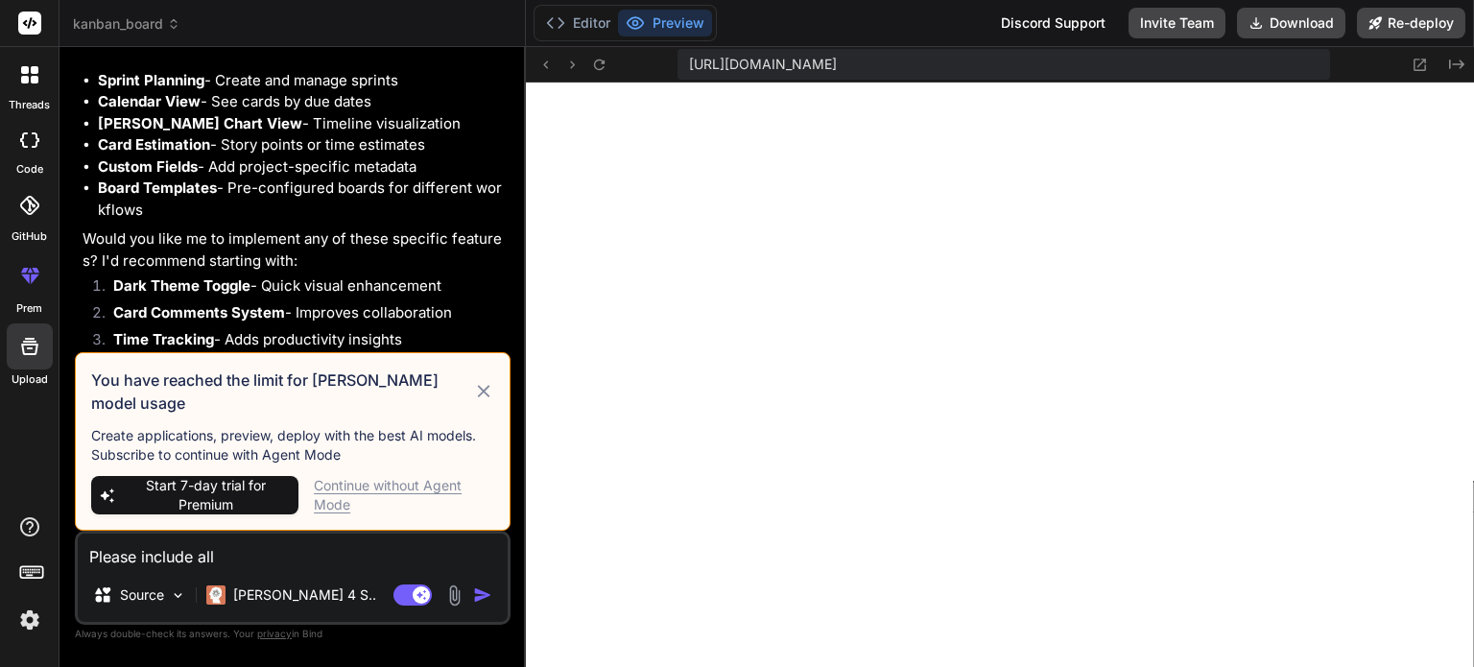
click at [371, 494] on div "Continue without Agent Mode" at bounding box center [404, 495] width 180 height 38
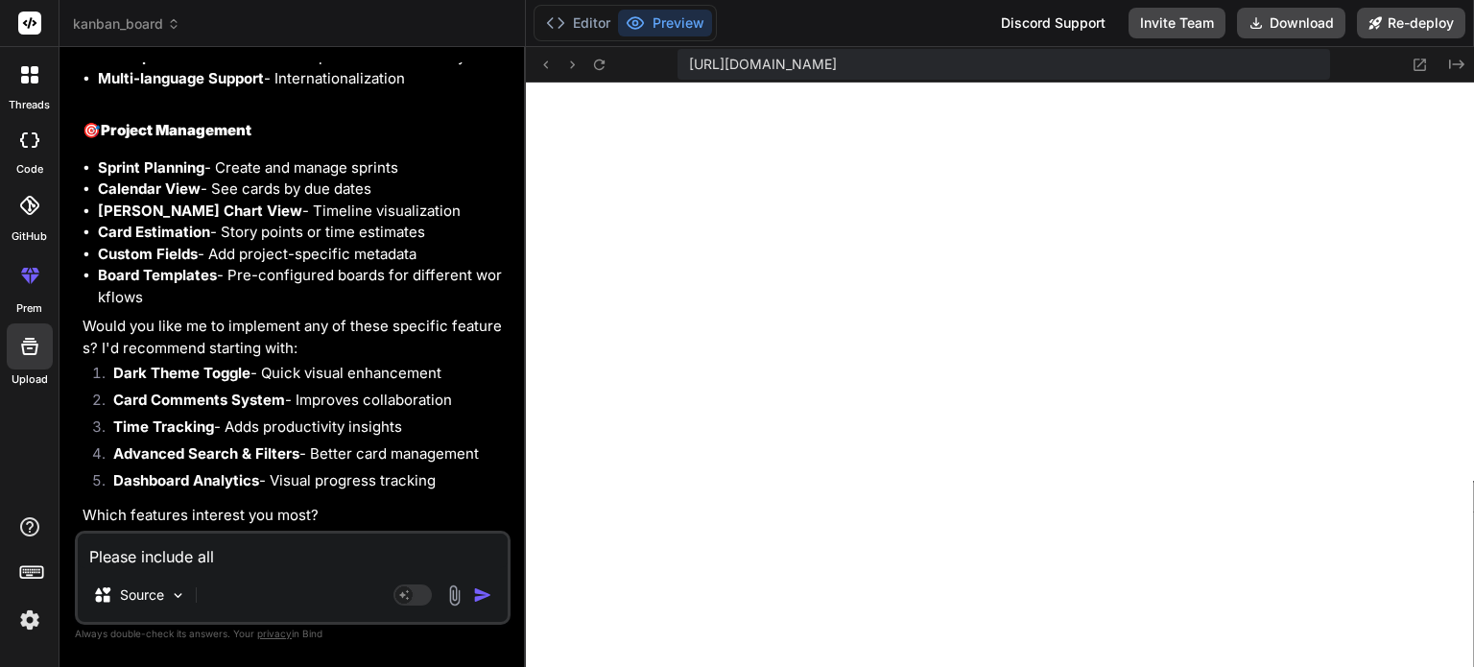
scroll to position [3937, 0]
click at [258, 556] on textarea "Please include all" at bounding box center [293, 551] width 430 height 35
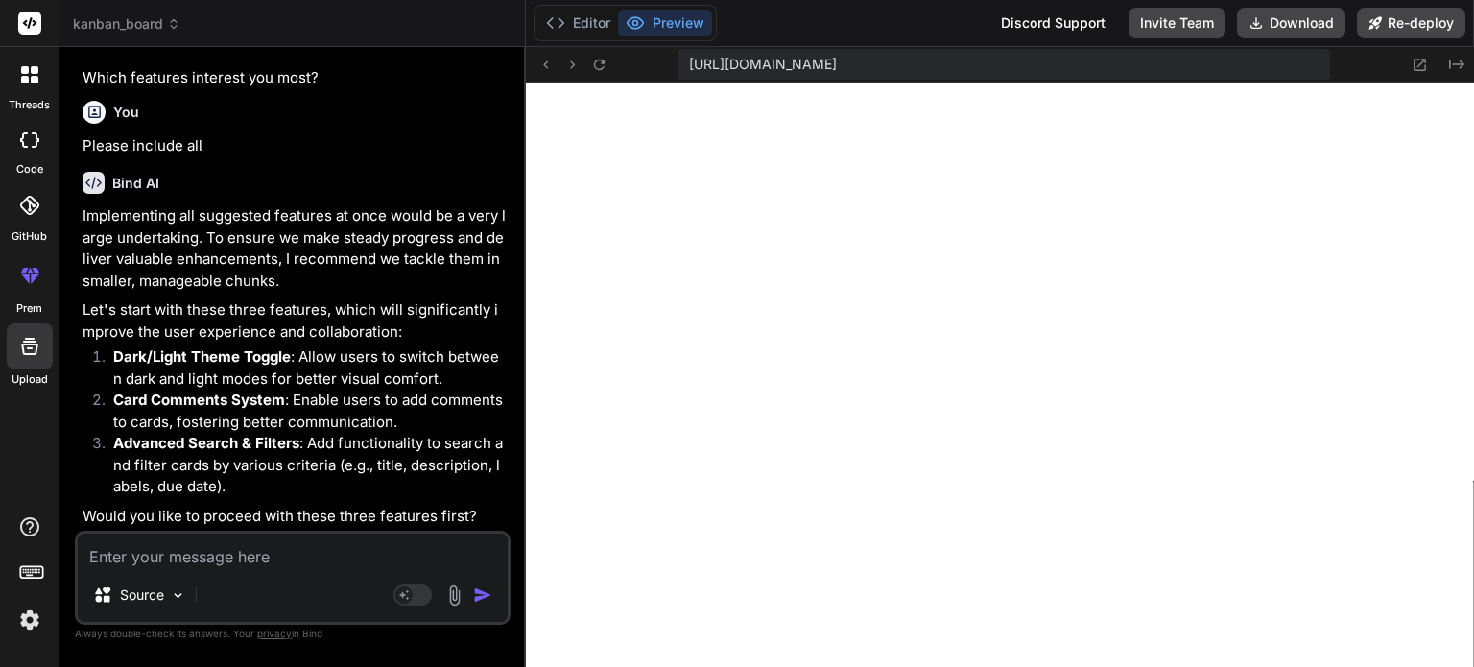
scroll to position [4376, 0]
click at [281, 564] on textarea at bounding box center [293, 551] width 430 height 35
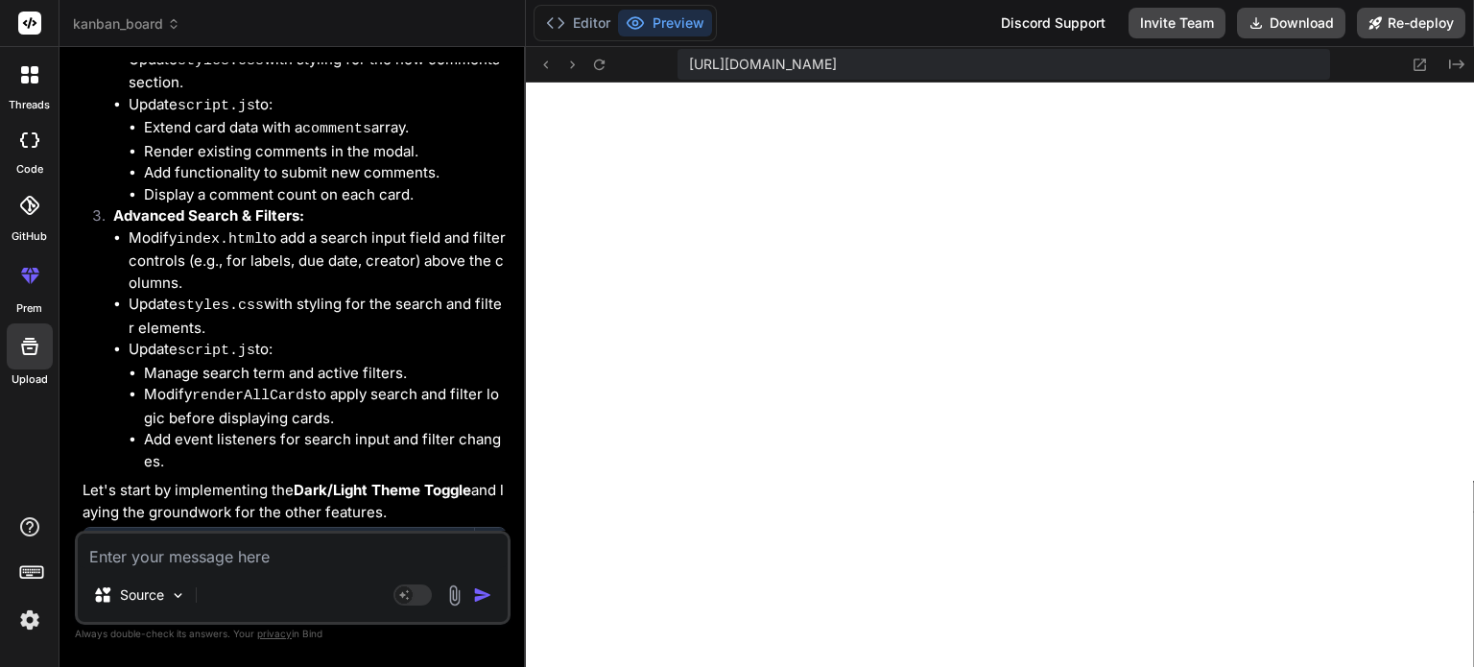
scroll to position [5700, 0]
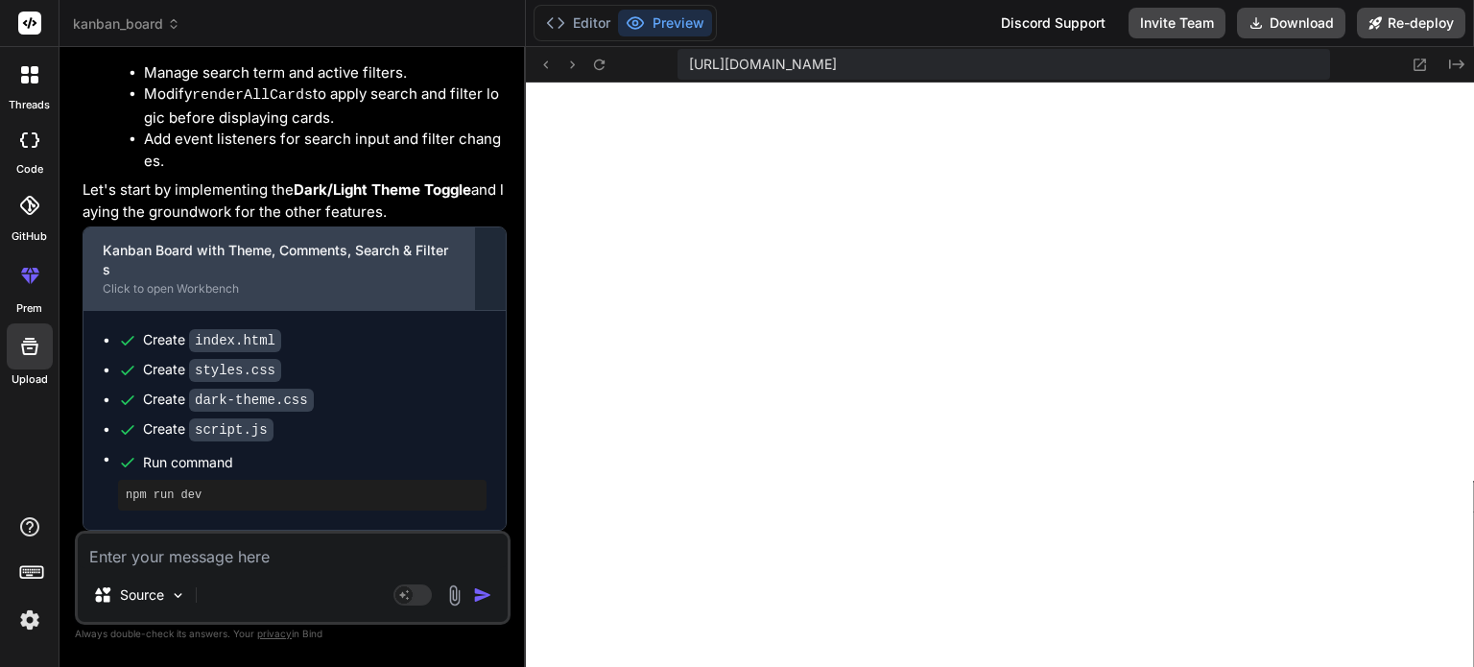
click at [268, 293] on div "Click to open Workbench" at bounding box center [279, 288] width 352 height 15
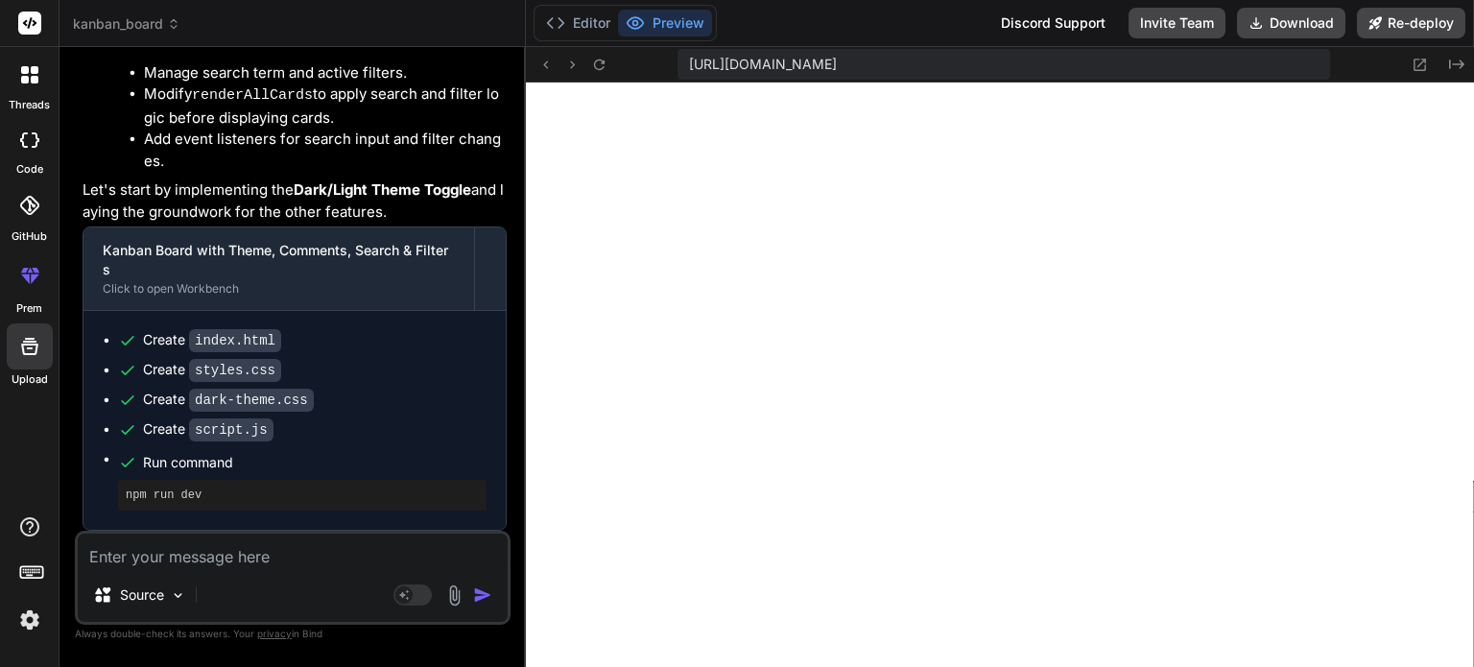
click at [187, 491] on pre "npm run dev" at bounding box center [302, 495] width 353 height 15
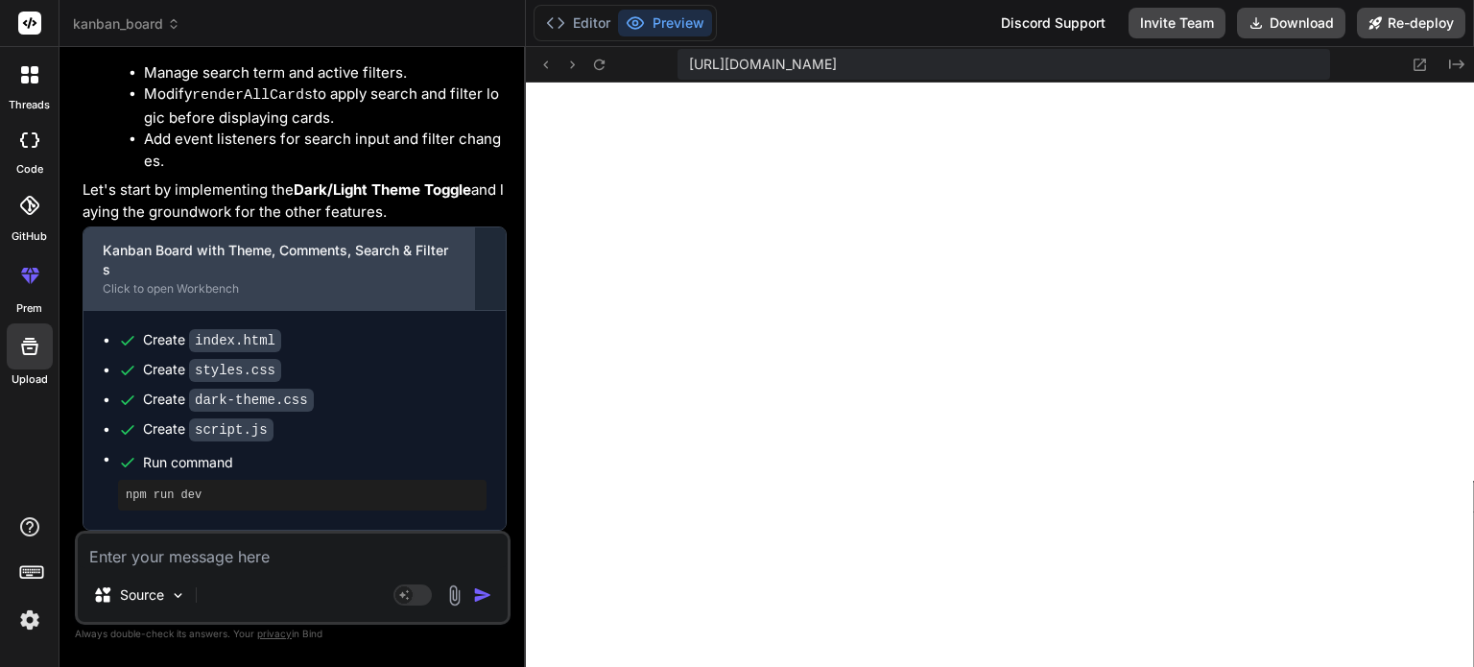
click at [289, 251] on div "Kanban Board with Theme, Comments, Search & Filters" at bounding box center [279, 260] width 352 height 38
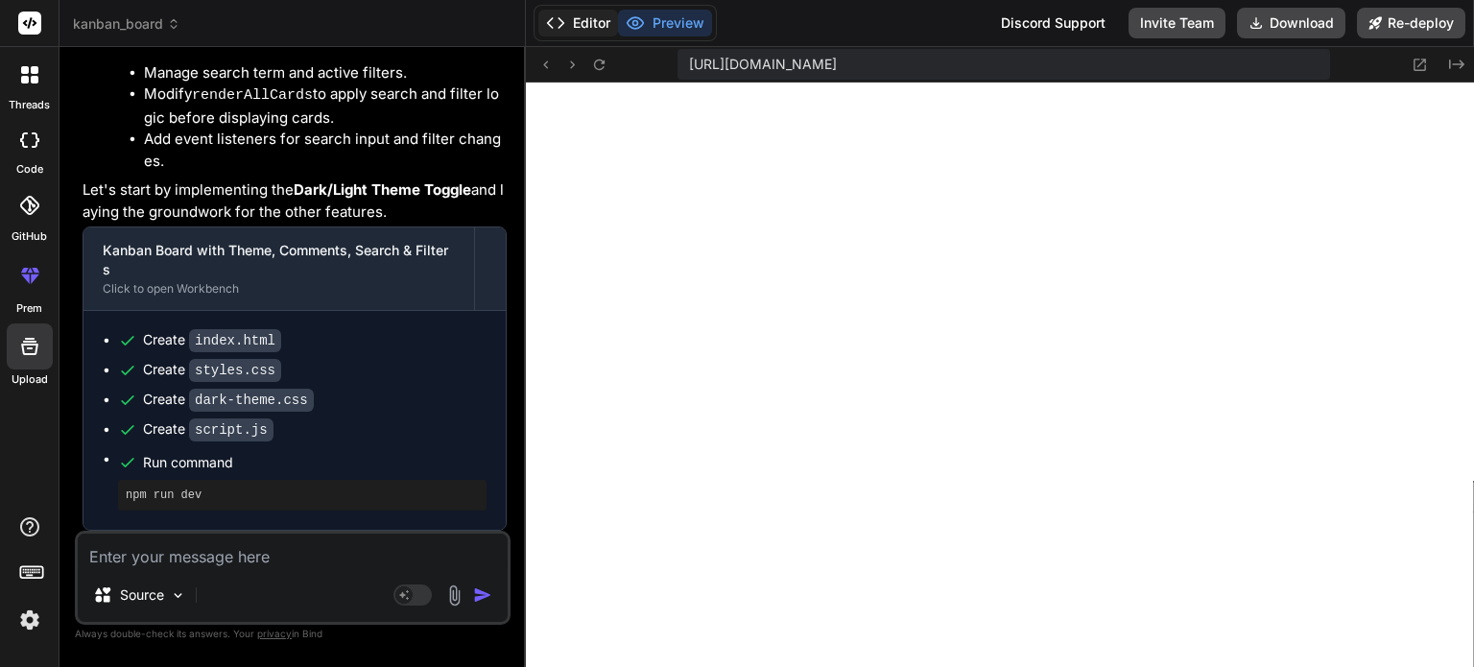
click at [603, 18] on button "Editor" at bounding box center [578, 23] width 80 height 27
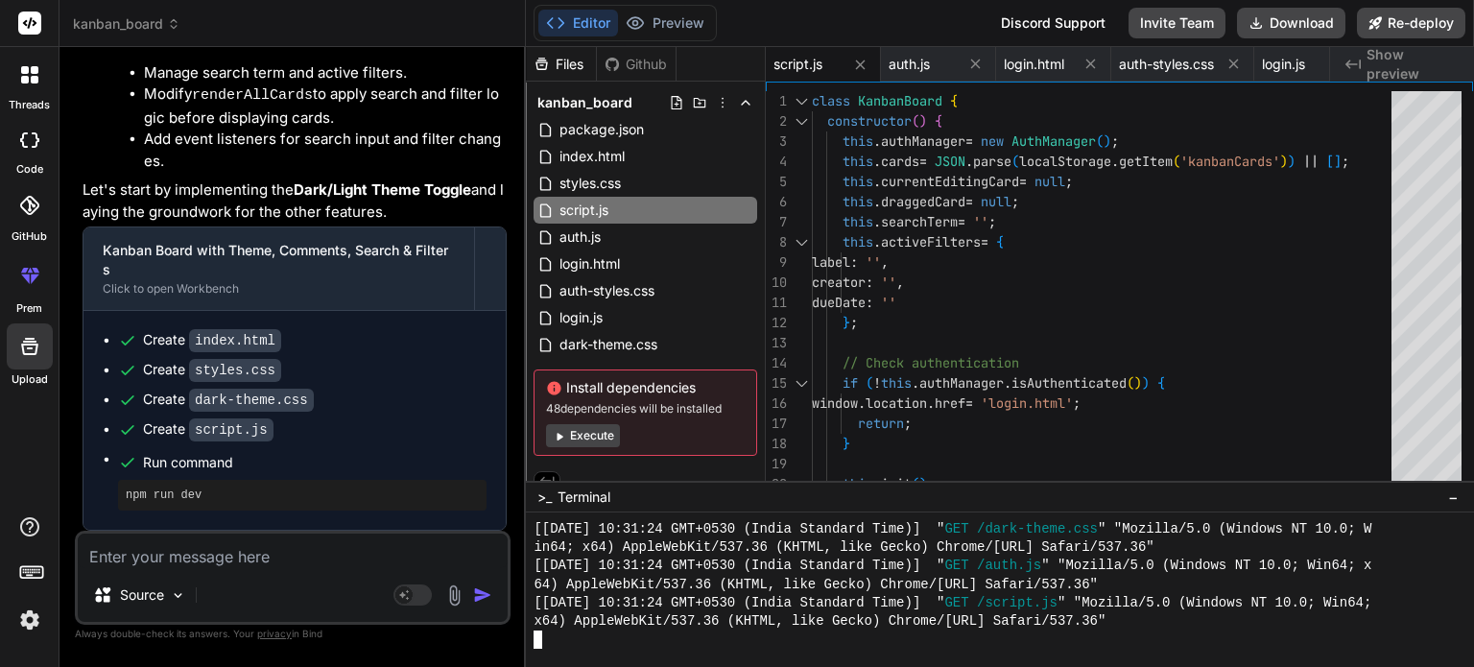
click at [1172, 626] on div "x64) AppleWebKit/537.36 (KHTML, like Gecko) Chrome/140.0.0.0 Safari/537.36"" at bounding box center [989, 621] width 911 height 18
click at [571, 437] on button "Execute" at bounding box center [583, 435] width 74 height 23
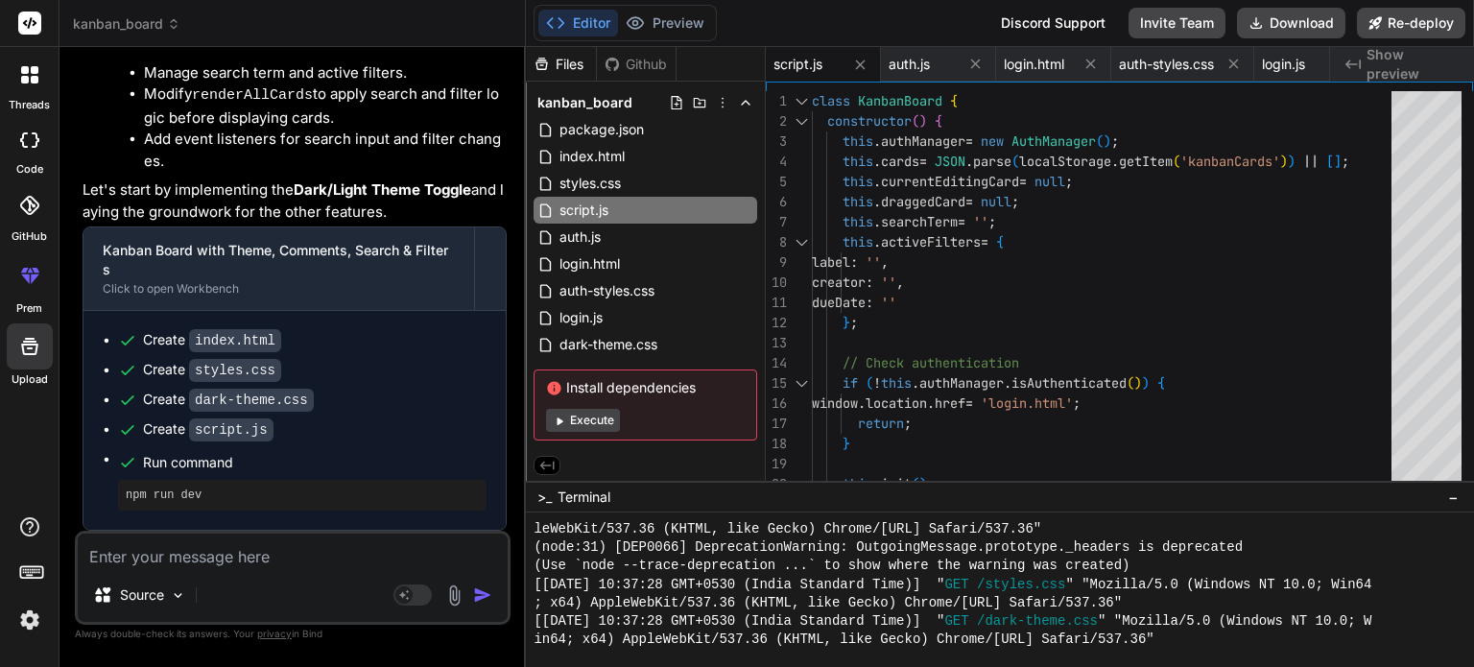
scroll to position [5511, 0]
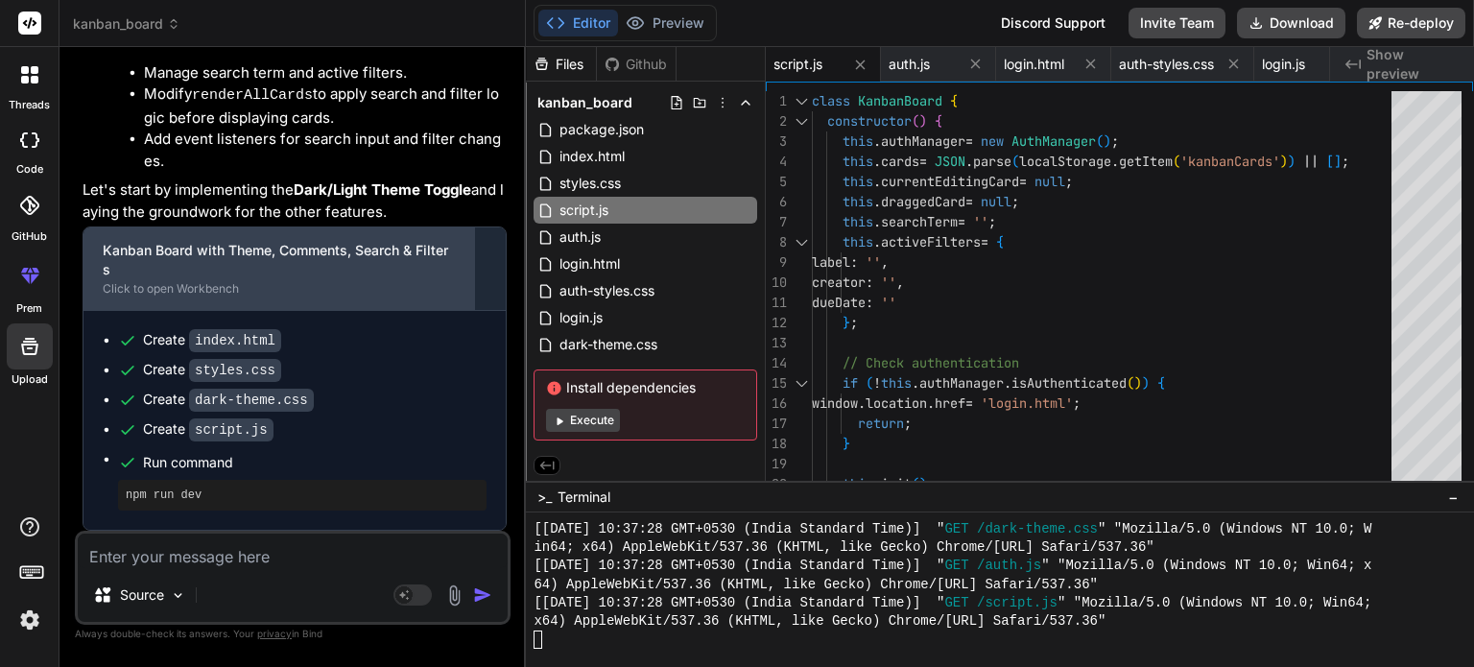
click at [190, 286] on div "Click to open Workbench" at bounding box center [279, 288] width 352 height 15
click at [187, 302] on div "Kanban Board with Theme, Comments, Search & Filters Click to open Workbench" at bounding box center [279, 268] width 391 height 83
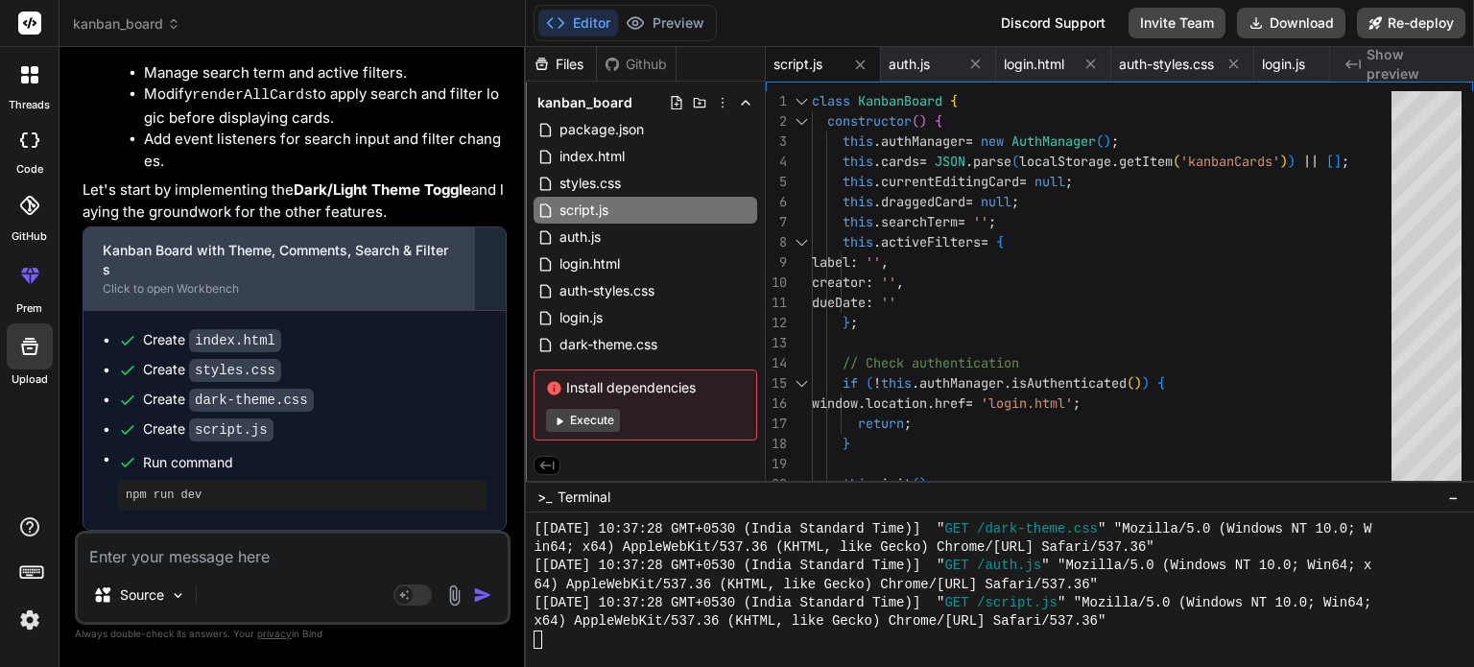
click at [187, 302] on div "Kanban Board with Theme, Comments, Search & Filters Click to open Workbench" at bounding box center [279, 268] width 391 height 83
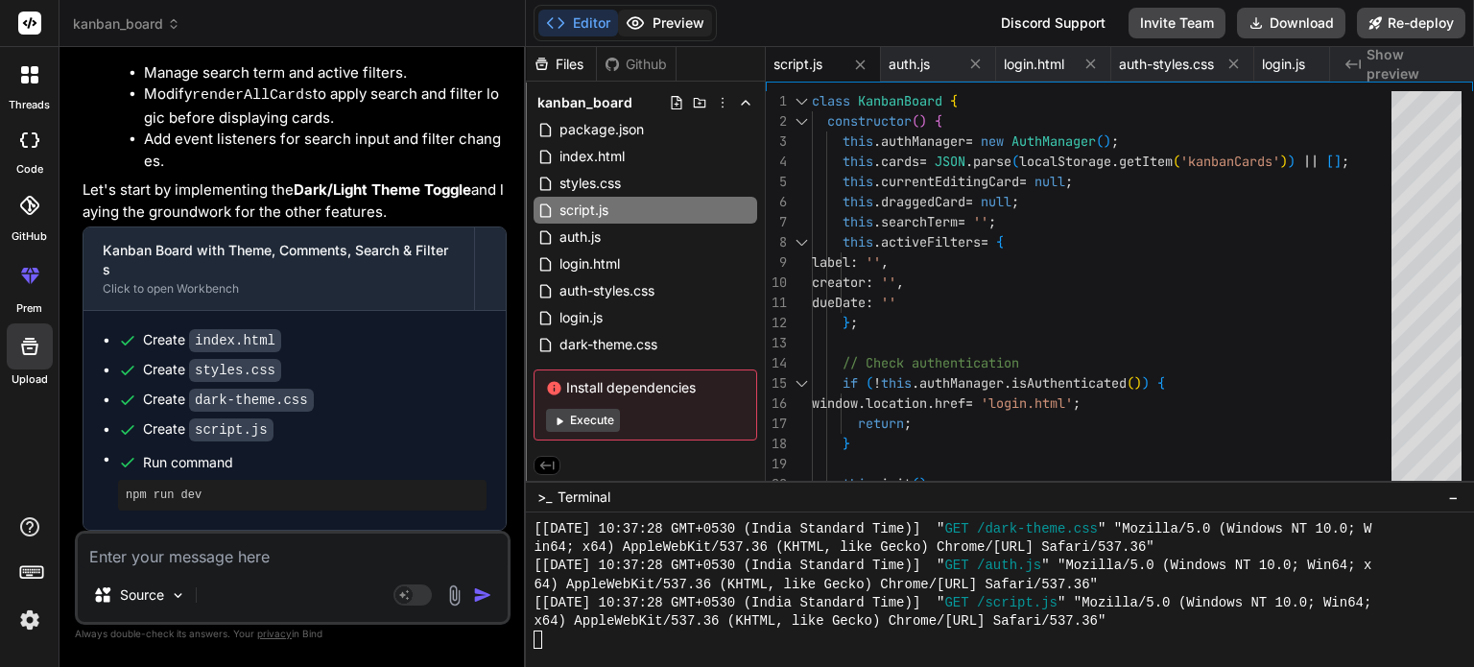
click at [671, 25] on button "Preview" at bounding box center [665, 23] width 94 height 27
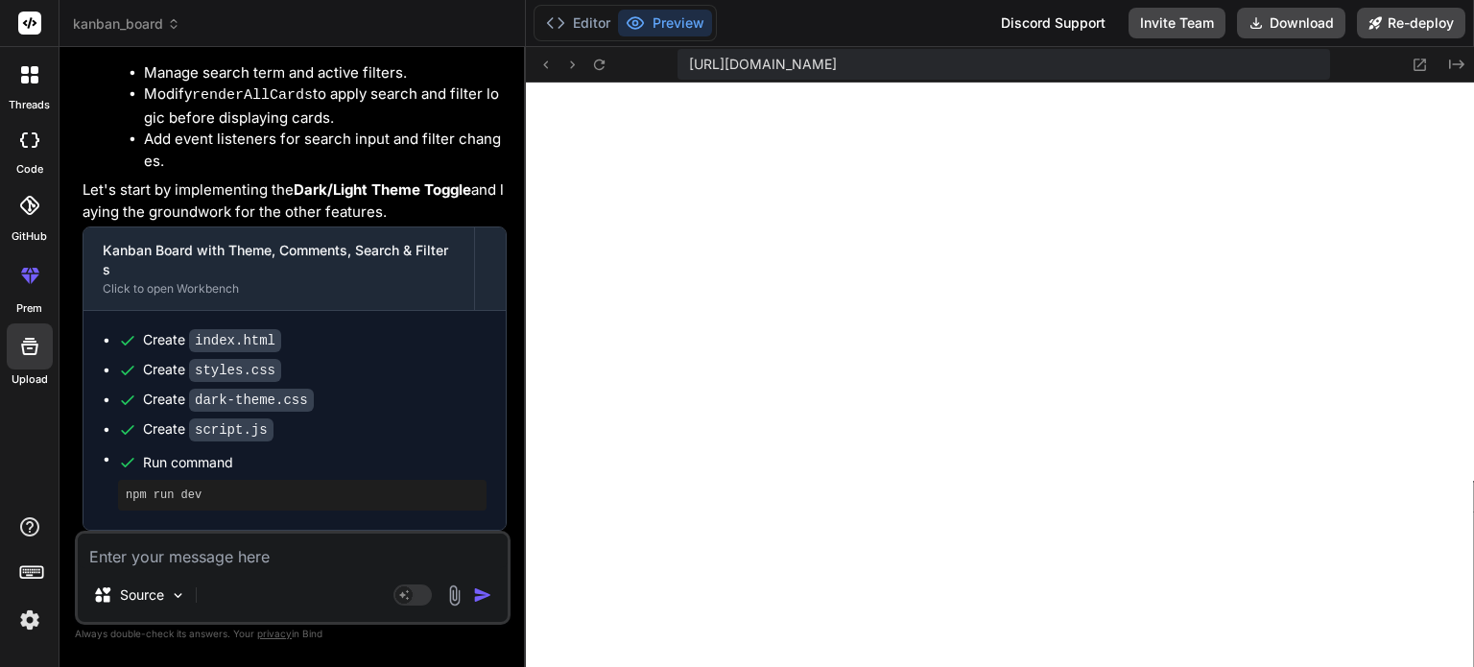
drag, startPoint x: 768, startPoint y: 60, endPoint x: 1363, endPoint y: 60, distance: 595.1
click at [1363, 60] on div "https://u3uk0f35zsjjbn9cprh6fq9h0p4tm2-wnxx--3000--96435430.local-corp.webconta…" at bounding box center [1000, 65] width 948 height 36
click at [837, 70] on span "https://u3uk0f35zsjjbn9cprh6fq9h0p4tm2-wnxx--3000--96435430.local-corp.webconta…" at bounding box center [763, 64] width 148 height 19
click at [837, 67] on span "https://u3uk0f35zsjjbn9cprh6fq9h0p4tm2-wnxx--3000--96435430.local-corp.webconta…" at bounding box center [763, 64] width 148 height 19
drag, startPoint x: 1271, startPoint y: 67, endPoint x: 1405, endPoint y: 60, distance: 134.6
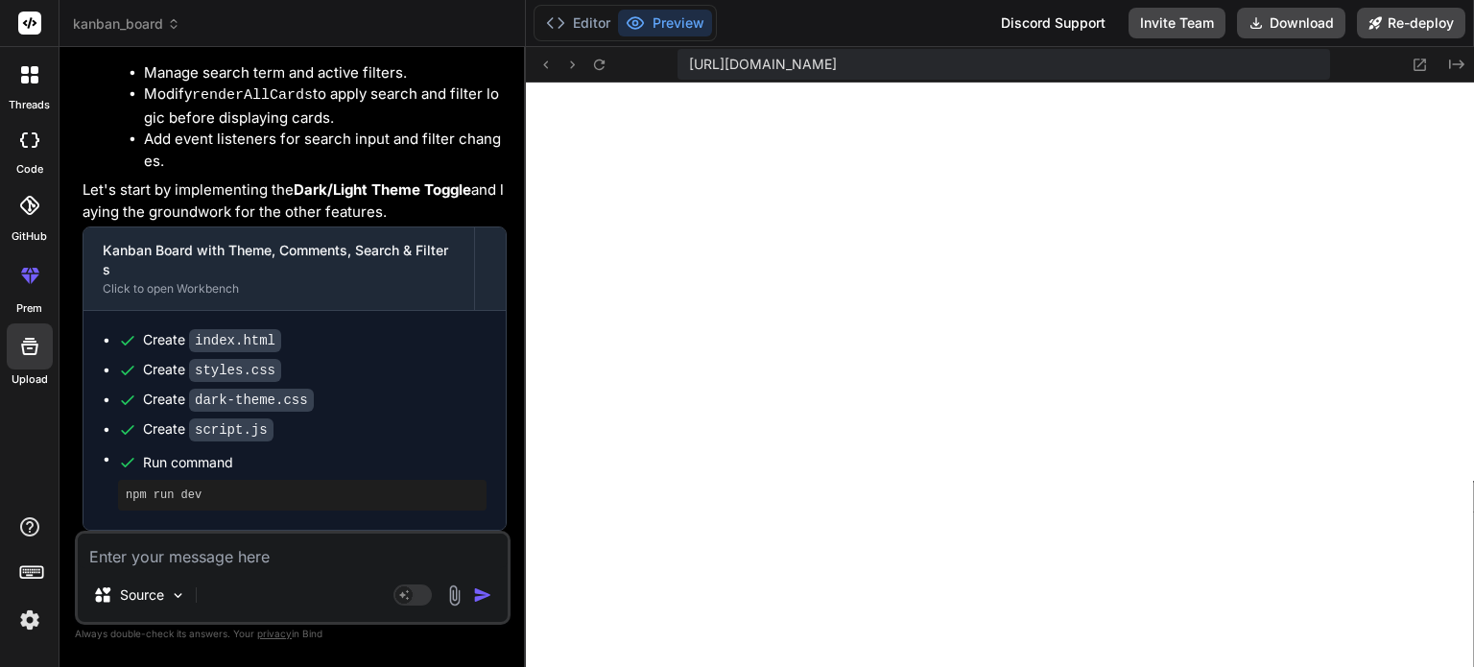
click at [1405, 60] on div "https://u3uk0f35zsjjbn9cprh6fq9h0p4tm2-wnxx--3000--96435430.local-corp.webconta…" at bounding box center [1000, 65] width 948 height 36
click at [1359, 67] on div "https://u3uk0f35zsjjbn9cprh6fq9h0p4tm2-wnxx--3000--96435430.local-corp.webconta…" at bounding box center [1000, 65] width 948 height 36
click at [1423, 64] on icon at bounding box center [1420, 65] width 16 height 16
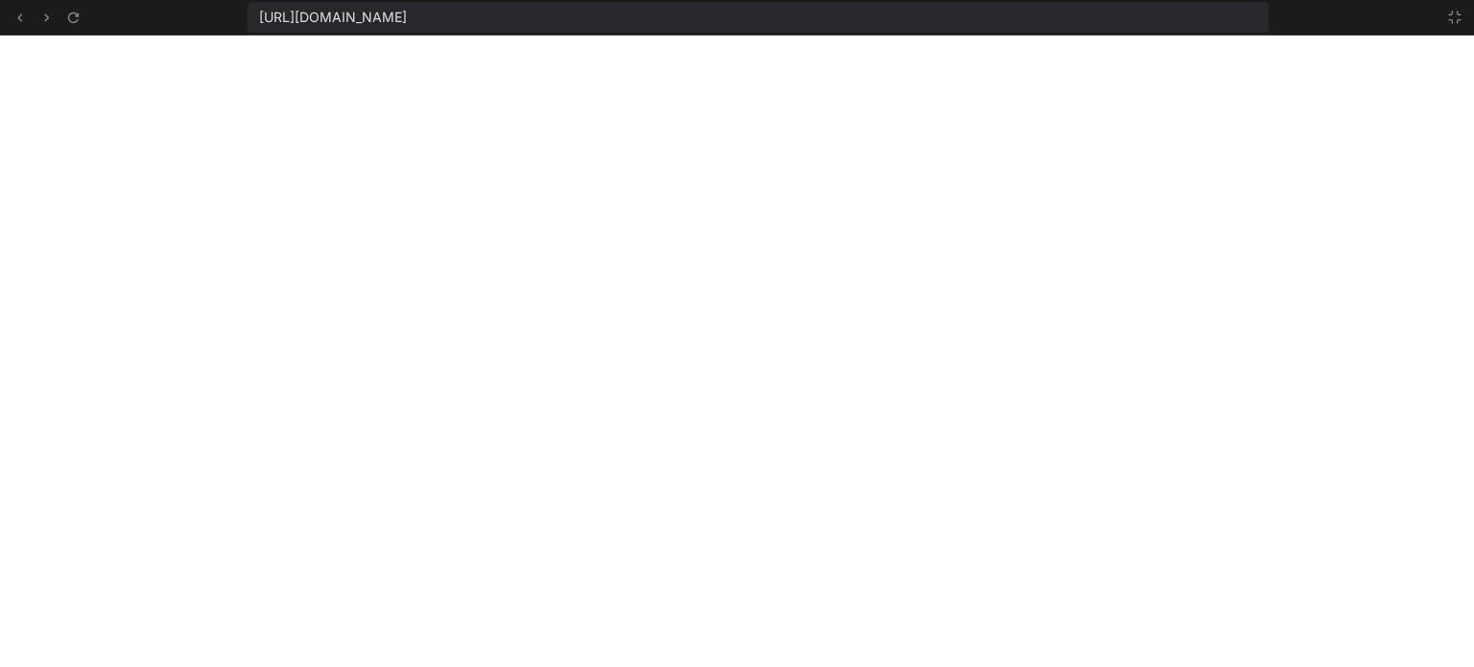
scroll to position [5694, 0]
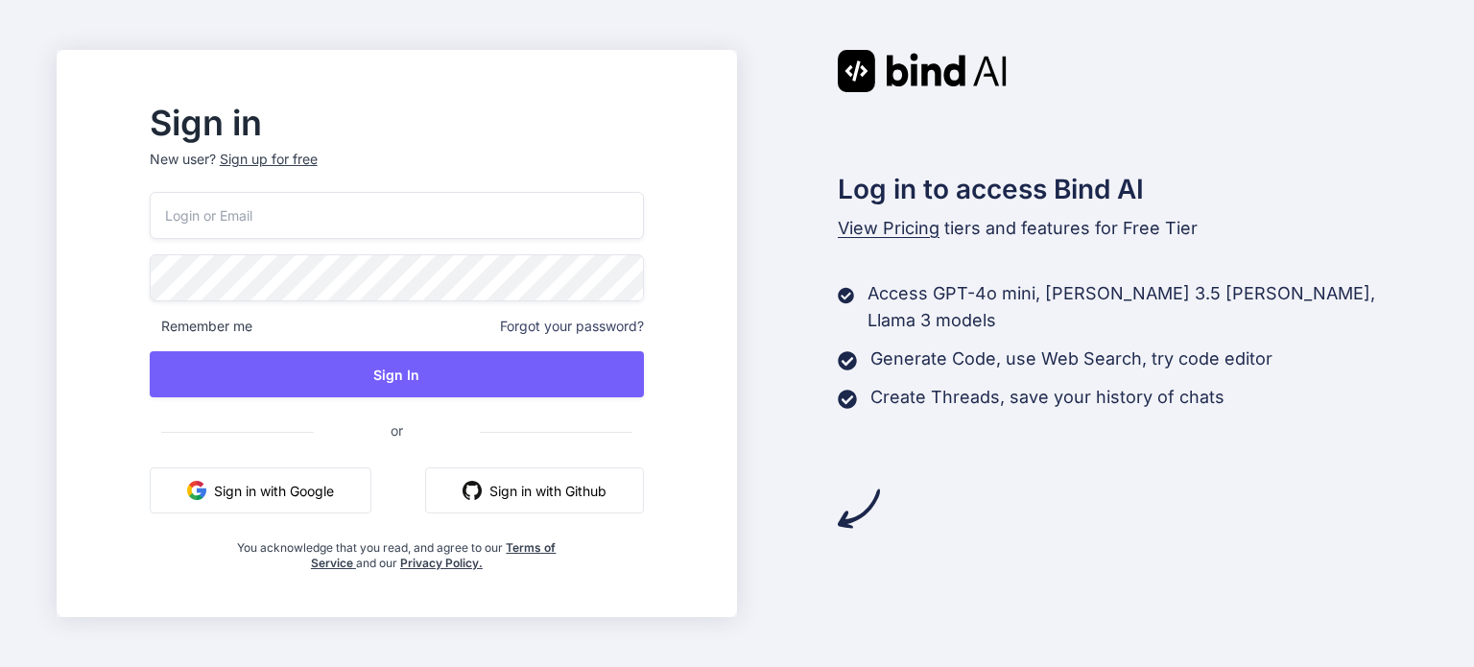
click at [310, 495] on button "Sign in with Google" at bounding box center [261, 490] width 222 height 46
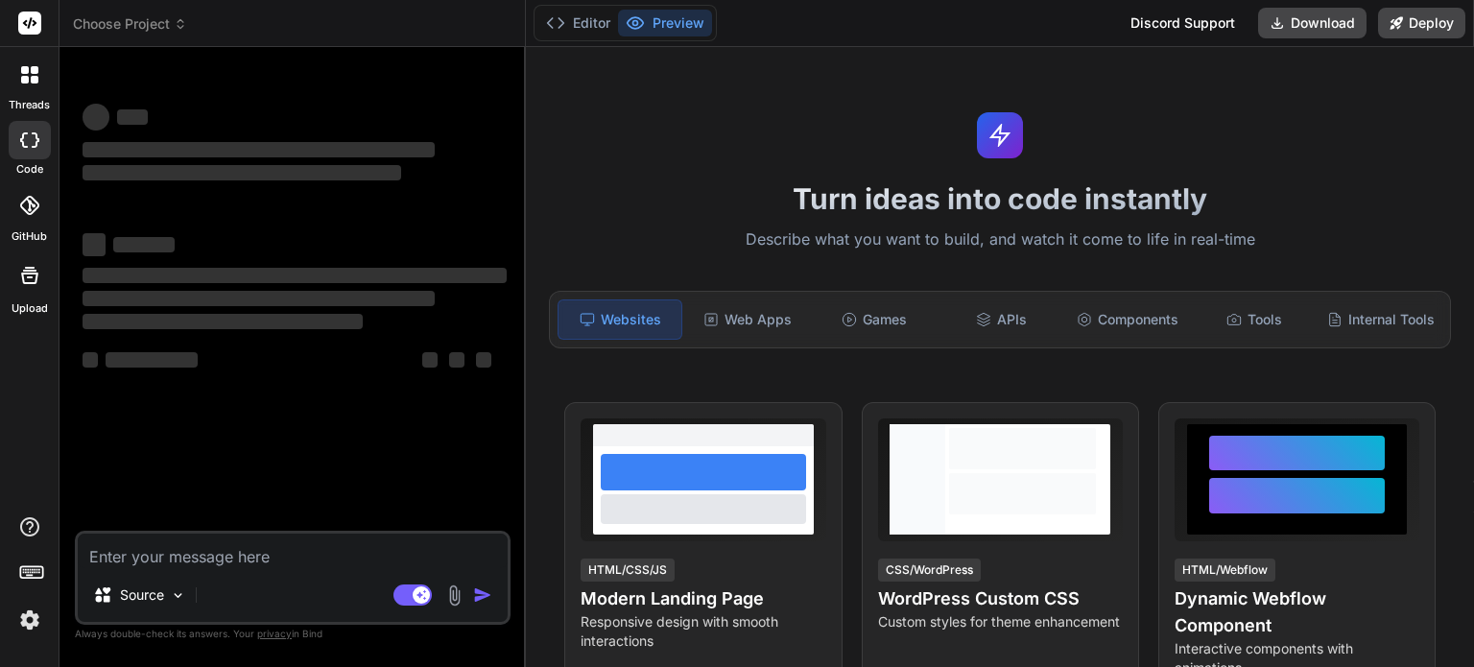
click at [180, 24] on icon at bounding box center [180, 23] width 13 height 13
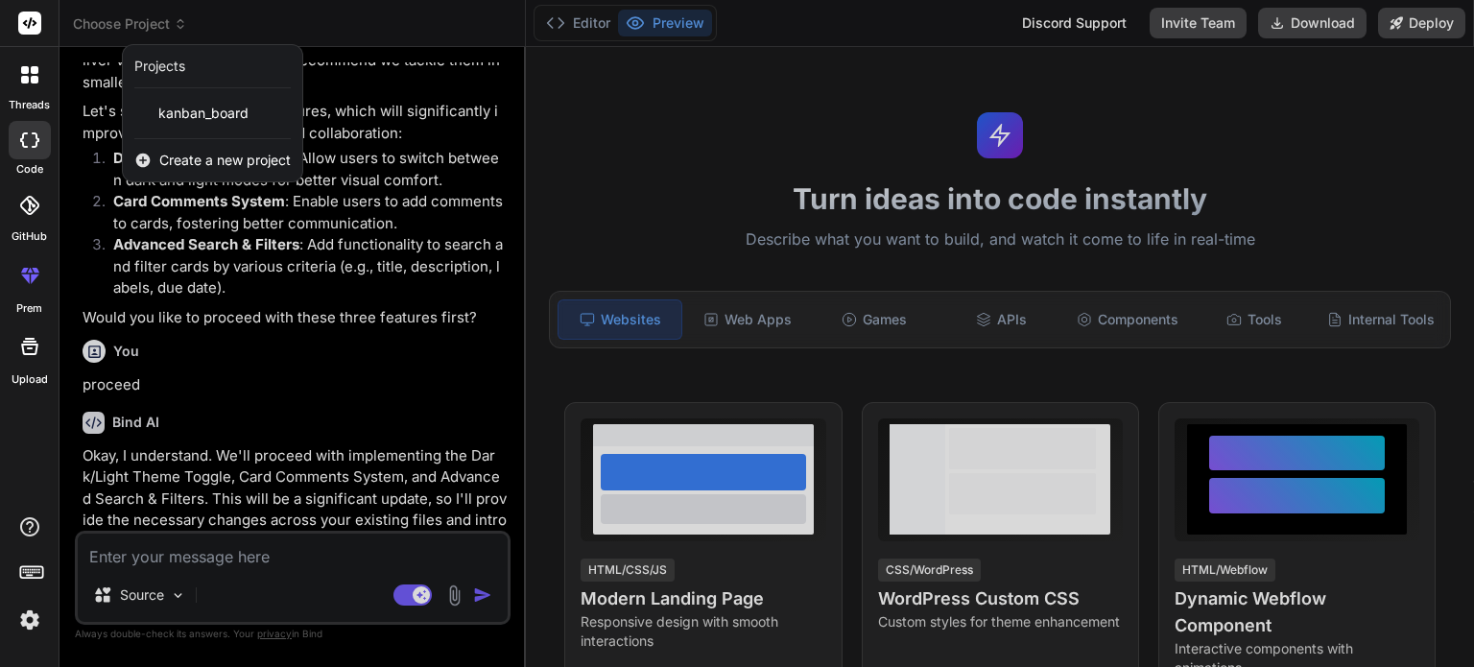
scroll to position [3218, 0]
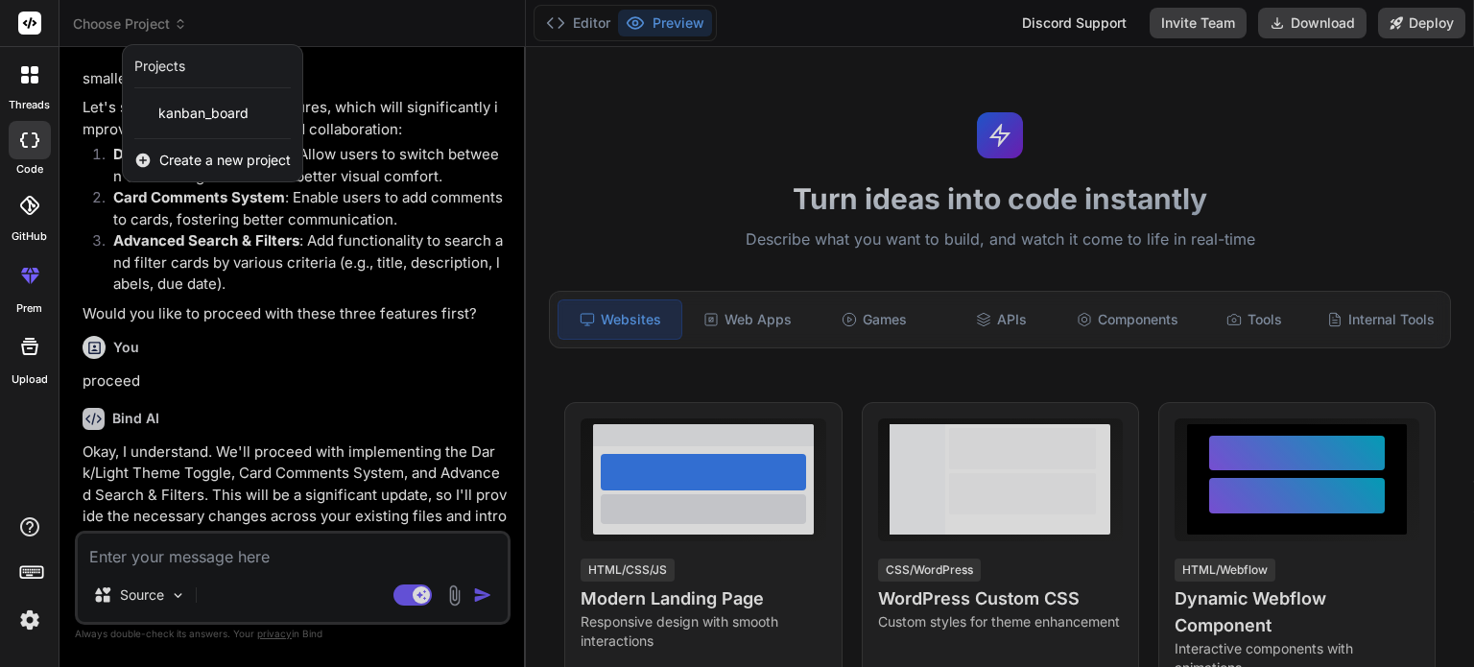
click at [347, 329] on div at bounding box center [737, 333] width 1474 height 667
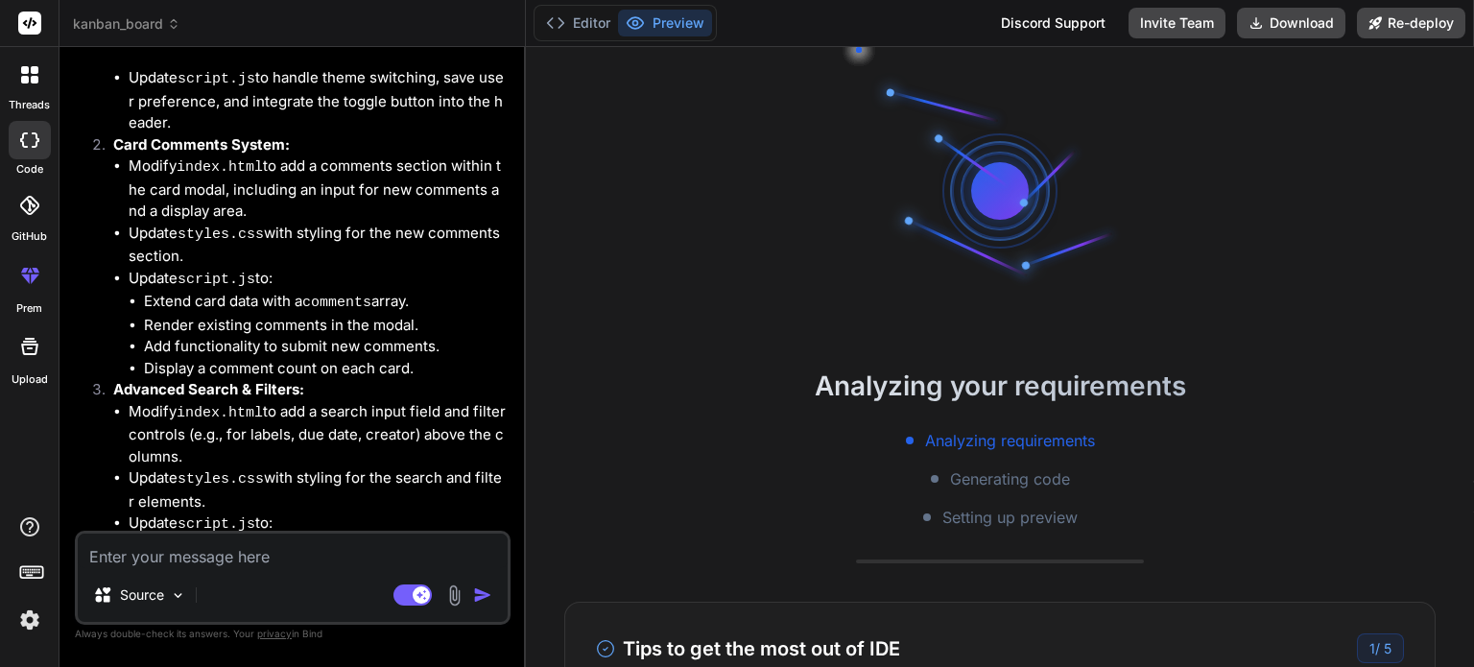
type textarea "x"
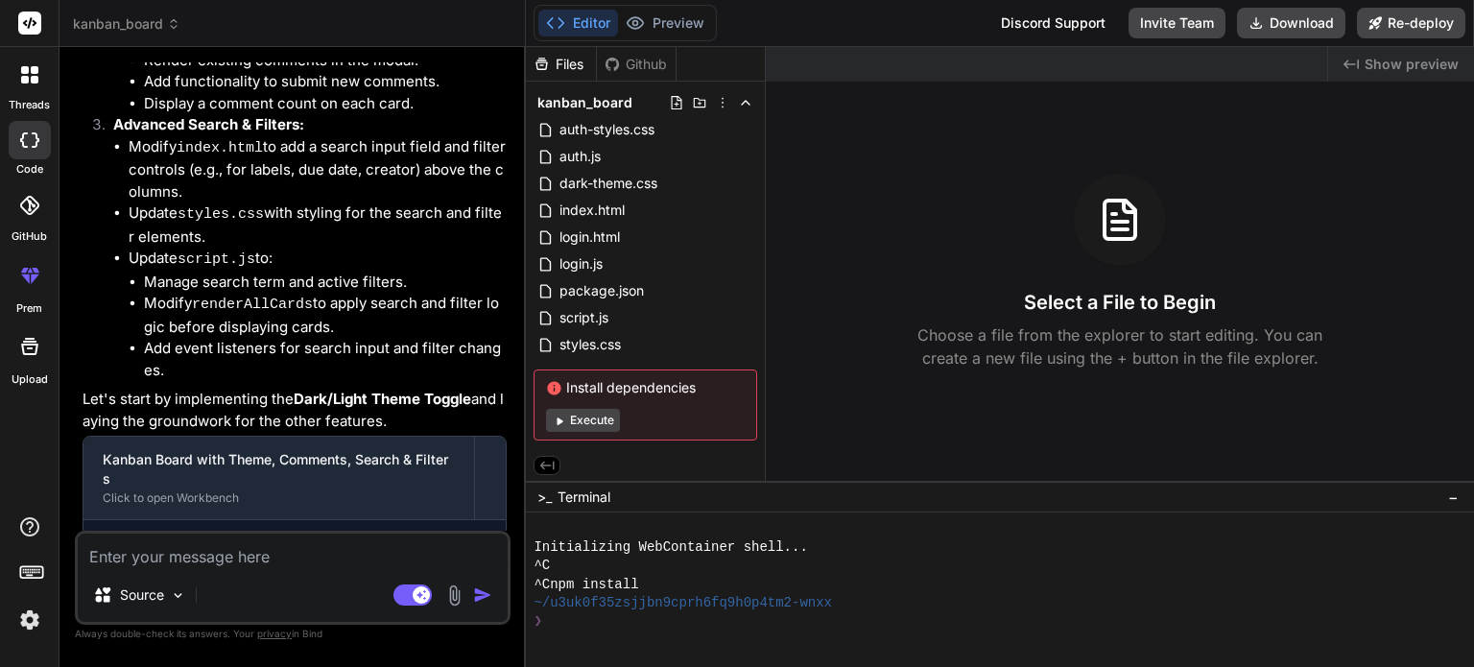
scroll to position [4379, 0]
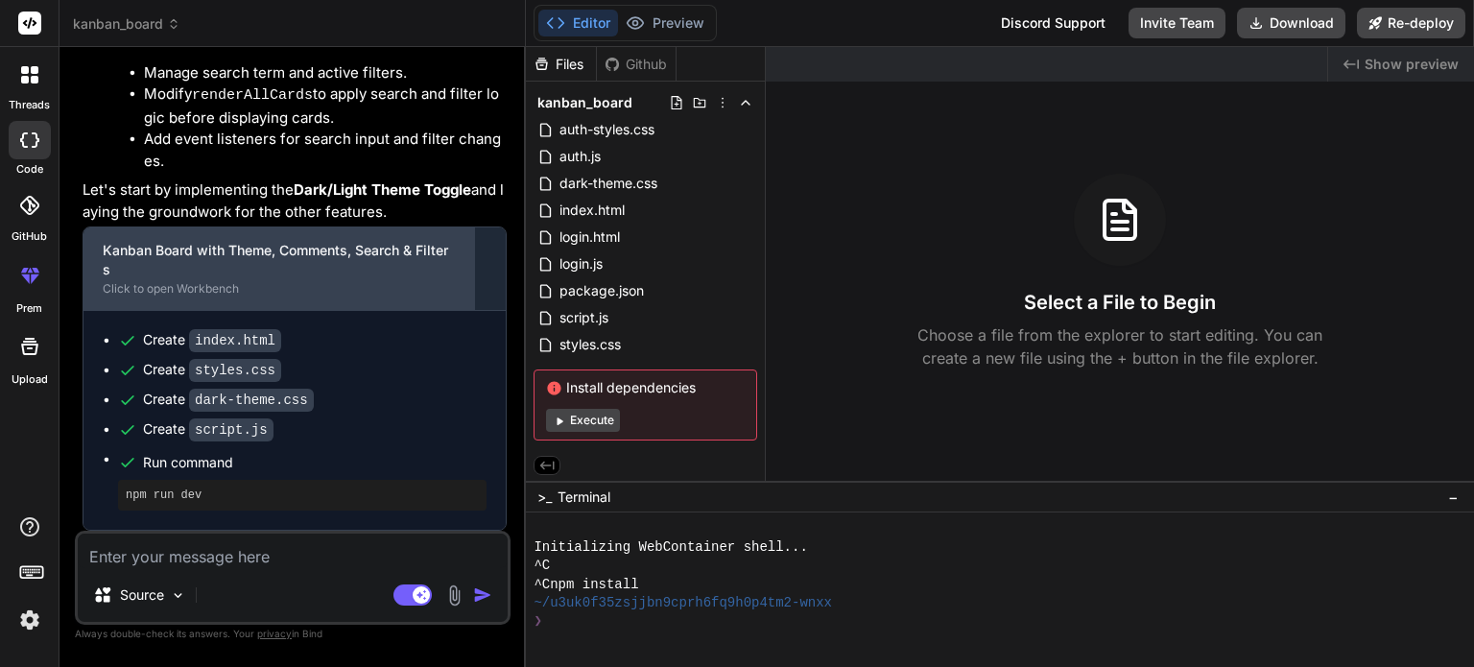
click at [330, 293] on div "Click to open Workbench" at bounding box center [279, 288] width 352 height 15
click at [180, 291] on div "Click to open Workbench" at bounding box center [279, 288] width 352 height 15
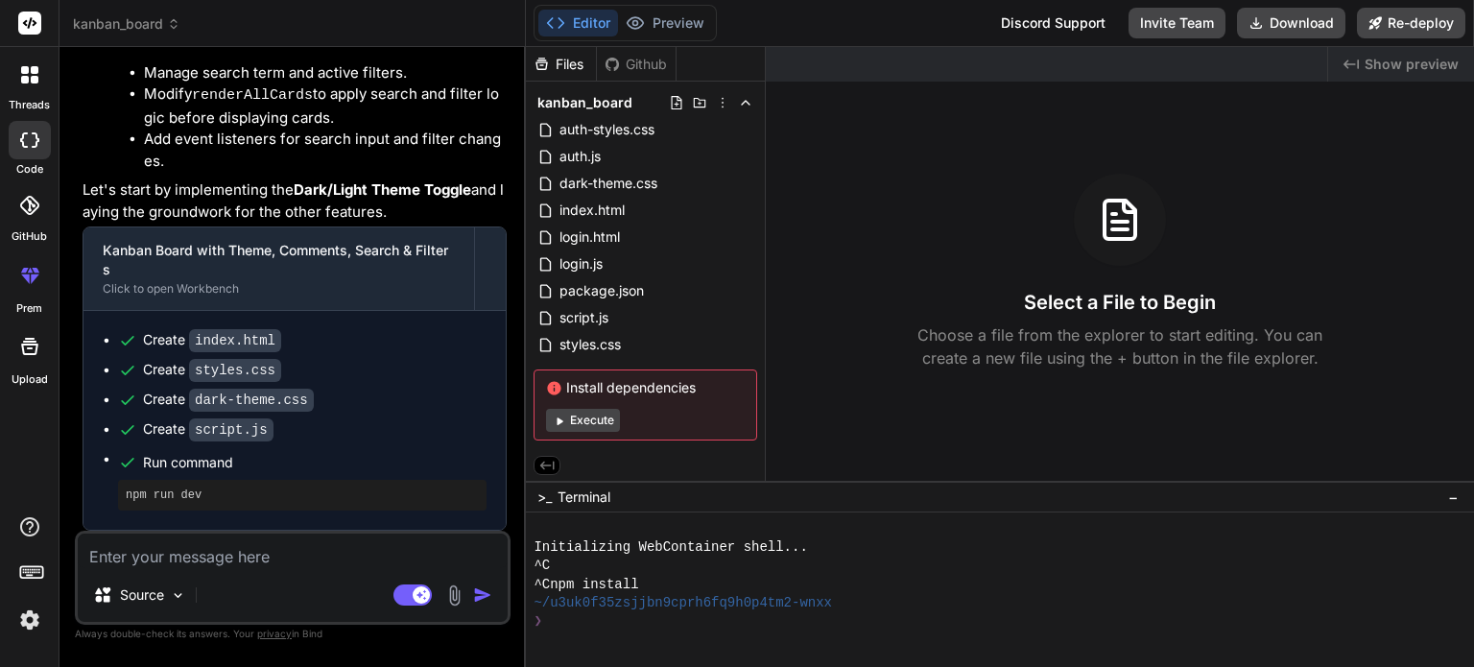
click at [184, 314] on div "Kanban Board with Theme, Comments, Search & Filters Click to open Workbench Cre…" at bounding box center [295, 379] width 424 height 304
click at [35, 88] on div at bounding box center [30, 75] width 40 height 40
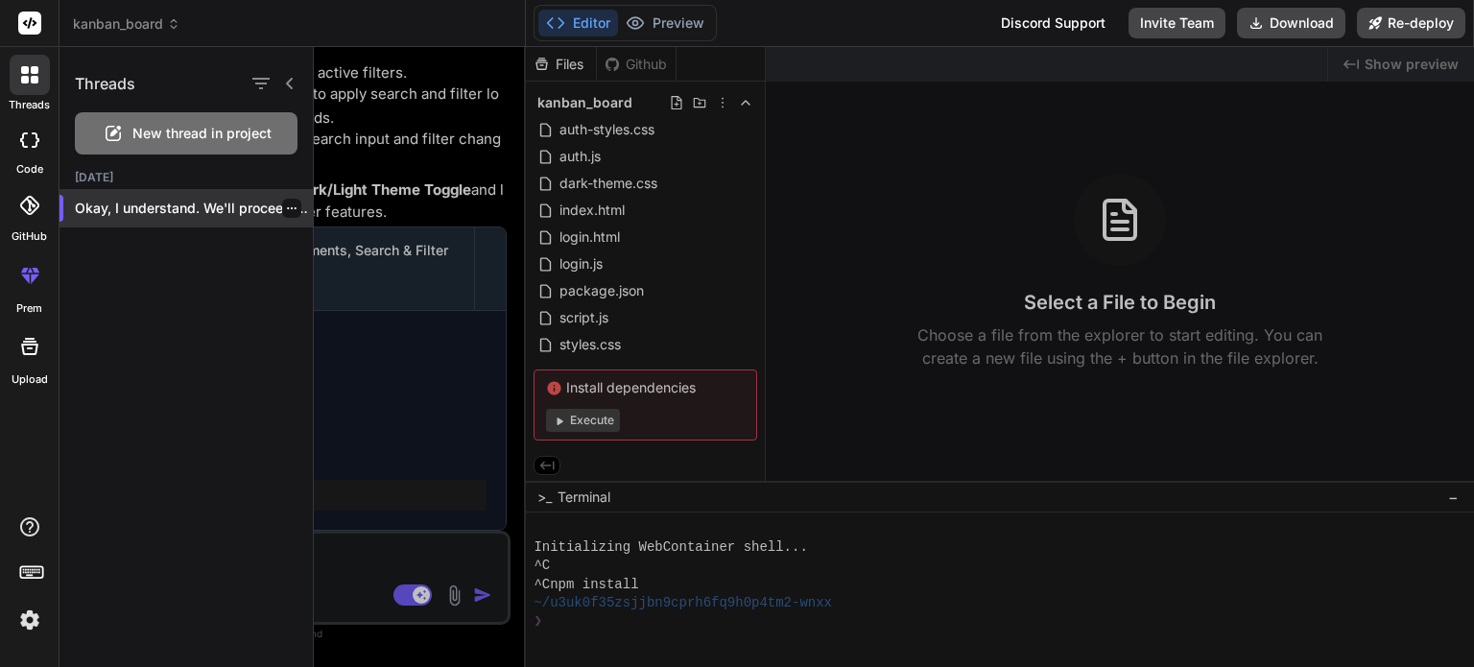
click at [150, 211] on p "Okay, I understand. We'll proceed with implementing..." at bounding box center [194, 208] width 238 height 19
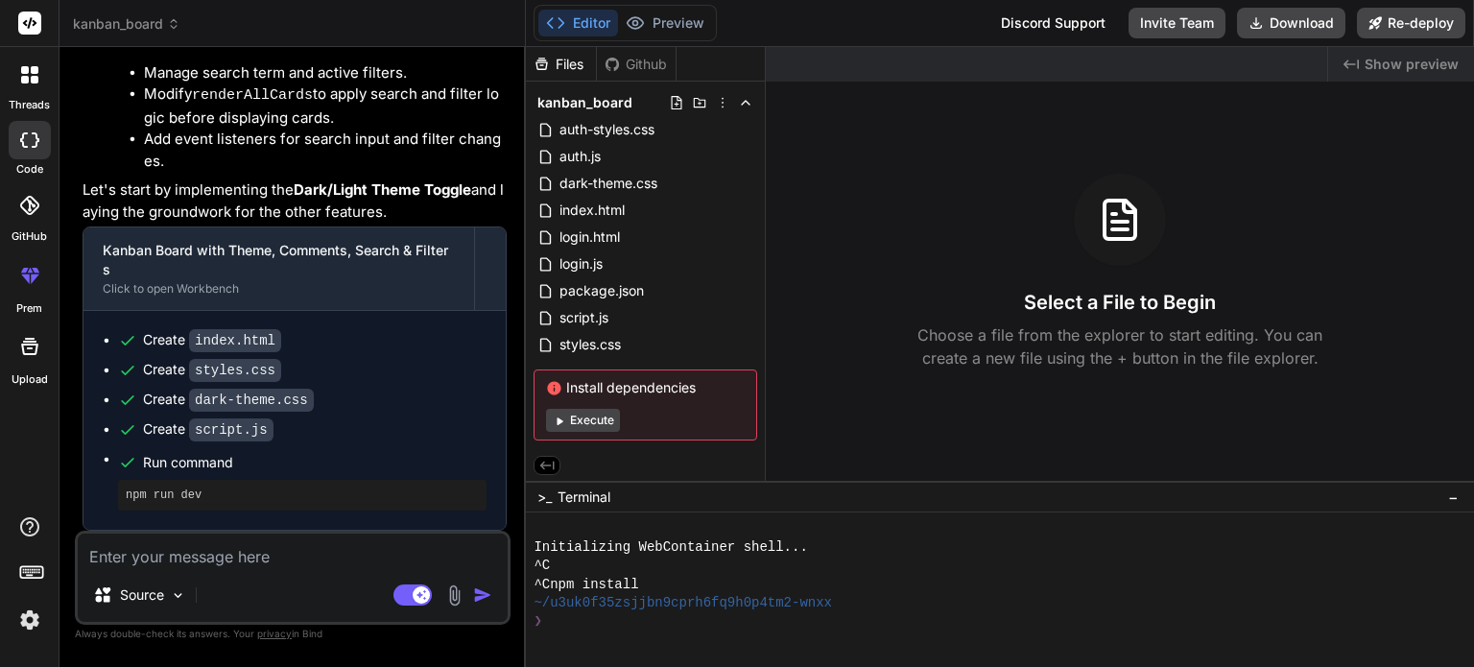
click at [32, 226] on div at bounding box center [30, 205] width 42 height 42
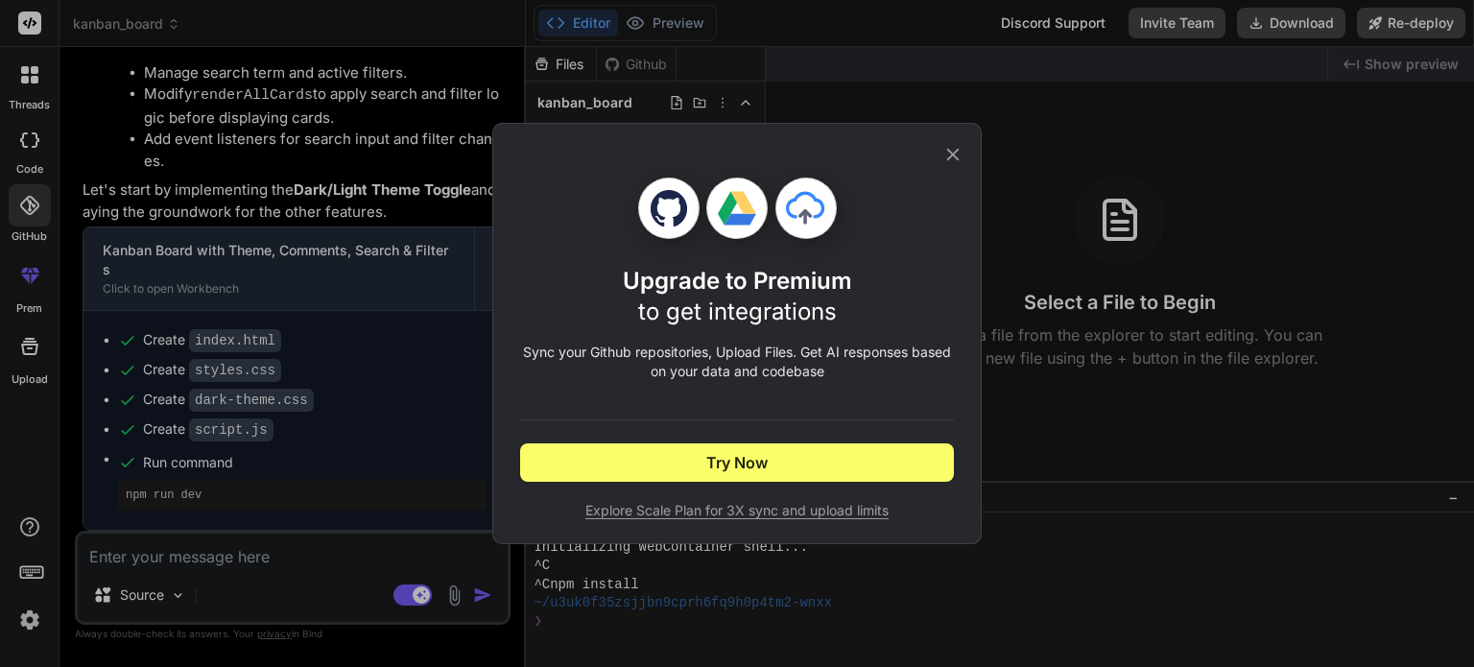
click at [951, 156] on icon at bounding box center [953, 155] width 12 height 12
